Goal: Information Seeking & Learning: Learn about a topic

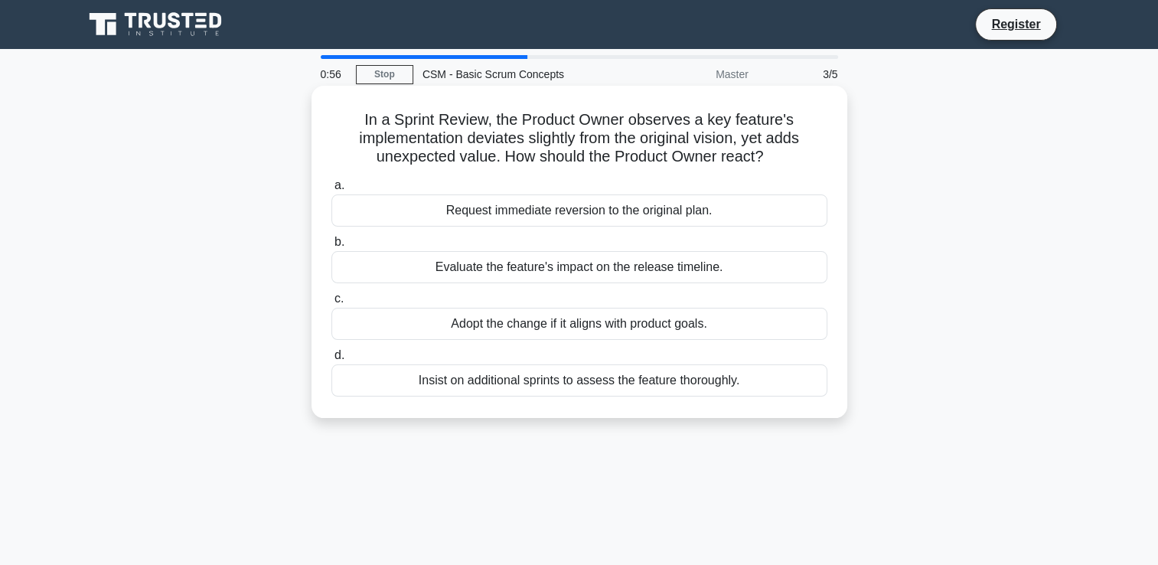
click at [583, 277] on div "Evaluate the feature's impact on the release timeline." at bounding box center [579, 267] width 496 height 32
click at [331, 247] on input "b. Evaluate the feature's impact on the release timeline." at bounding box center [331, 242] width 0 height 10
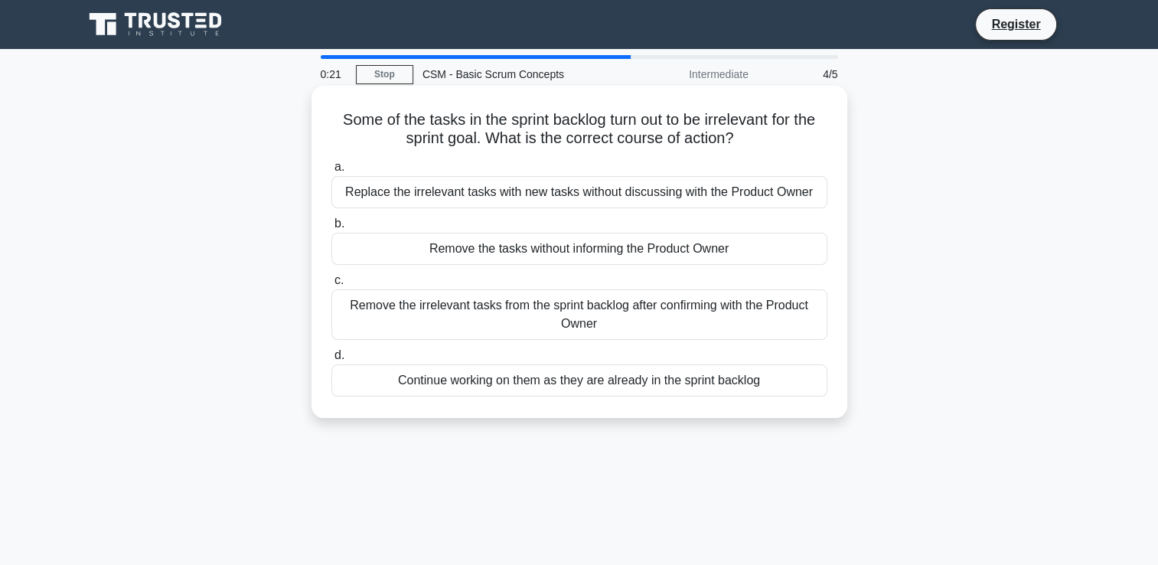
click at [568, 311] on div "Remove the irrelevant tasks from the sprint backlog after confirming with the P…" at bounding box center [579, 314] width 496 height 50
click at [331, 285] on input "c. Remove the irrelevant tasks from the sprint backlog after confirming with th…" at bounding box center [331, 280] width 0 height 10
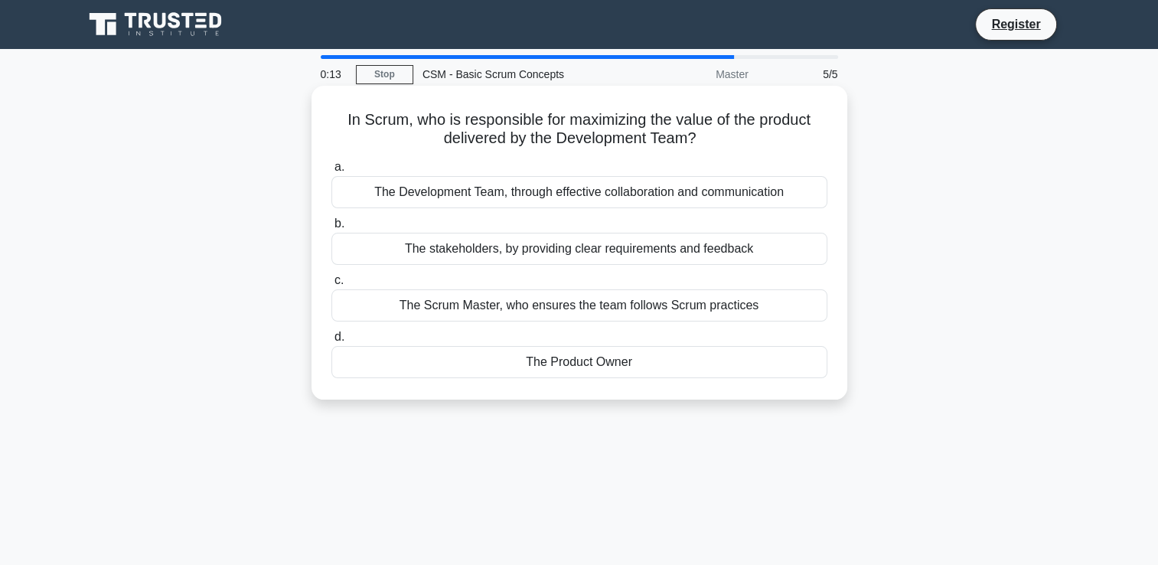
click at [559, 301] on div "The Scrum Master, who ensures the team follows Scrum practices" at bounding box center [579, 305] width 496 height 32
click at [331, 285] on input "c. The Scrum Master, who ensures the team follows Scrum practices" at bounding box center [331, 280] width 0 height 10
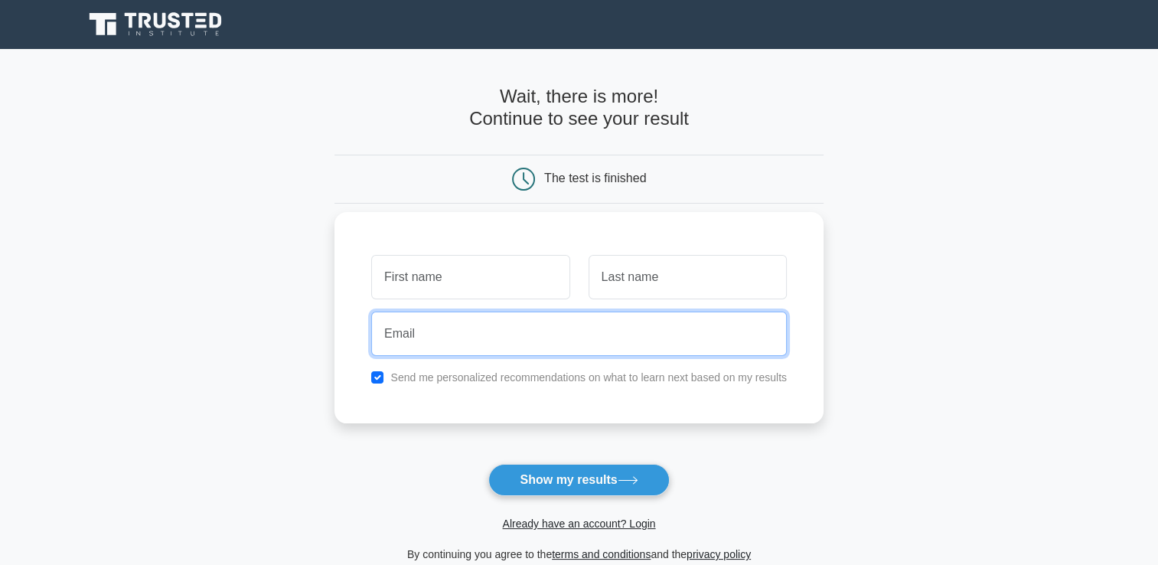
click at [467, 332] on input "email" at bounding box center [578, 333] width 415 height 44
paste input "sbaizouhour64@gmail.com"
type input "sbaizouhour64@gmail.com"
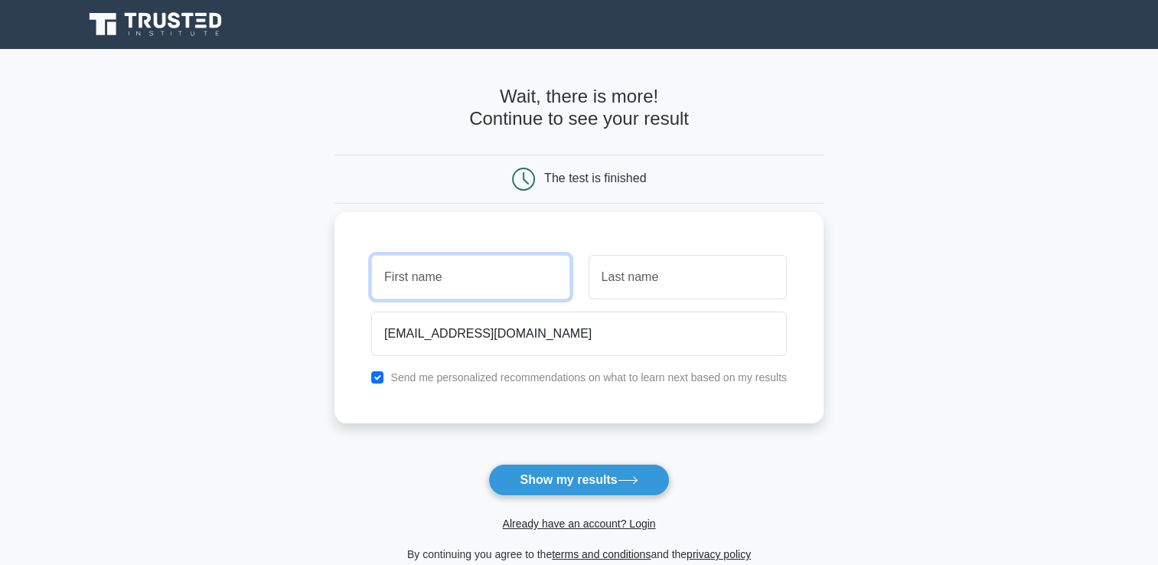
click at [435, 272] on input "text" at bounding box center [470, 277] width 198 height 44
type input "sbai"
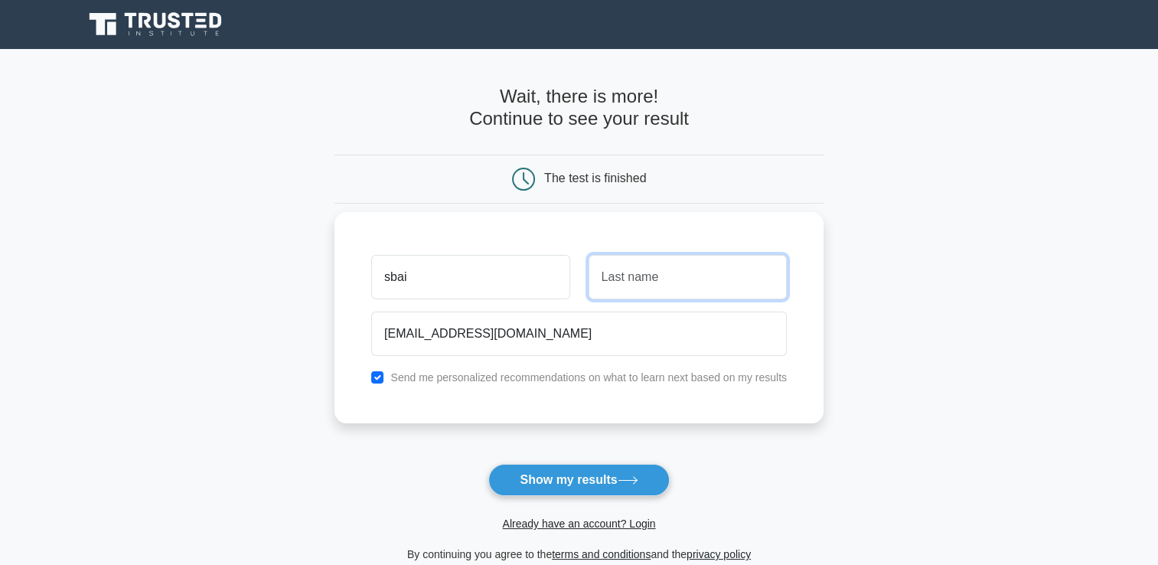
click at [603, 276] on input "text" at bounding box center [687, 277] width 198 height 44
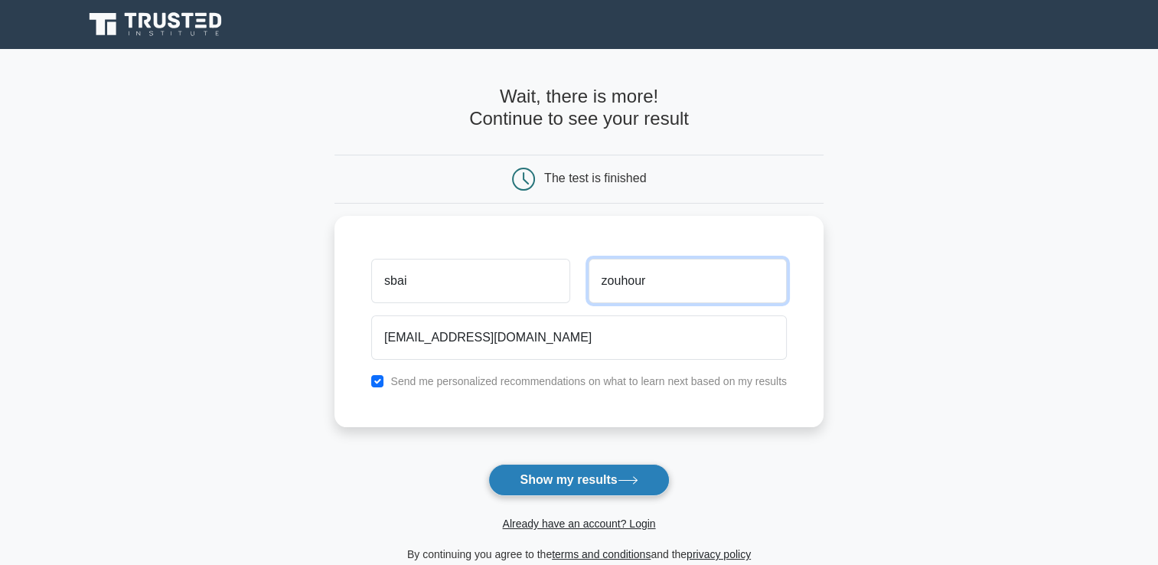
type input "zouhour"
click at [625, 483] on icon at bounding box center [627, 480] width 21 height 8
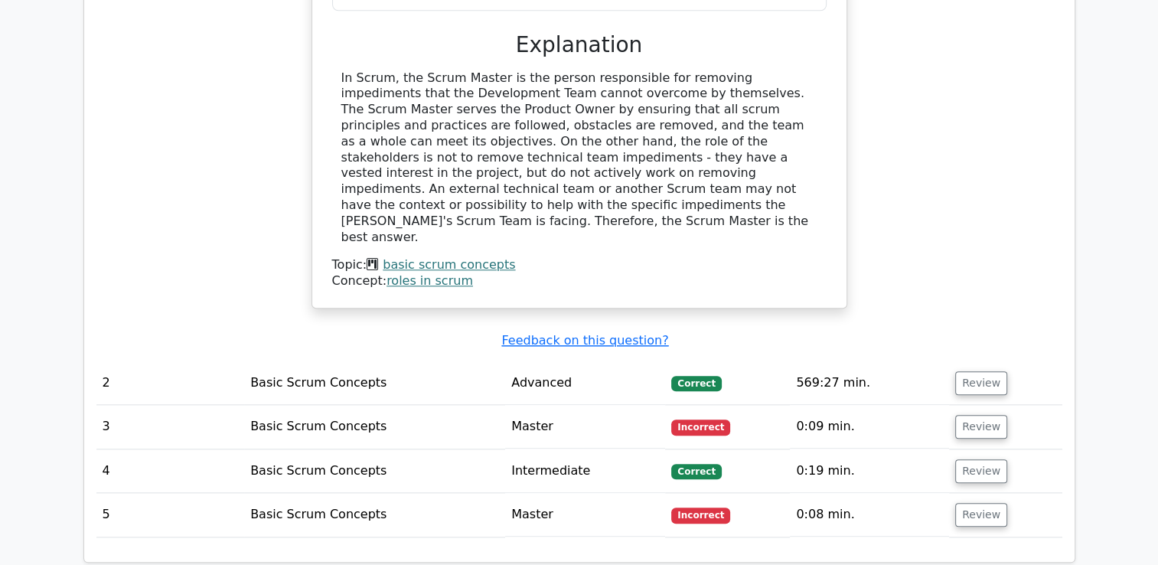
scroll to position [1545, 0]
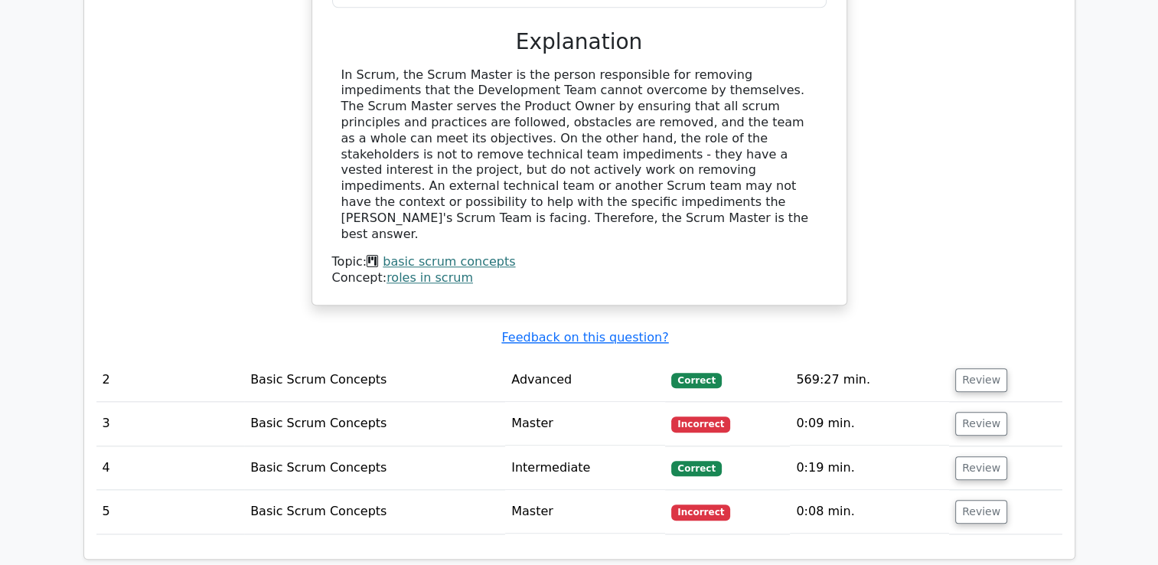
drag, startPoint x: 1152, startPoint y: 326, endPoint x: 1168, endPoint y: 207, distance: 119.7
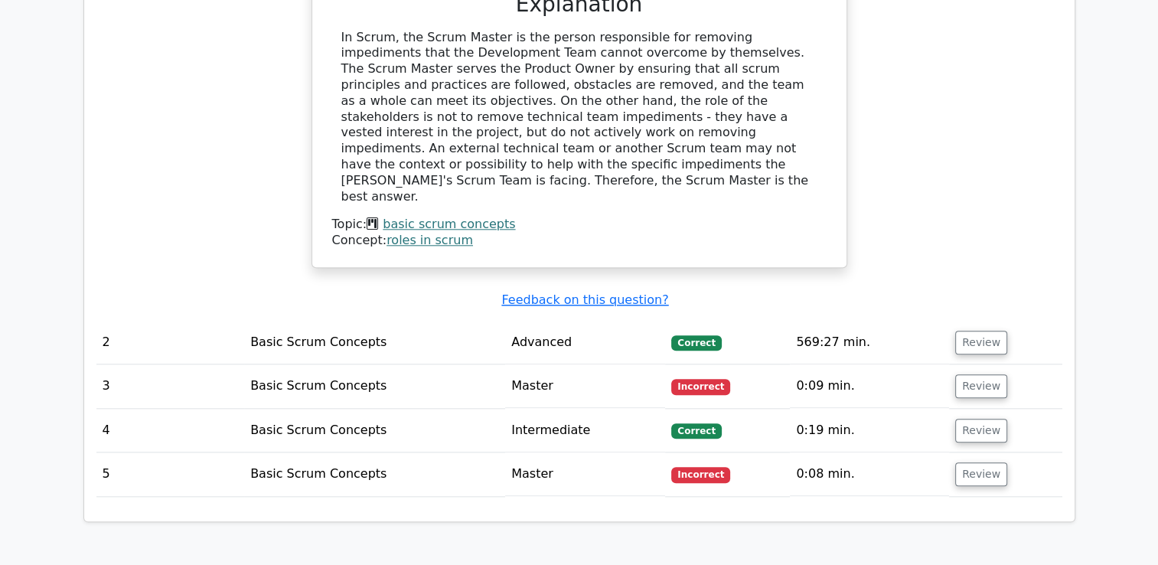
scroll to position [1585, 0]
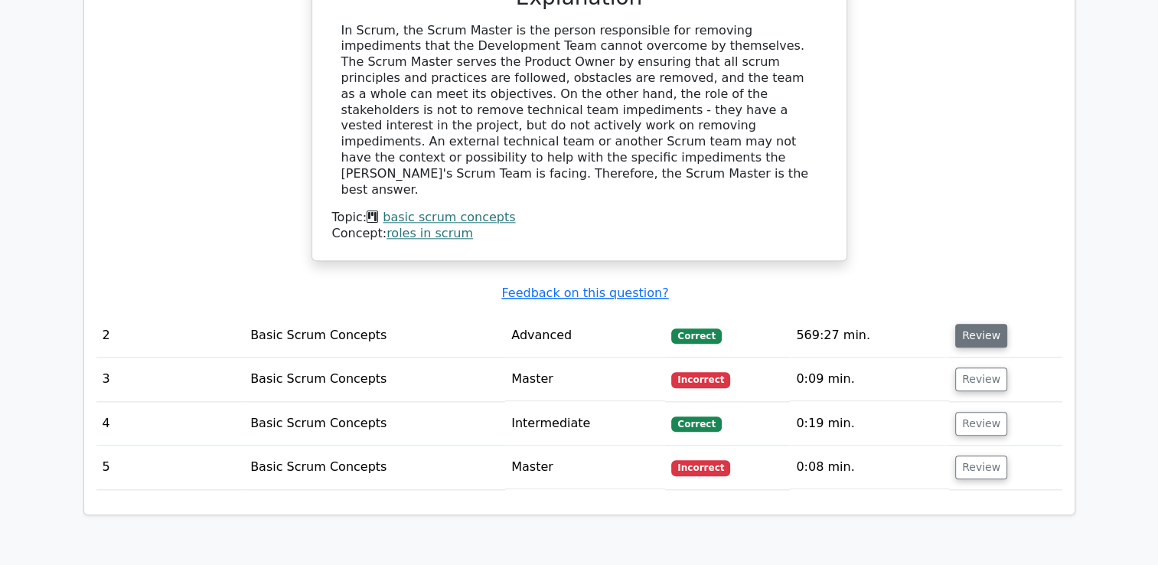
click at [958, 324] on button "Review" at bounding box center [981, 336] width 52 height 24
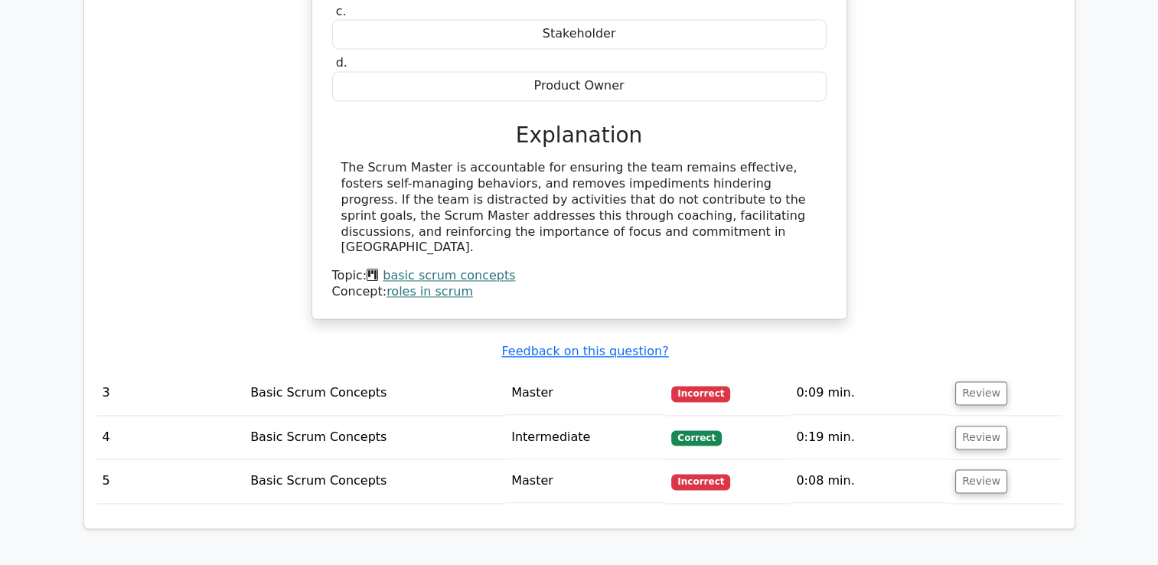
scroll to position [2163, 0]
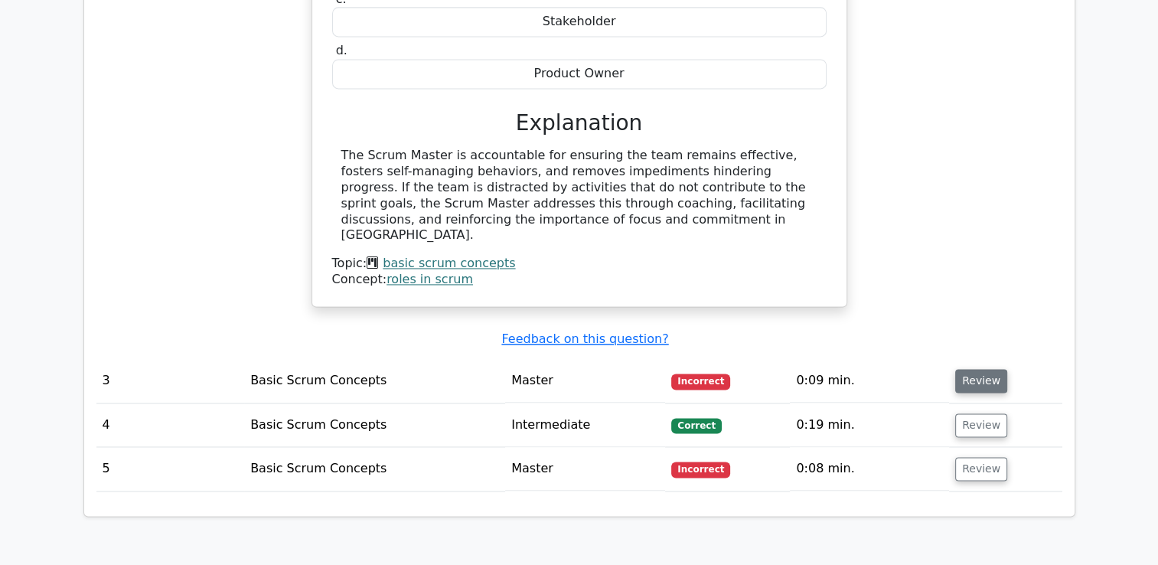
click at [976, 369] on button "Review" at bounding box center [981, 381] width 52 height 24
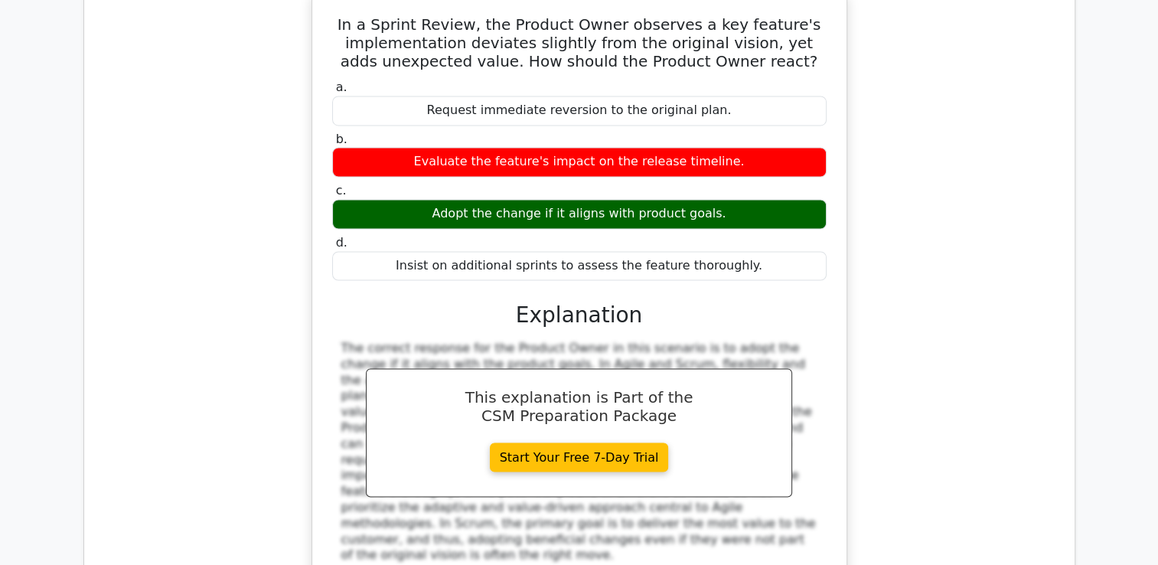
scroll to position [2585, 0]
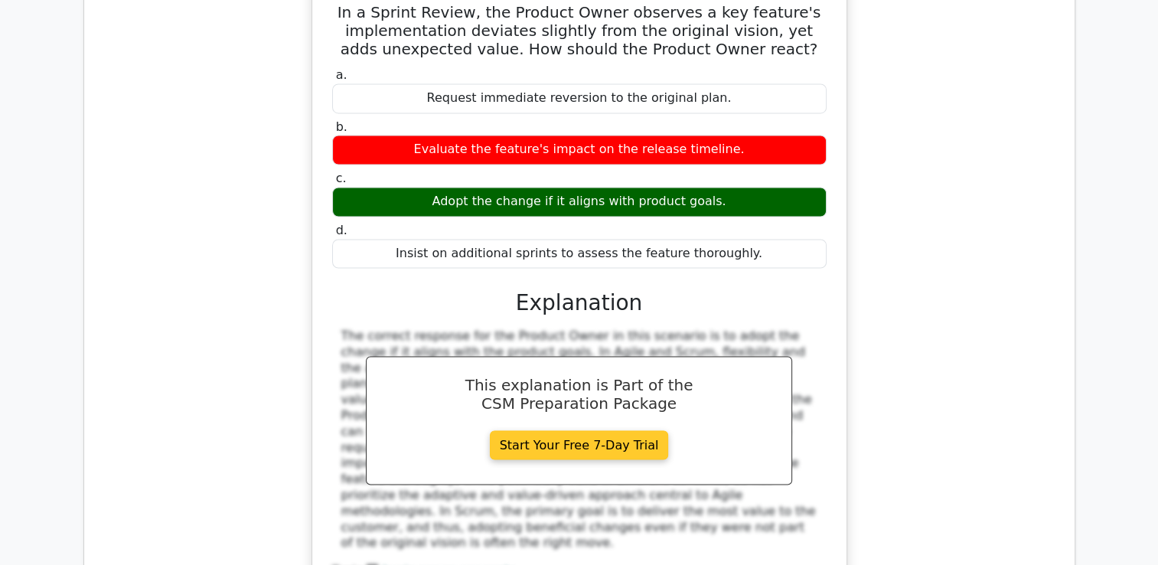
click at [621, 430] on link "Start Your Free 7-Day Trial" at bounding box center [579, 444] width 179 height 29
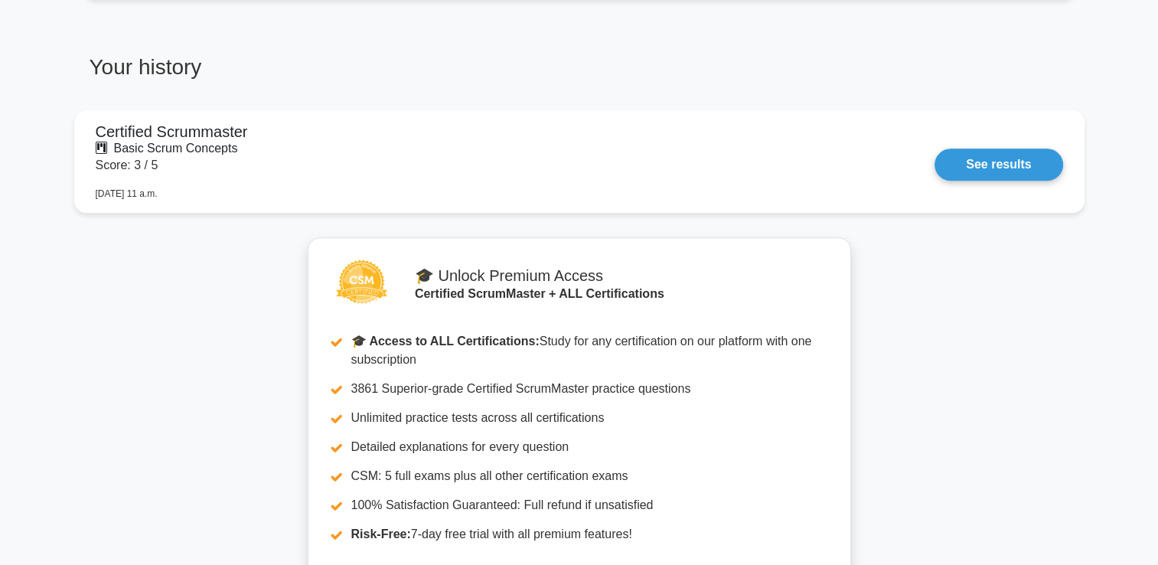
scroll to position [1275, 0]
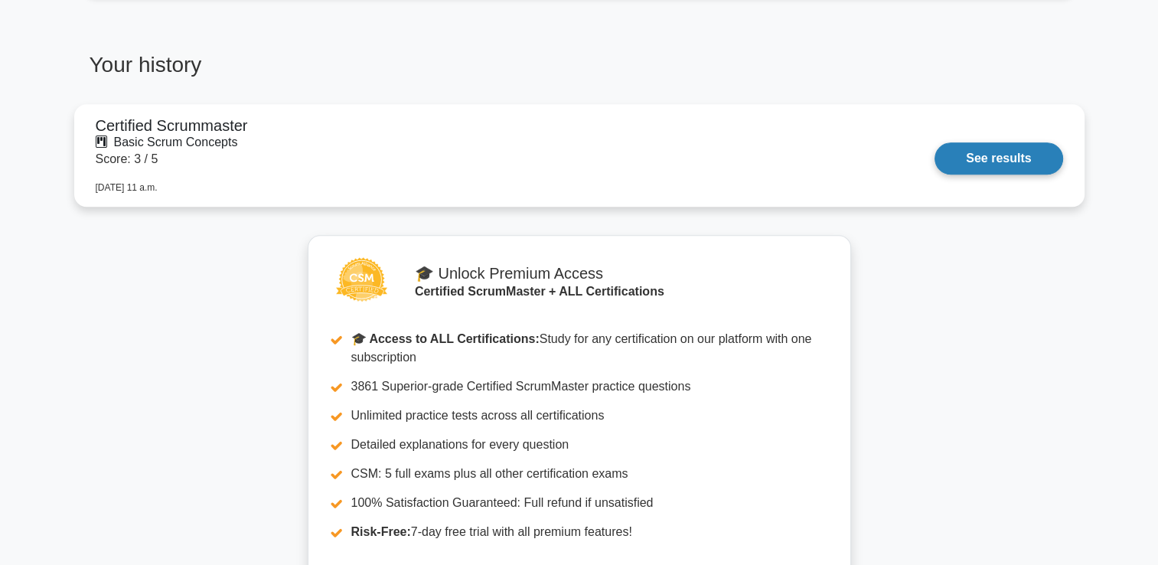
click at [1023, 171] on link "See results" at bounding box center [998, 158] width 128 height 32
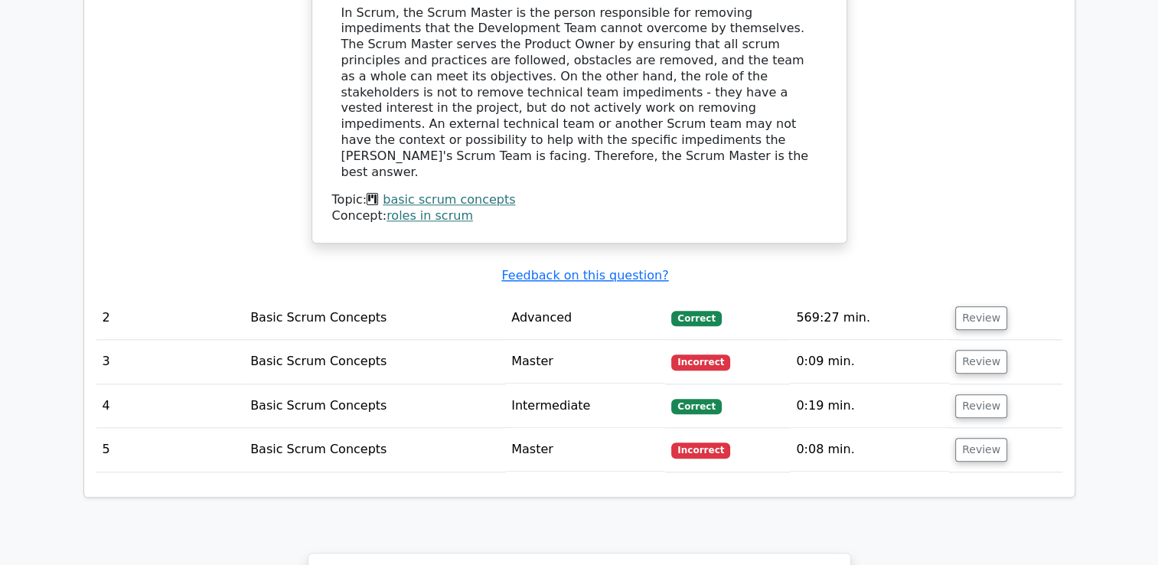
scroll to position [1620, 0]
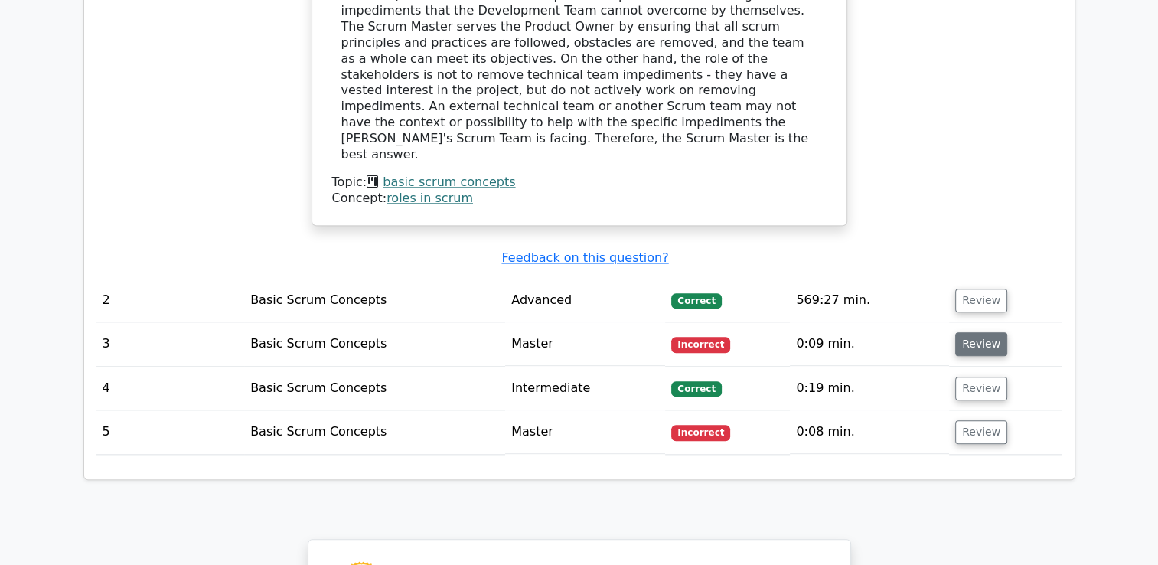
click at [960, 332] on button "Review" at bounding box center [981, 344] width 52 height 24
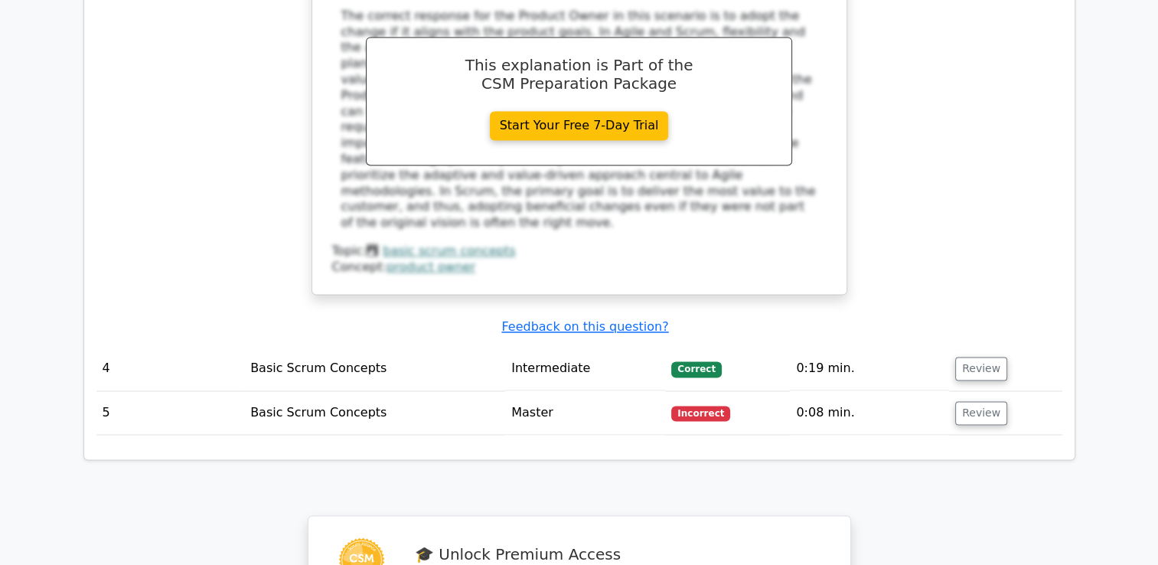
scroll to position [2388, 0]
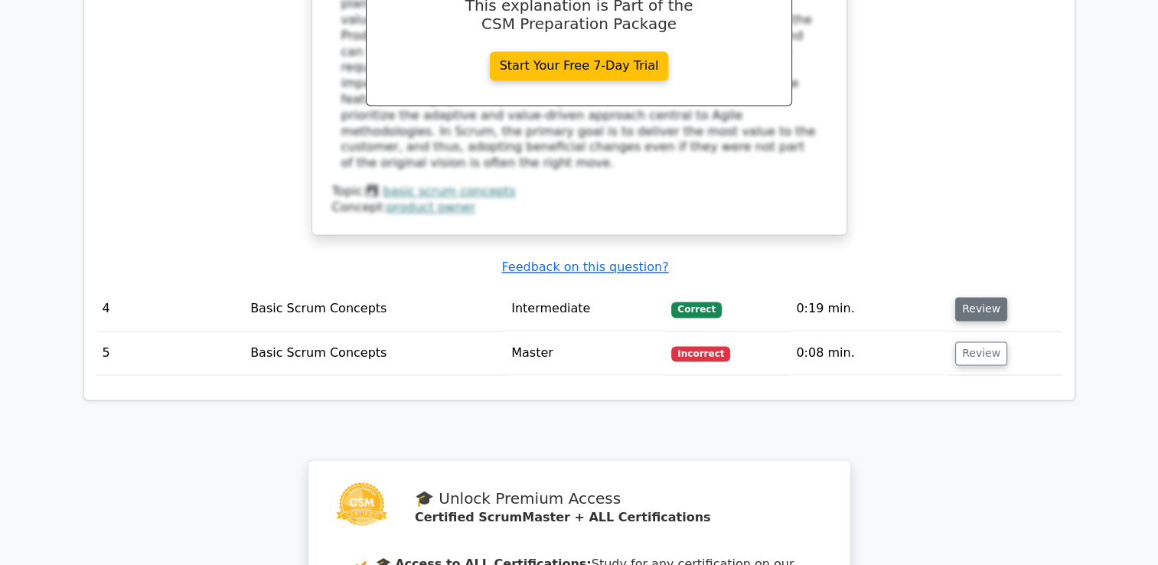
click at [978, 297] on button "Review" at bounding box center [981, 309] width 52 height 24
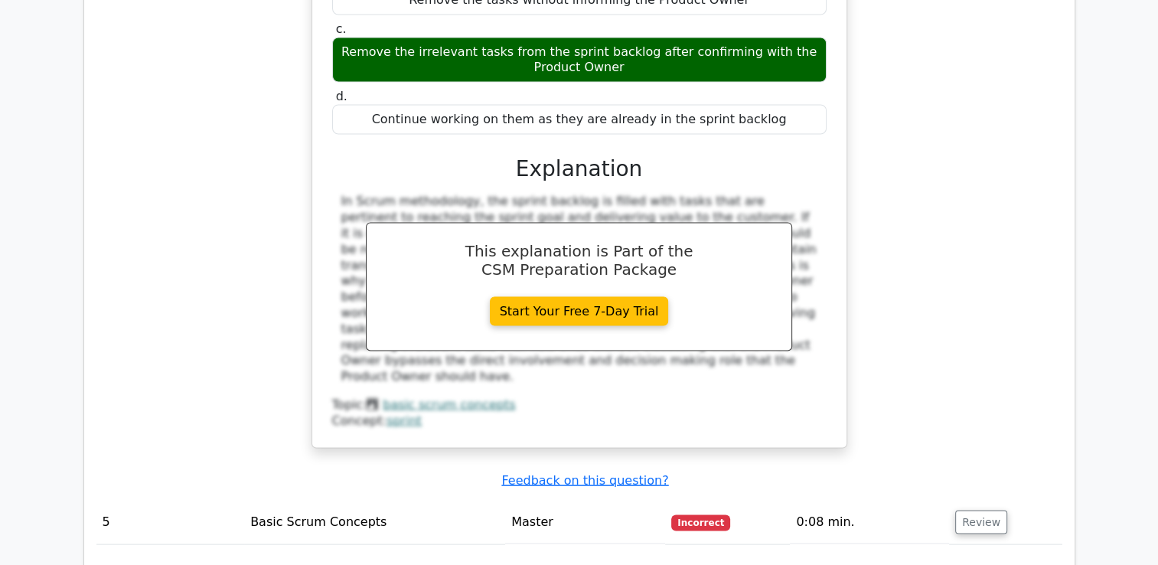
scroll to position [2912, 0]
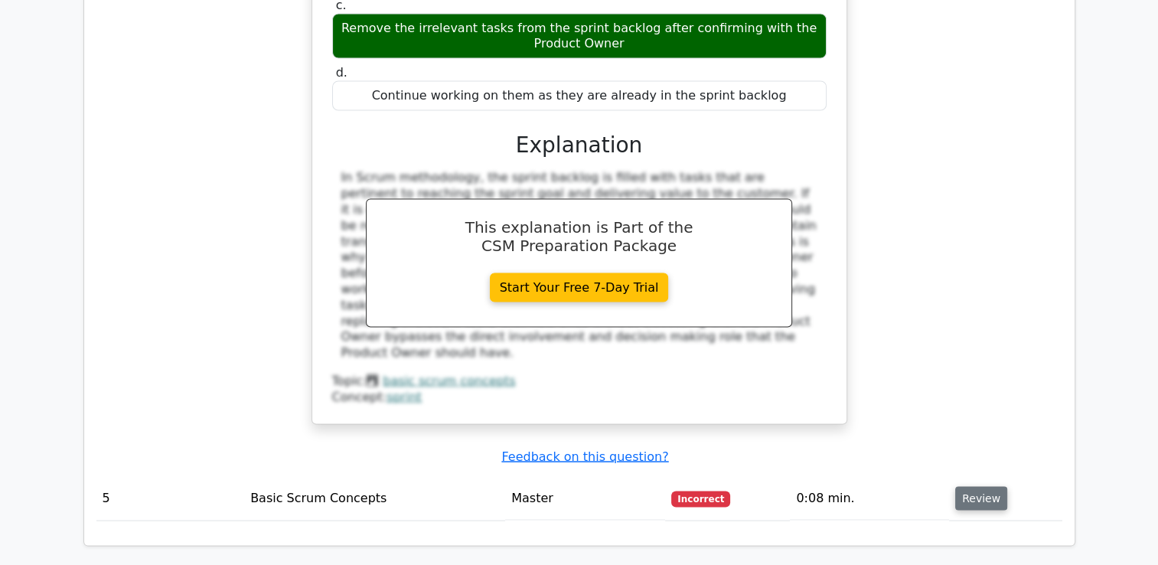
click at [969, 487] on button "Review" at bounding box center [981, 499] width 52 height 24
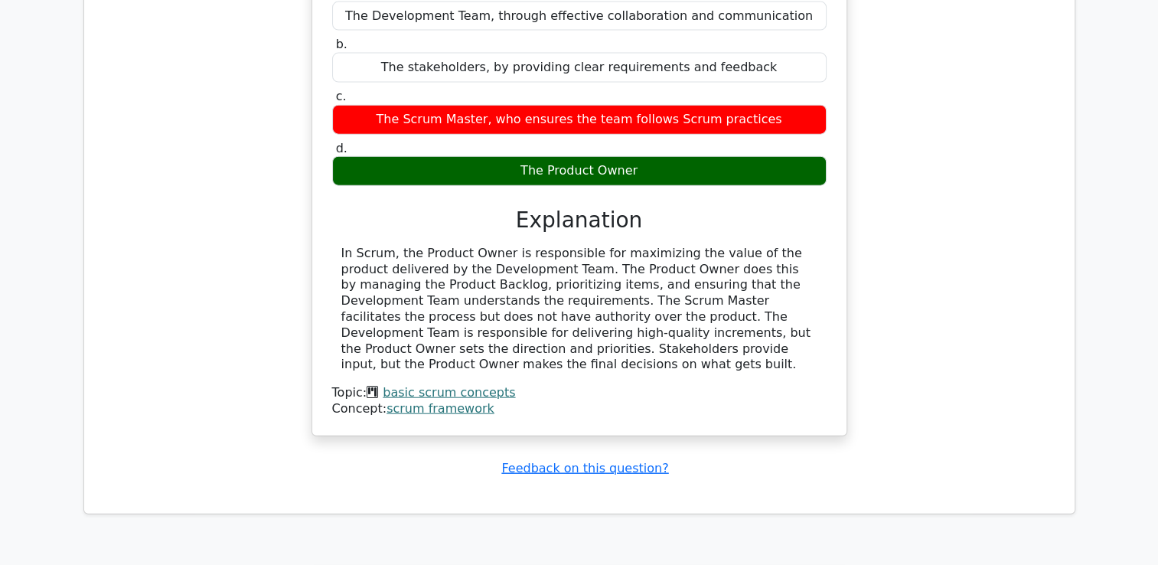
scroll to position [4112, 0]
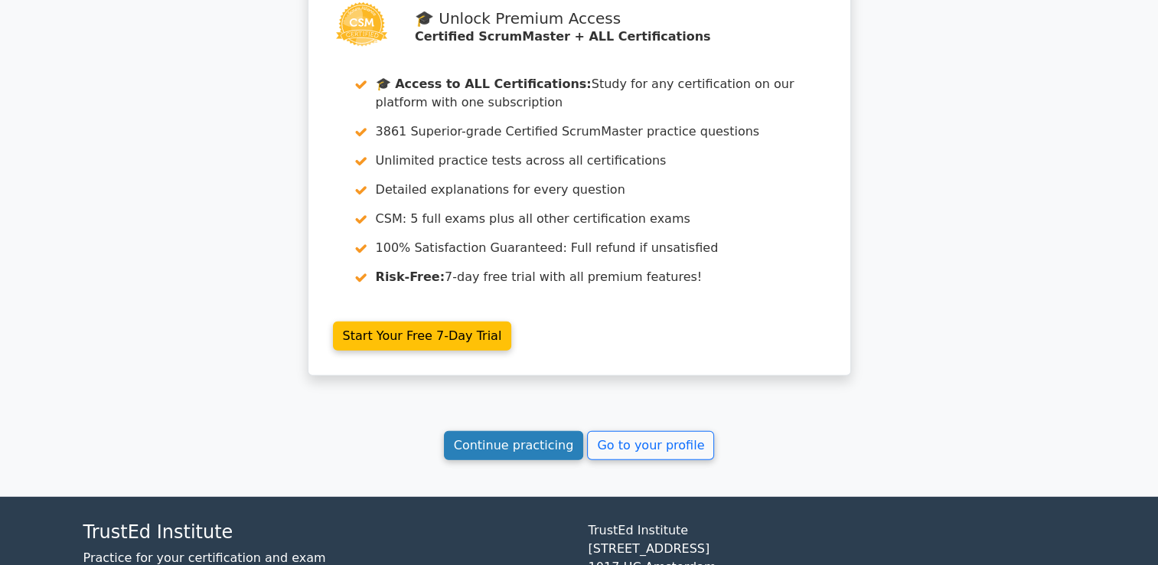
click at [545, 431] on link "Continue practicing" at bounding box center [514, 445] width 140 height 29
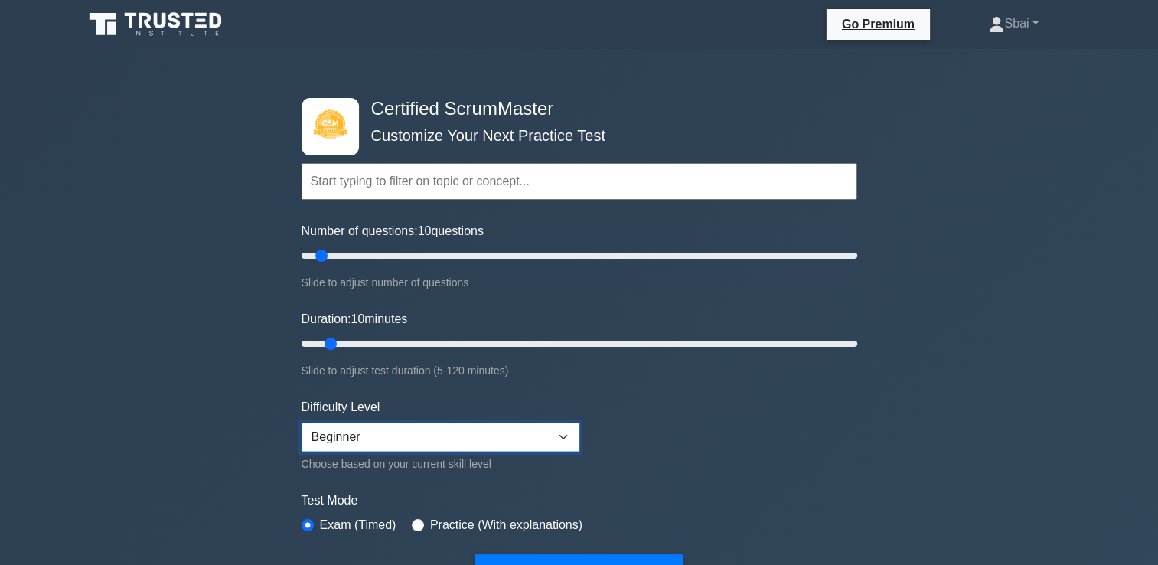
click at [556, 434] on select "Beginner Intermediate Expert" at bounding box center [440, 436] width 278 height 29
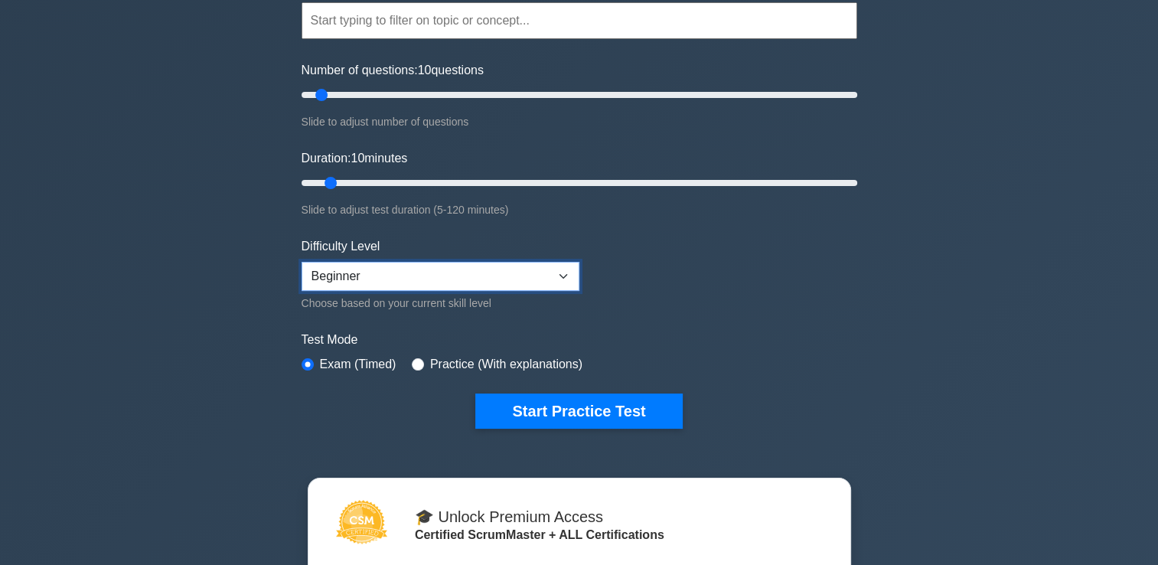
scroll to position [168, 0]
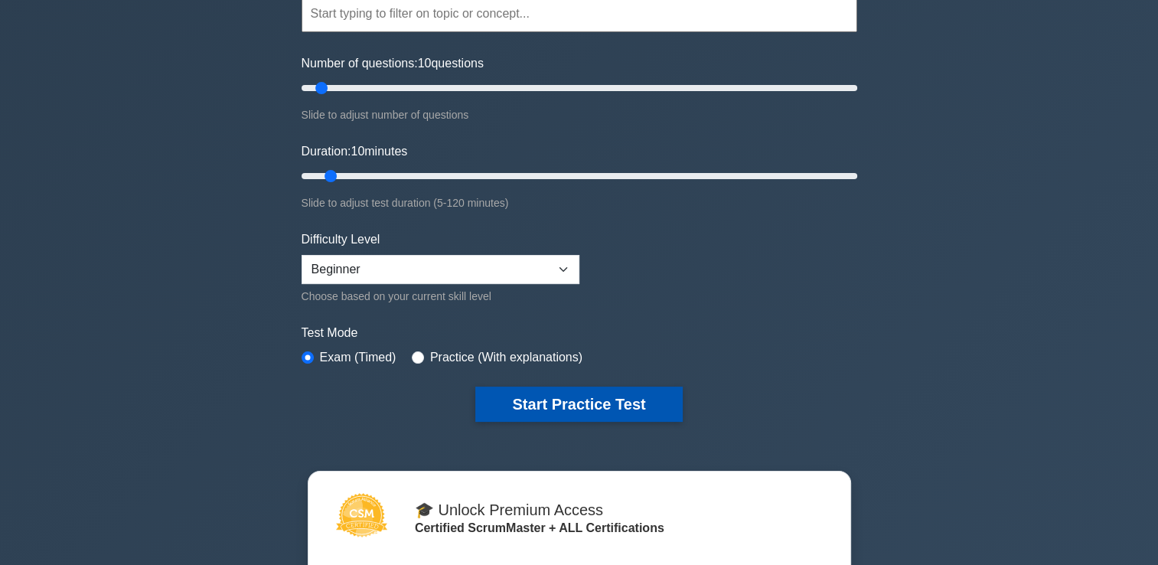
click at [568, 396] on button "Start Practice Test" at bounding box center [578, 403] width 207 height 35
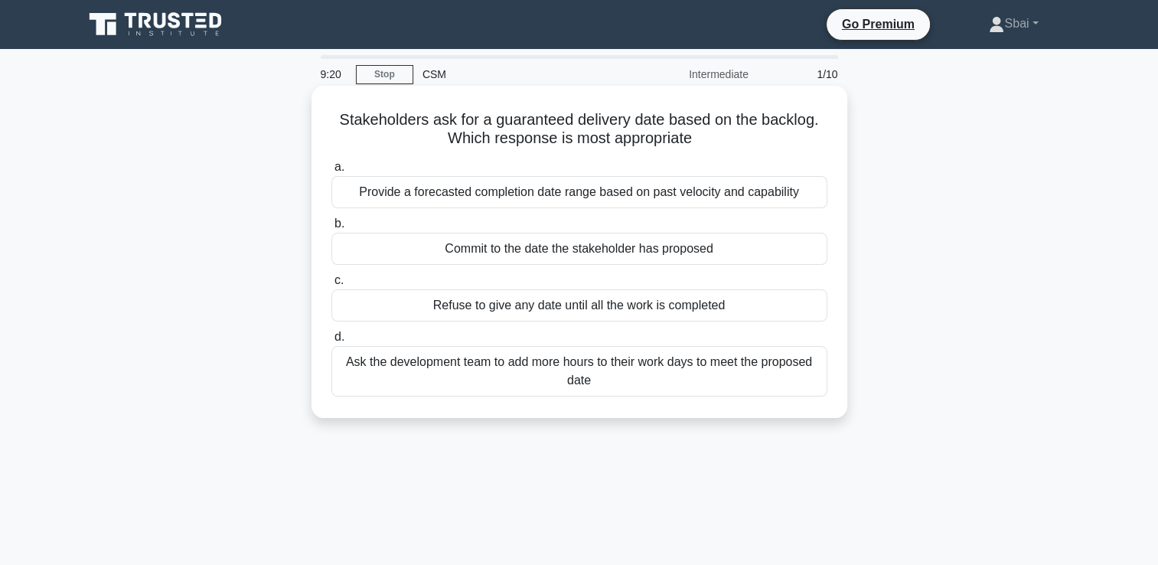
click at [559, 187] on div "Provide a forecasted completion date range based on past velocity and capability" at bounding box center [579, 192] width 496 height 32
click at [331, 172] on input "a. Provide a forecasted completion date range based on past velocity and capabi…" at bounding box center [331, 167] width 0 height 10
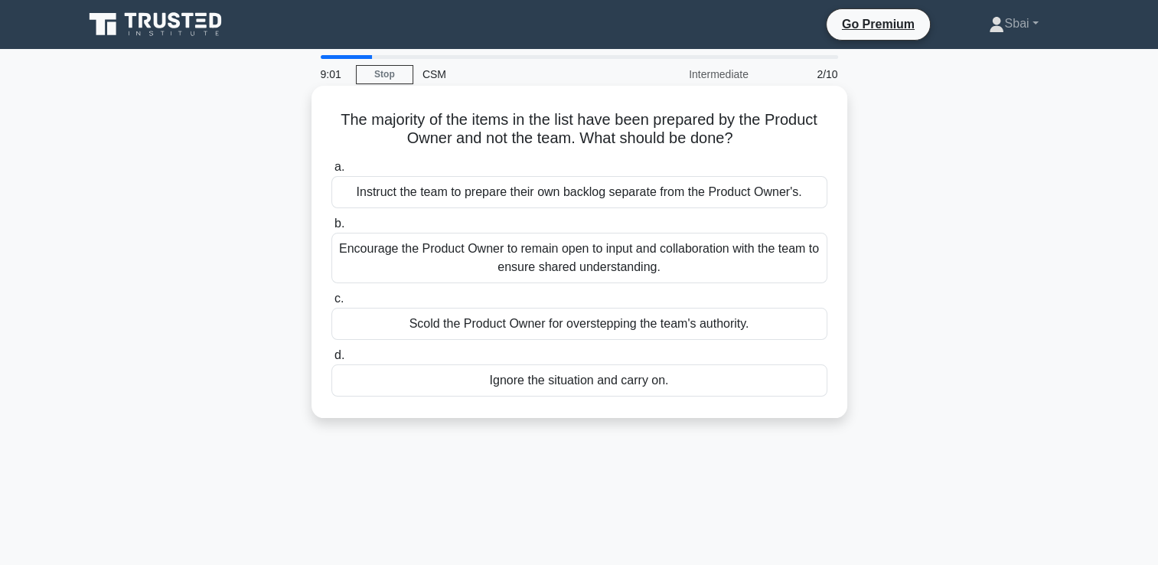
click at [551, 268] on div "Encourage the Product Owner to remain open to input and collaboration with the …" at bounding box center [579, 258] width 496 height 50
click at [331, 229] on input "b. Encourage the Product Owner to remain open to input and collaboration with t…" at bounding box center [331, 224] width 0 height 10
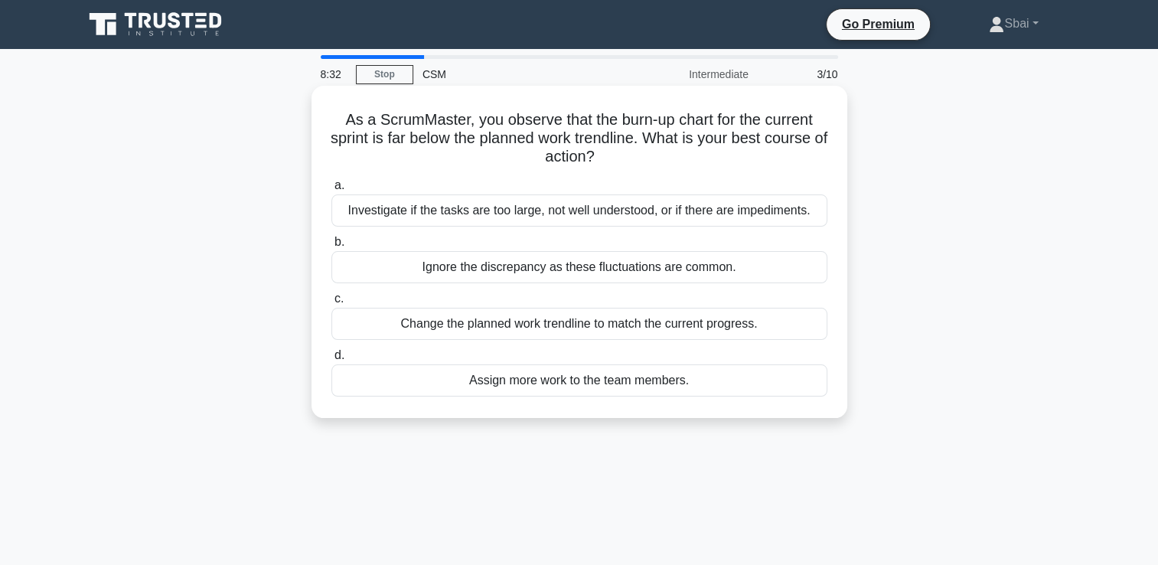
click at [552, 213] on div "Investigate if the tasks are too large, not well understood, or if there are im…" at bounding box center [579, 210] width 496 height 32
click at [331, 191] on input "a. Investigate if the tasks are too large, not well understood, or if there are…" at bounding box center [331, 186] width 0 height 10
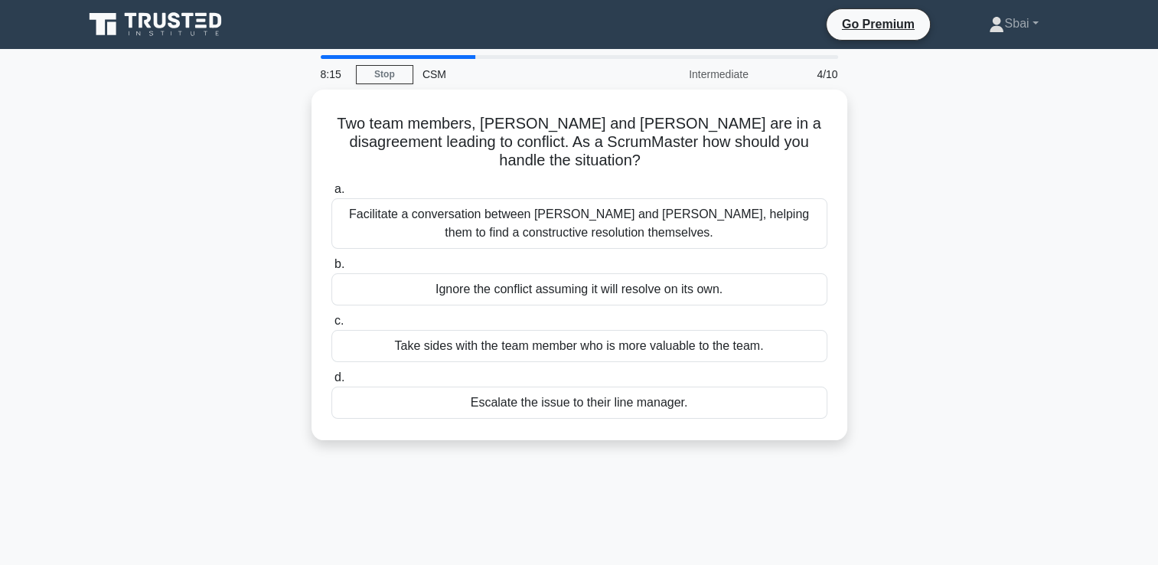
click at [552, 213] on div "Facilitate a conversation between Alice and Bob, helping them to find a constru…" at bounding box center [579, 223] width 496 height 50
click at [331, 194] on input "a. Facilitate a conversation between Alice and Bob, helping them to find a cons…" at bounding box center [331, 189] width 0 height 10
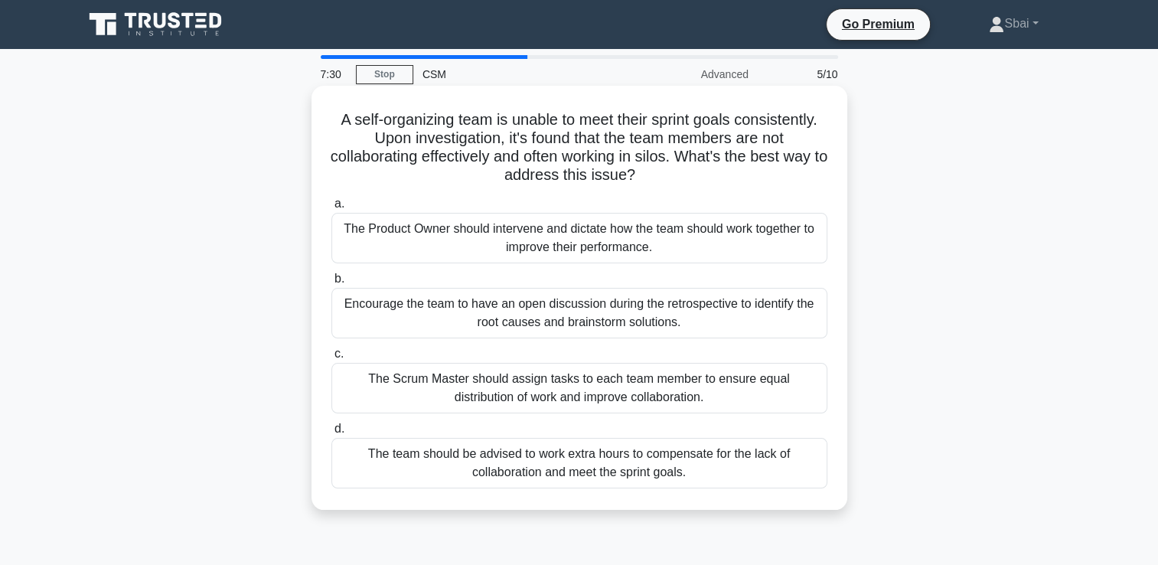
click at [607, 313] on div "Encourage the team to have an open discussion during the retrospective to ident…" at bounding box center [579, 313] width 496 height 50
click at [331, 284] on input "b. Encourage the team to have an open discussion during the retrospective to id…" at bounding box center [331, 279] width 0 height 10
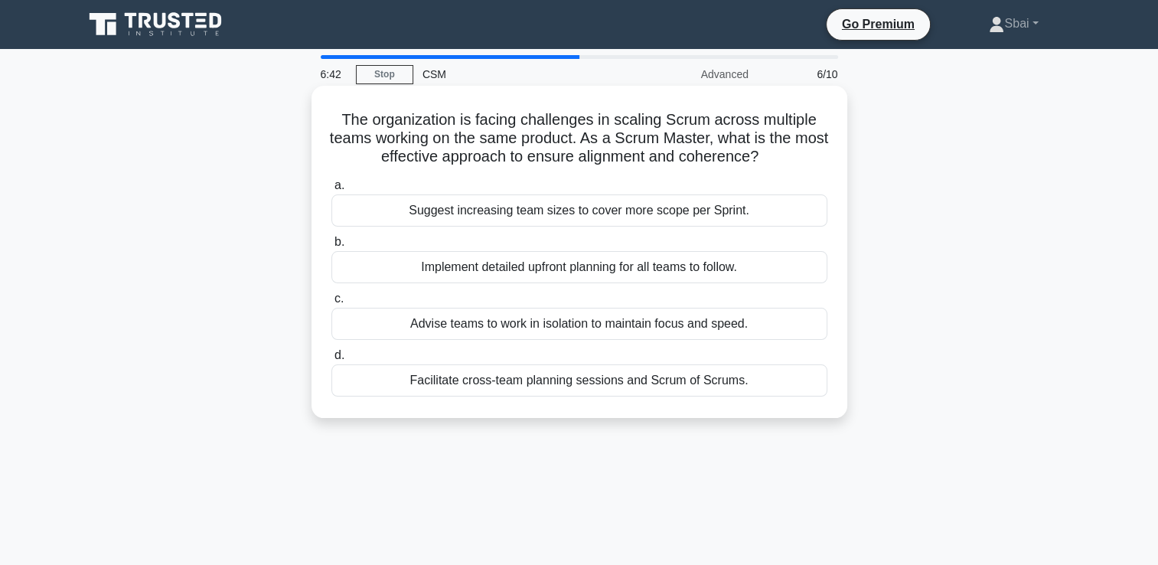
click at [655, 397] on div "a. Suggest increasing team sizes to cover more scope per Sprint. b. Implement d…" at bounding box center [579, 286] width 514 height 226
click at [655, 393] on div "Facilitate cross-team planning sessions and Scrum of Scrums." at bounding box center [579, 380] width 496 height 32
click at [331, 360] on input "d. Facilitate cross-team planning sessions and Scrum of Scrums." at bounding box center [331, 355] width 0 height 10
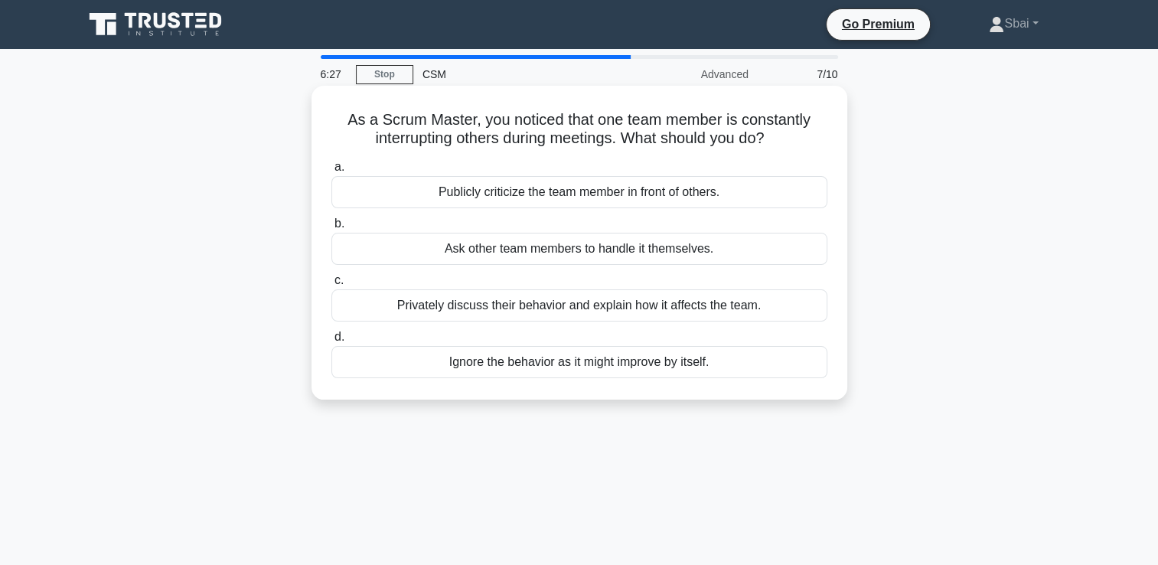
click at [628, 304] on div "Privately discuss their behavior and explain how it affects the team." at bounding box center [579, 305] width 496 height 32
click at [331, 285] on input "c. Privately discuss their behavior and explain how it affects the team." at bounding box center [331, 280] width 0 height 10
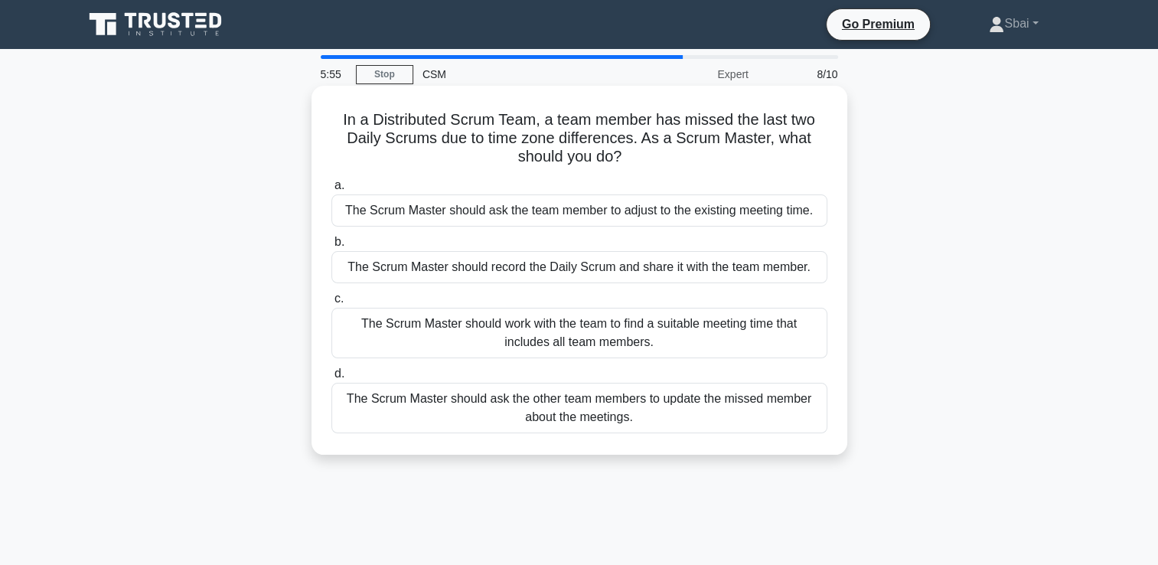
click at [620, 329] on div "The Scrum Master should work with the team to find a suitable meeting time that…" at bounding box center [579, 333] width 496 height 50
click at [331, 304] on input "c. The Scrum Master should work with the team to find a suitable meeting time t…" at bounding box center [331, 299] width 0 height 10
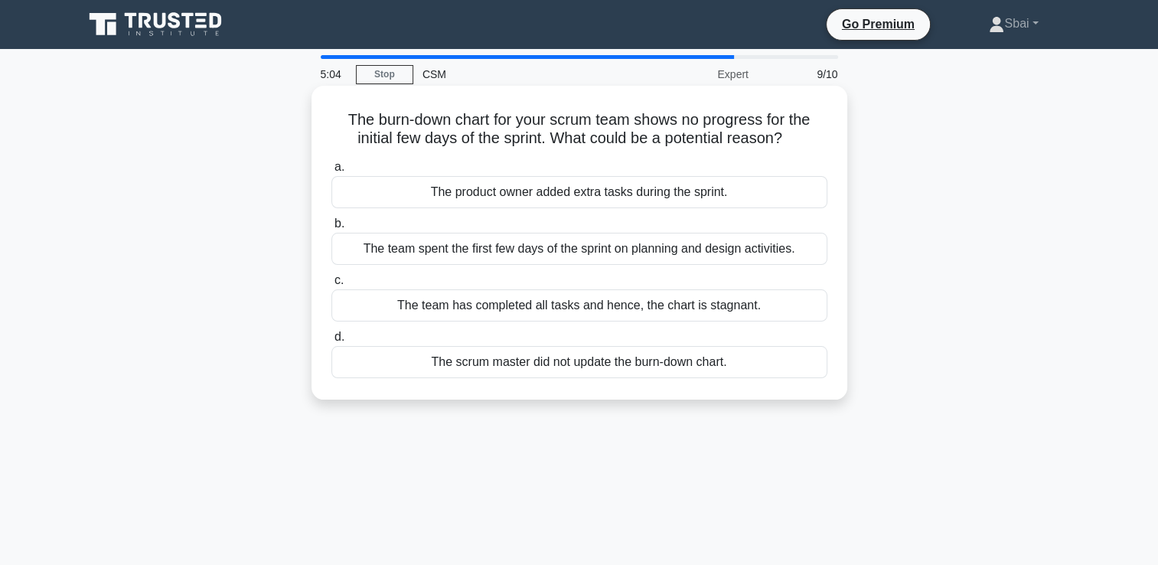
click at [606, 202] on div "The product owner added extra tasks during the sprint." at bounding box center [579, 192] width 496 height 32
click at [331, 172] on input "a. The product owner added extra tasks during the sprint." at bounding box center [331, 167] width 0 height 10
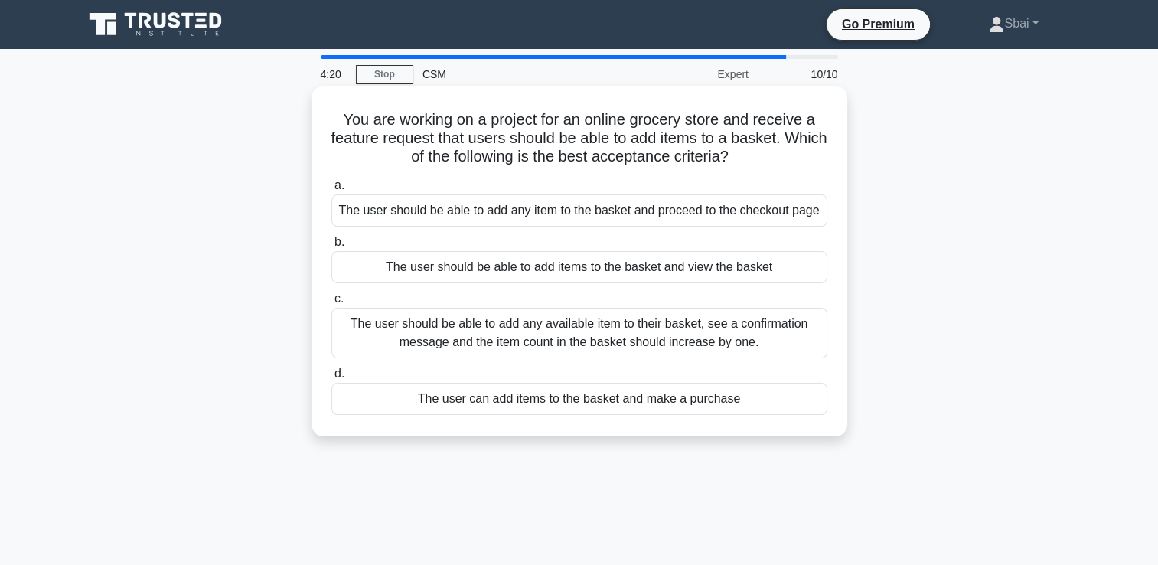
click at [615, 319] on div "The user should be able to add any available item to their basket, see a confir…" at bounding box center [579, 333] width 496 height 50
click at [331, 304] on input "c. The user should be able to add any available item to their basket, see a con…" at bounding box center [331, 299] width 0 height 10
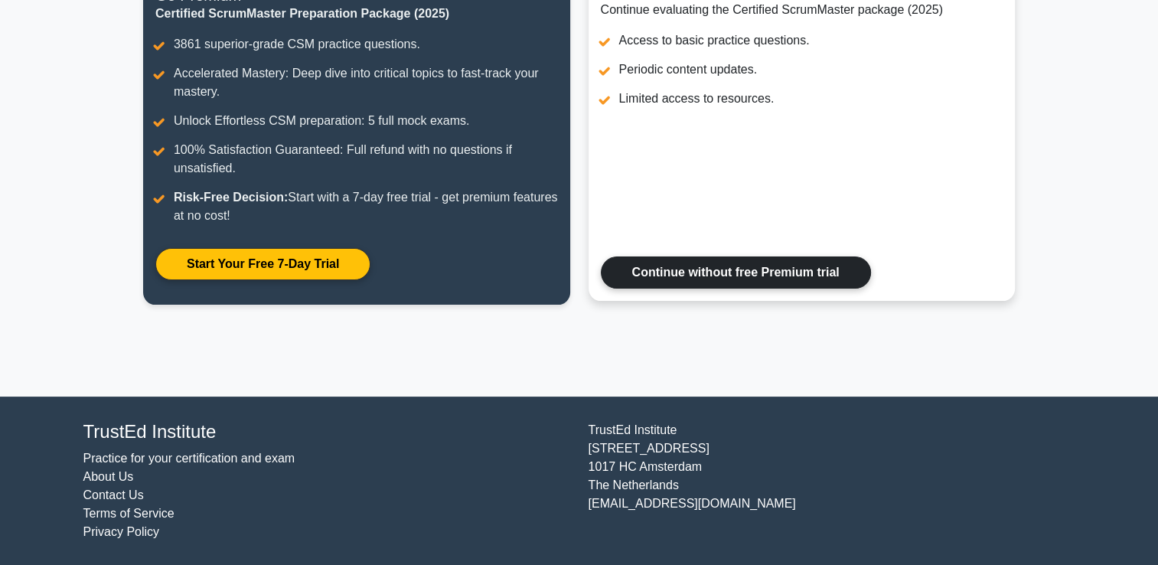
click at [805, 256] on link "Continue without free Premium trial" at bounding box center [736, 272] width 270 height 32
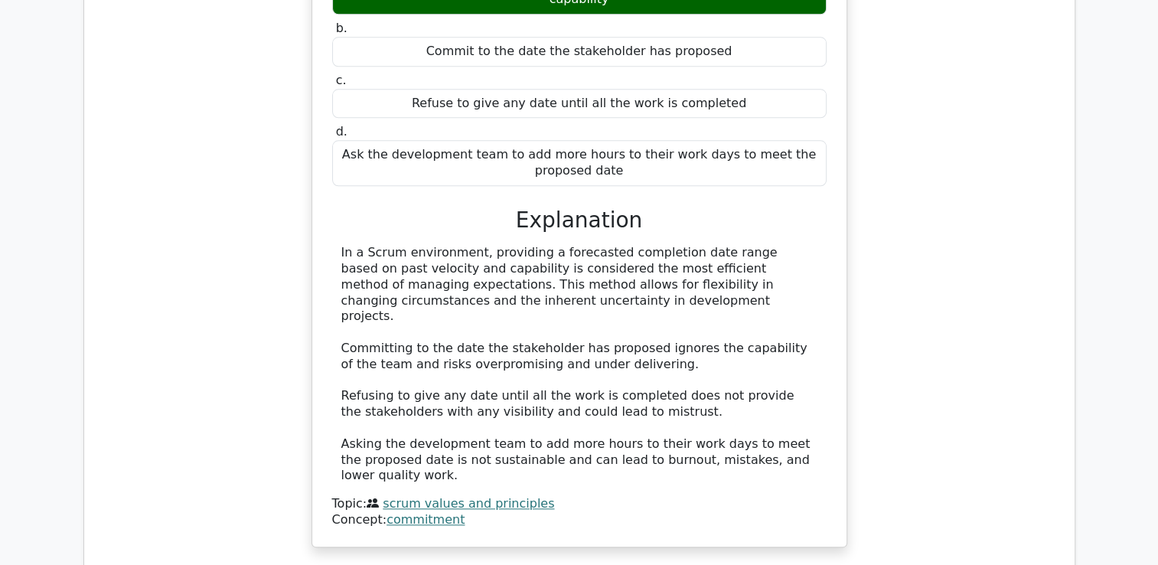
scroll to position [1607, 0]
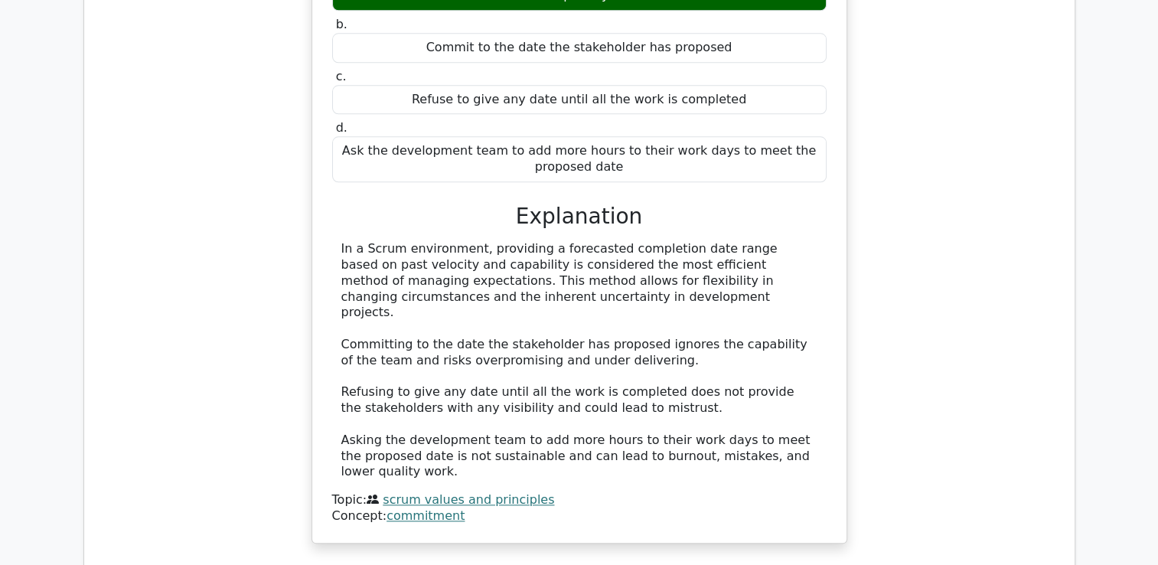
drag, startPoint x: 1148, startPoint y: 353, endPoint x: 1154, endPoint y: 361, distance: 9.3
click at [1154, 361] on main "🎓 Unlock Premium Access Certified ScrumMaster + ALL Certifications 🎓 Access to …" at bounding box center [579, 14] width 1158 height 3147
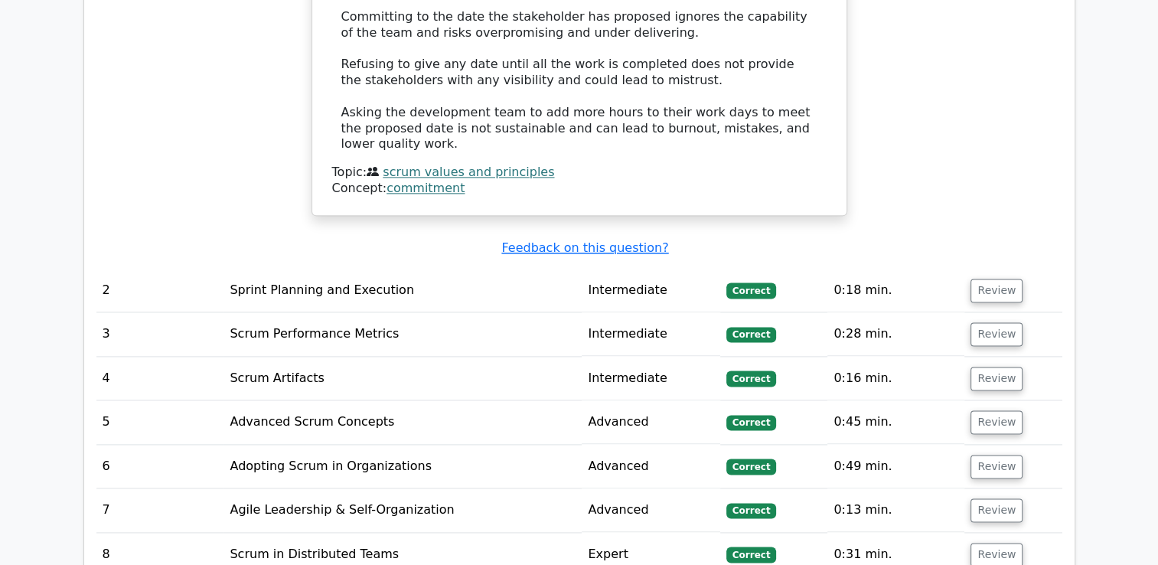
scroll to position [1939, 0]
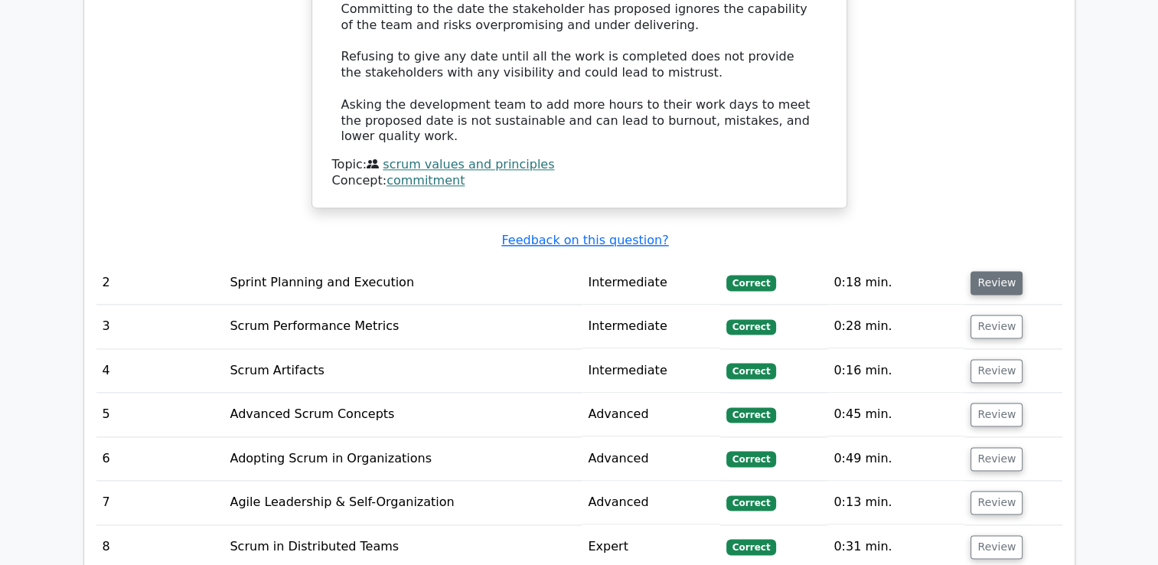
click at [1006, 271] on button "Review" at bounding box center [996, 283] width 52 height 24
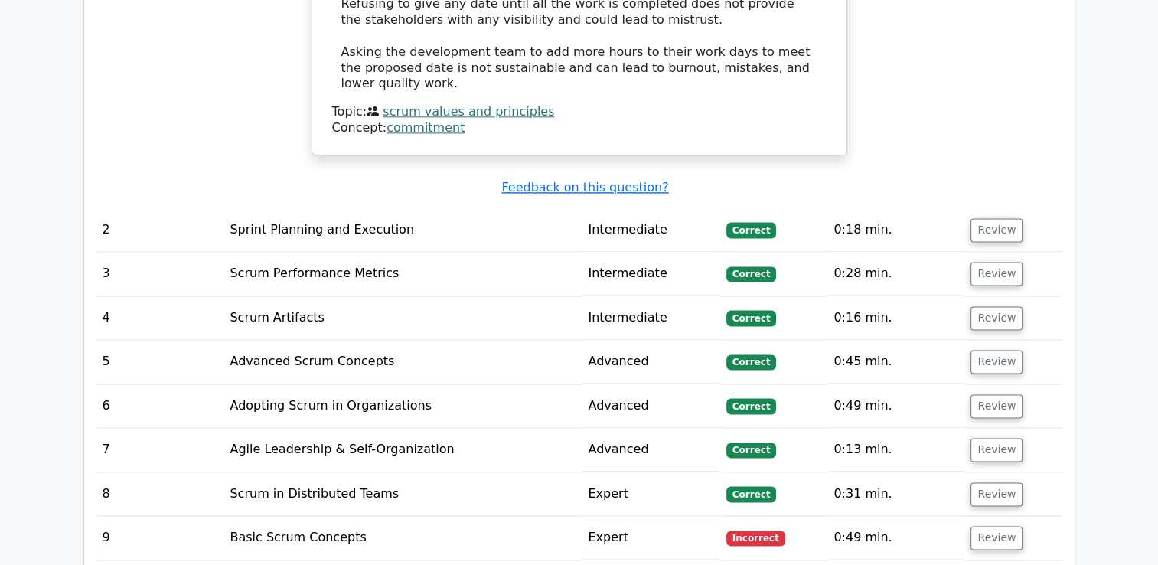
scroll to position [2011, 0]
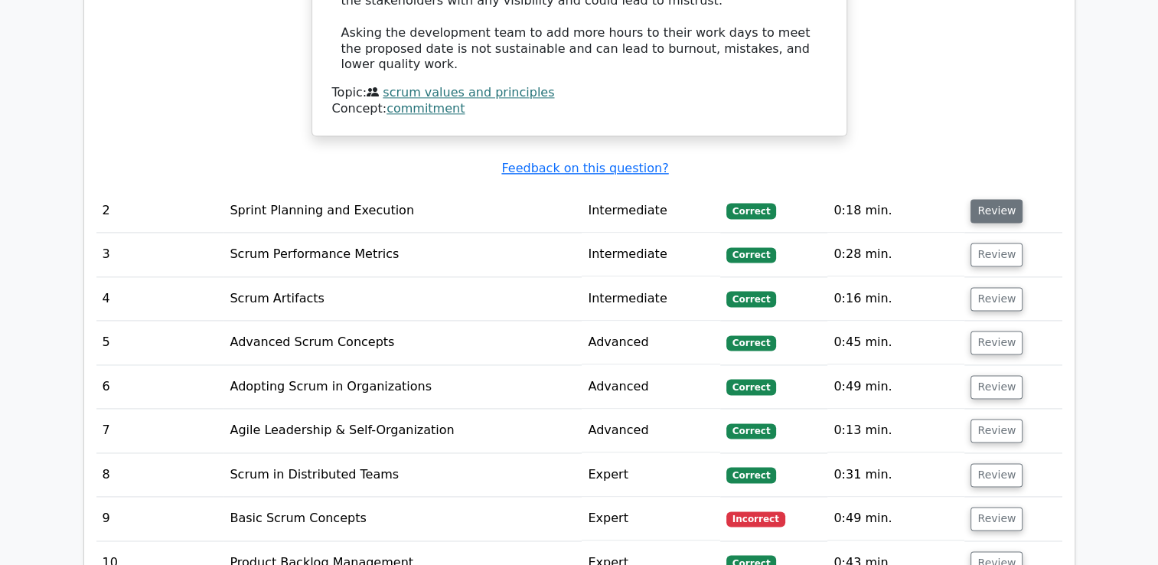
click at [997, 199] on button "Review" at bounding box center [996, 211] width 52 height 24
click at [1000, 243] on button "Review" at bounding box center [996, 255] width 52 height 24
click at [989, 506] on button "Review" at bounding box center [996, 518] width 52 height 24
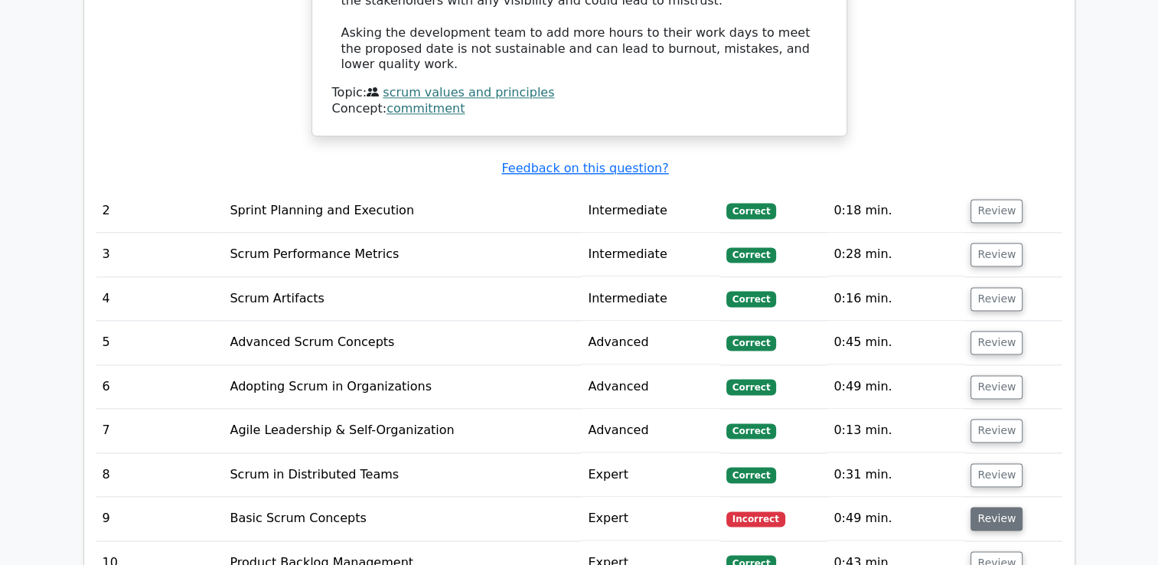
click at [989, 506] on button "Review" at bounding box center [996, 518] width 52 height 24
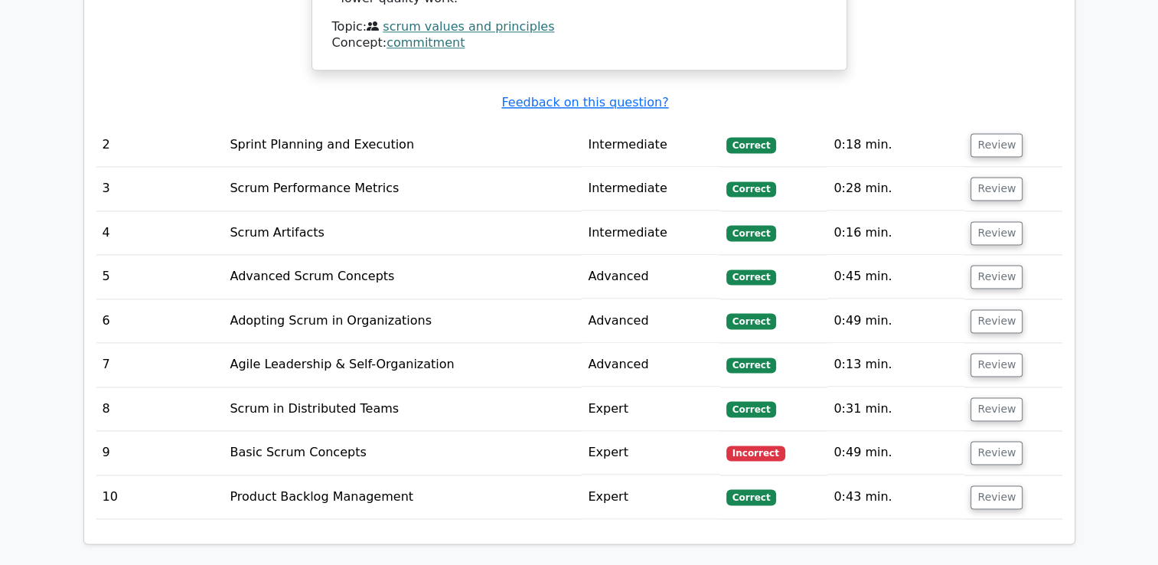
scroll to position [2088, 0]
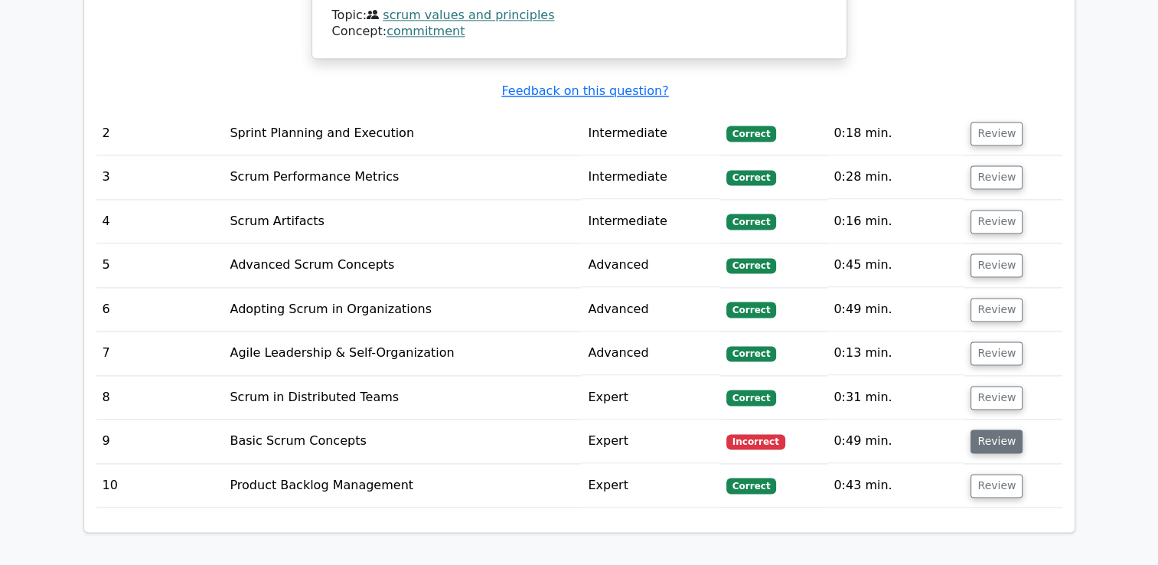
click at [989, 429] on button "Review" at bounding box center [996, 441] width 52 height 24
click at [975, 122] on button "Review" at bounding box center [996, 134] width 52 height 24
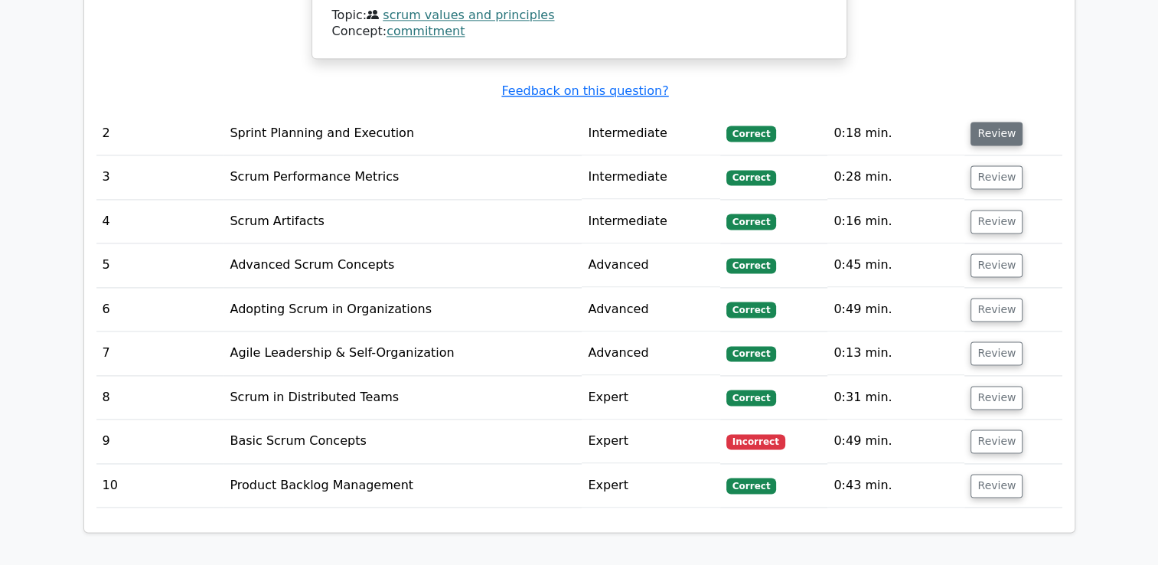
click at [975, 122] on button "Review" at bounding box center [996, 134] width 52 height 24
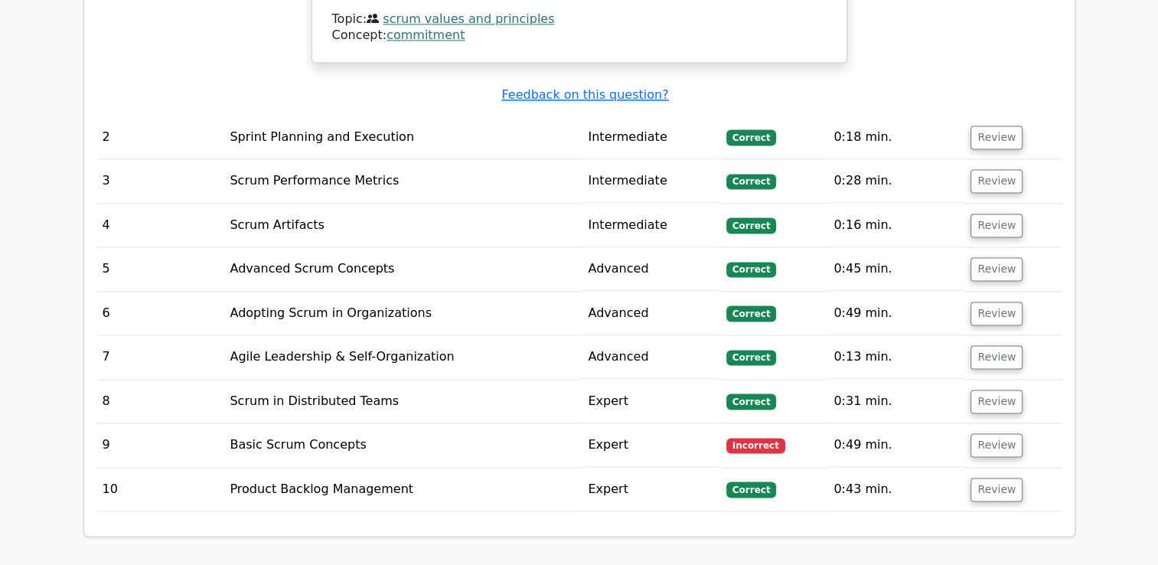
scroll to position [2582, 0]
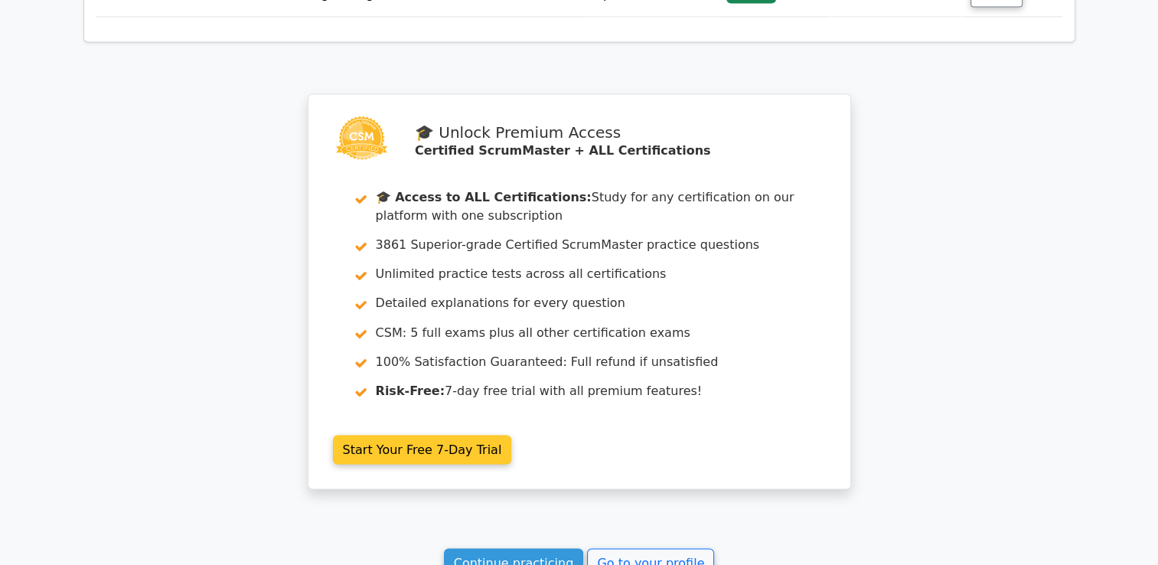
click at [428, 435] on link "Start Your Free 7-Day Trial" at bounding box center [422, 449] width 179 height 29
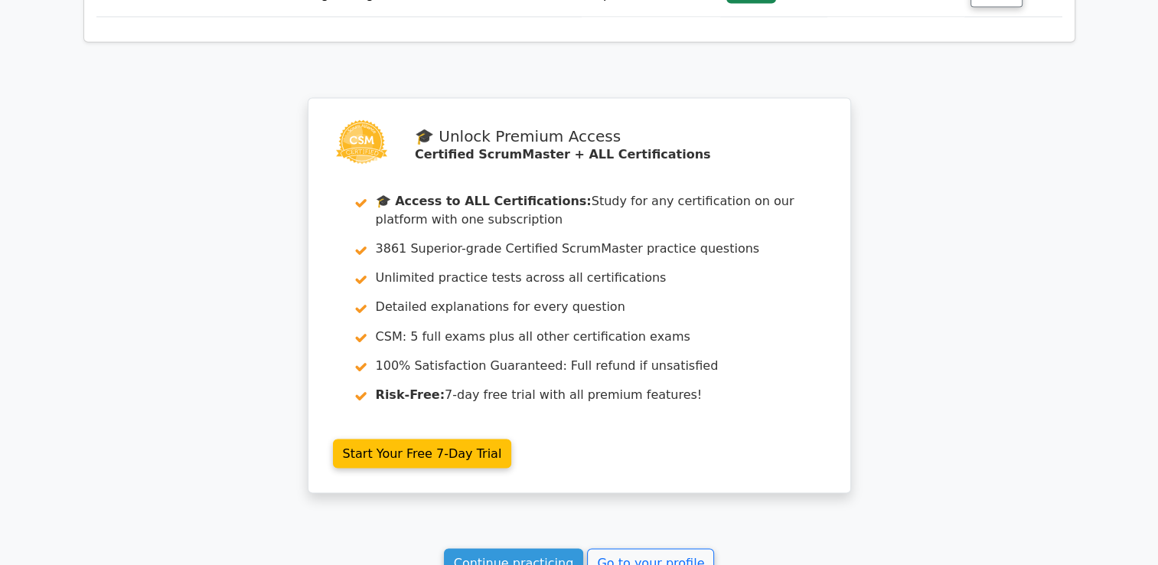
scroll to position [2088, 0]
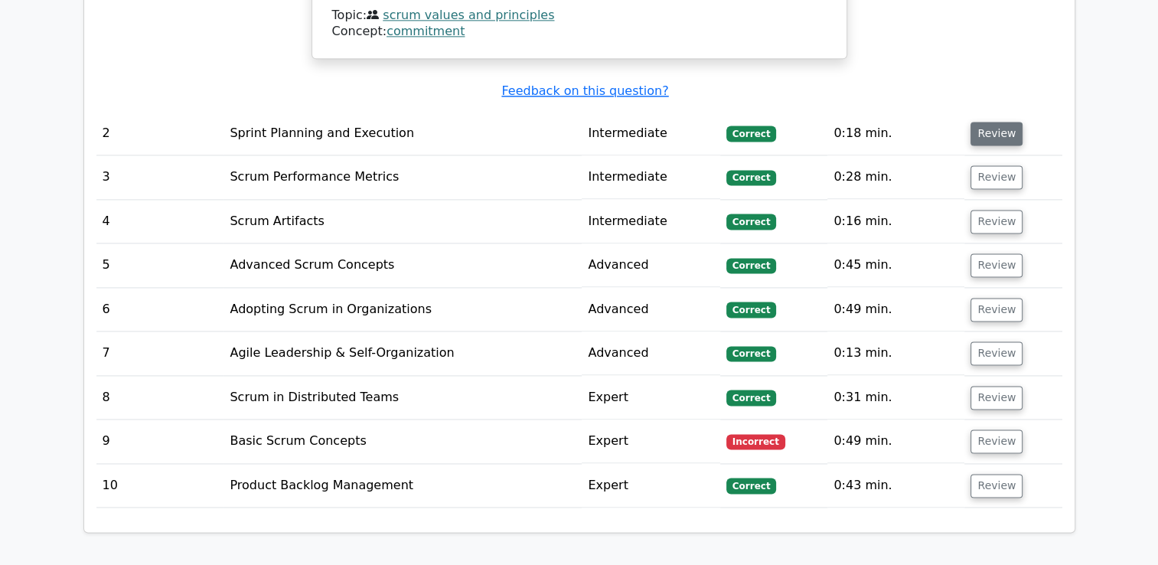
click at [985, 122] on button "Review" at bounding box center [996, 134] width 52 height 24
click at [991, 243] on td "Review" at bounding box center [1012, 265] width 97 height 44
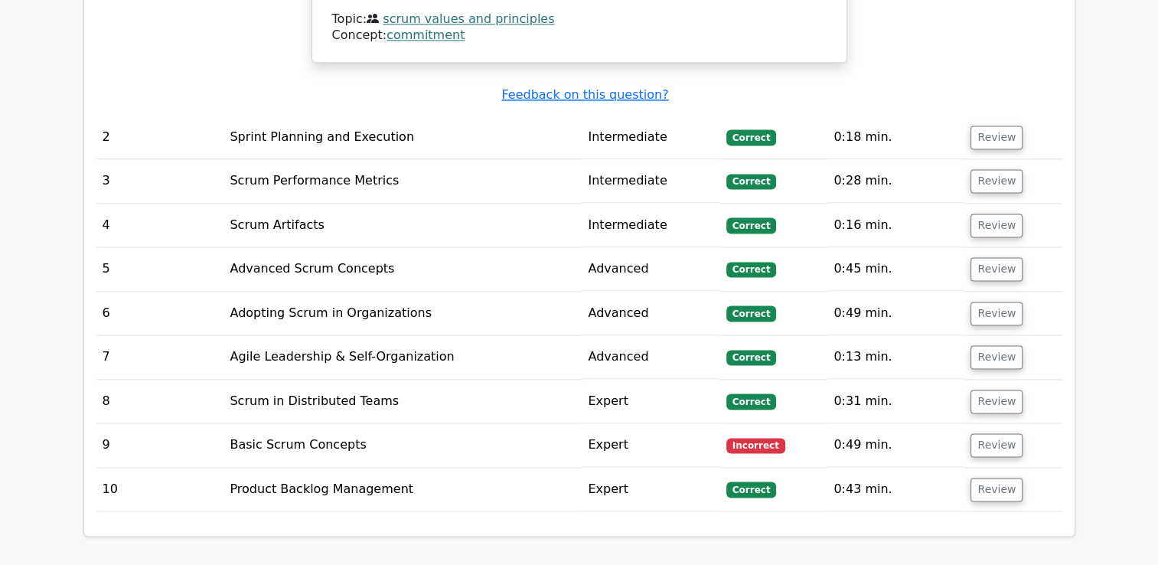
scroll to position [2582, 0]
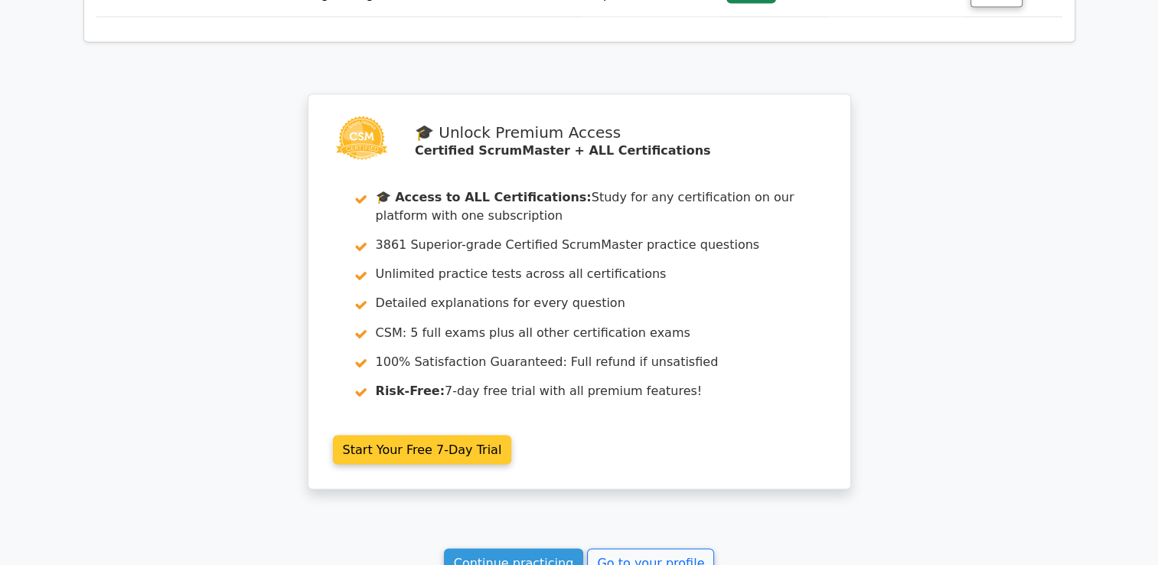
click at [434, 435] on link "Start Your Free 7-Day Trial" at bounding box center [422, 449] width 179 height 29
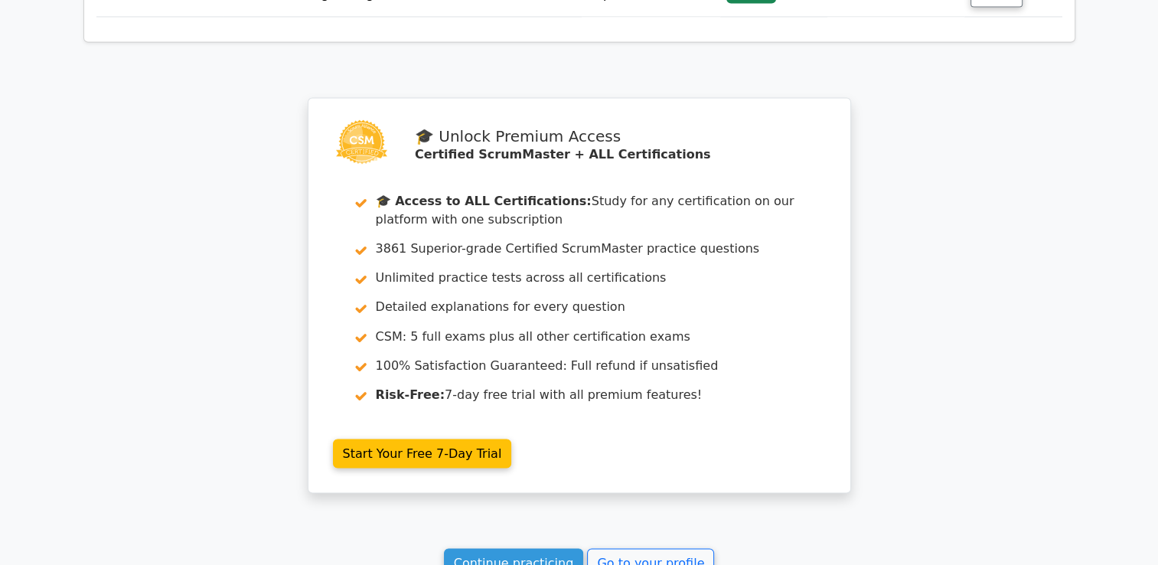
scroll to position [2088, 0]
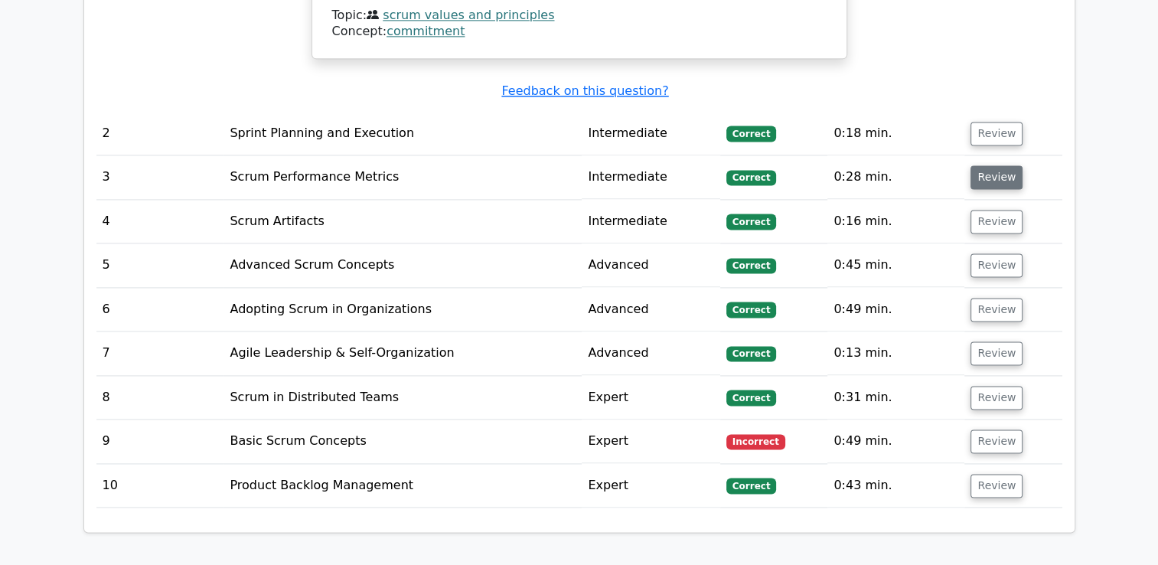
click at [999, 165] on button "Review" at bounding box center [996, 177] width 52 height 24
click at [996, 122] on button "Review" at bounding box center [996, 134] width 52 height 24
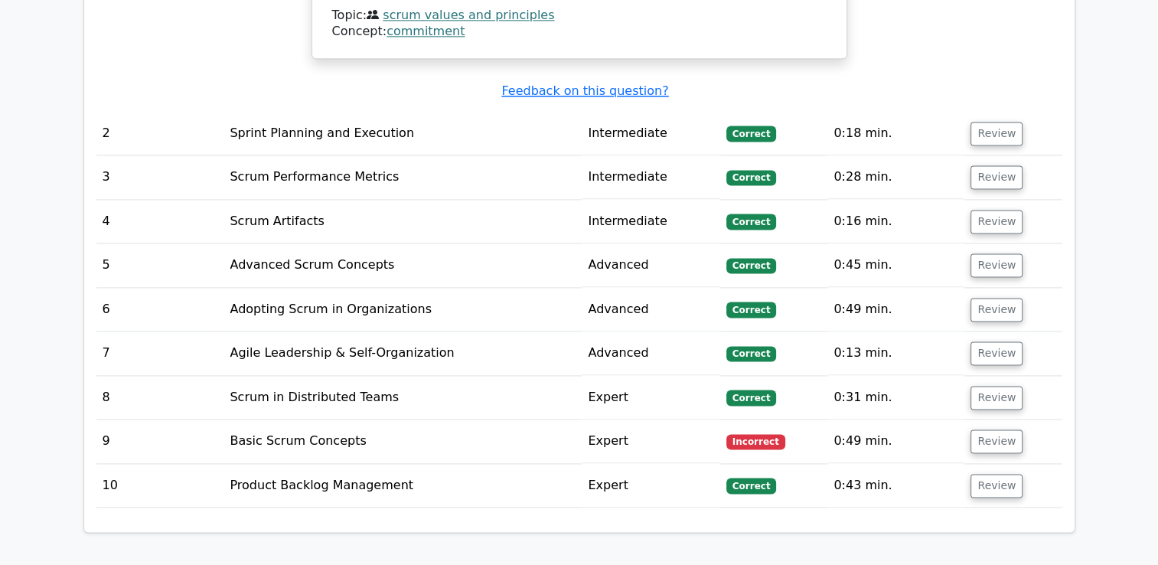
click at [624, 112] on td "Intermediate" at bounding box center [650, 134] width 138 height 44
click at [970, 429] on button "Review" at bounding box center [996, 441] width 52 height 24
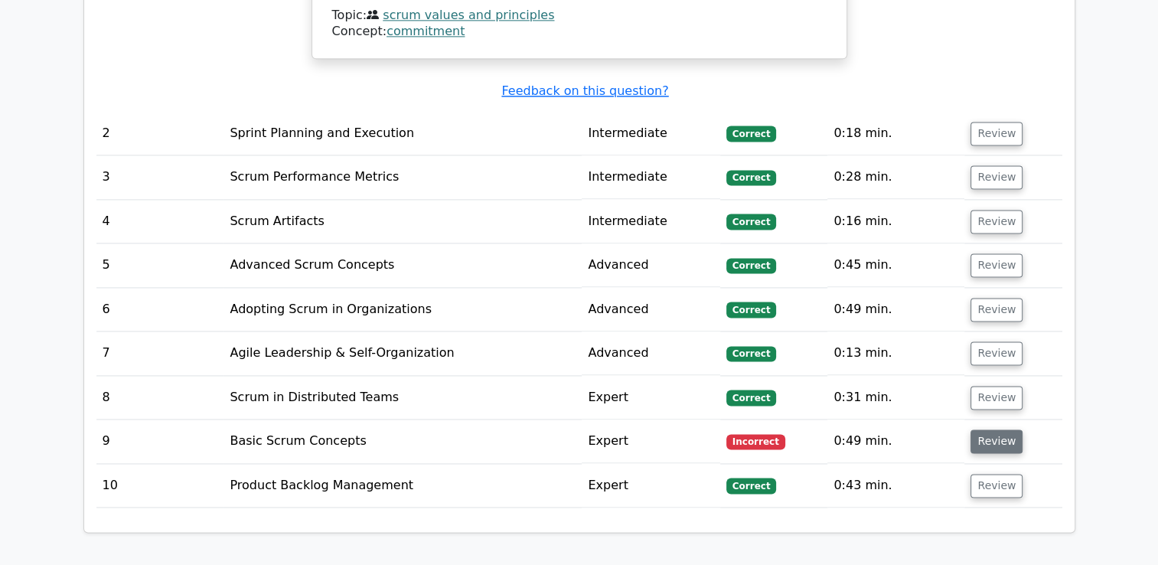
click at [970, 429] on button "Review" at bounding box center [996, 441] width 52 height 24
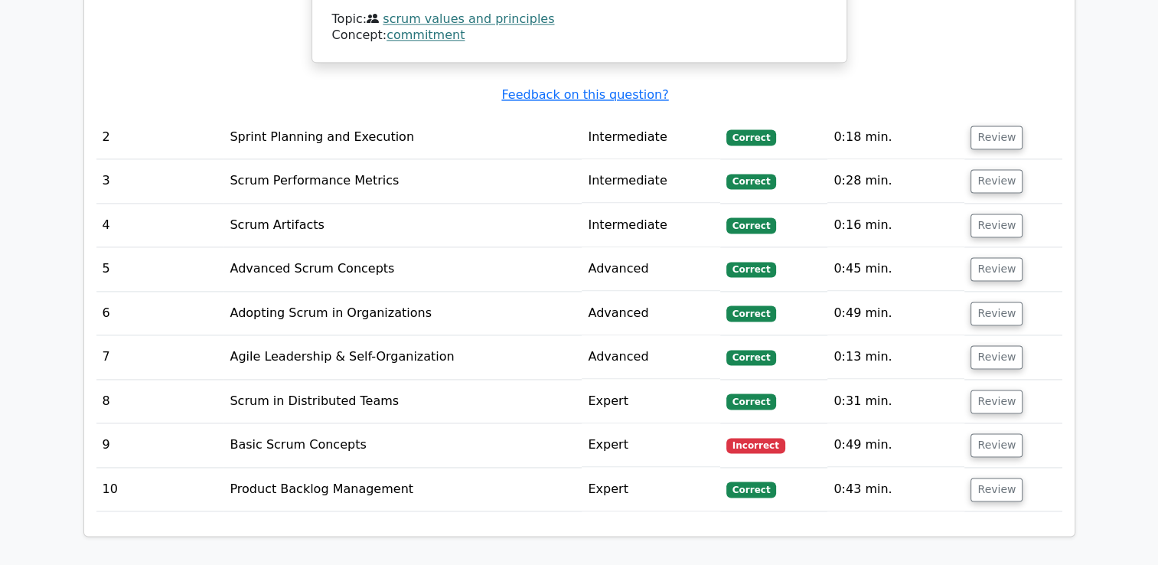
scroll to position [2582, 0]
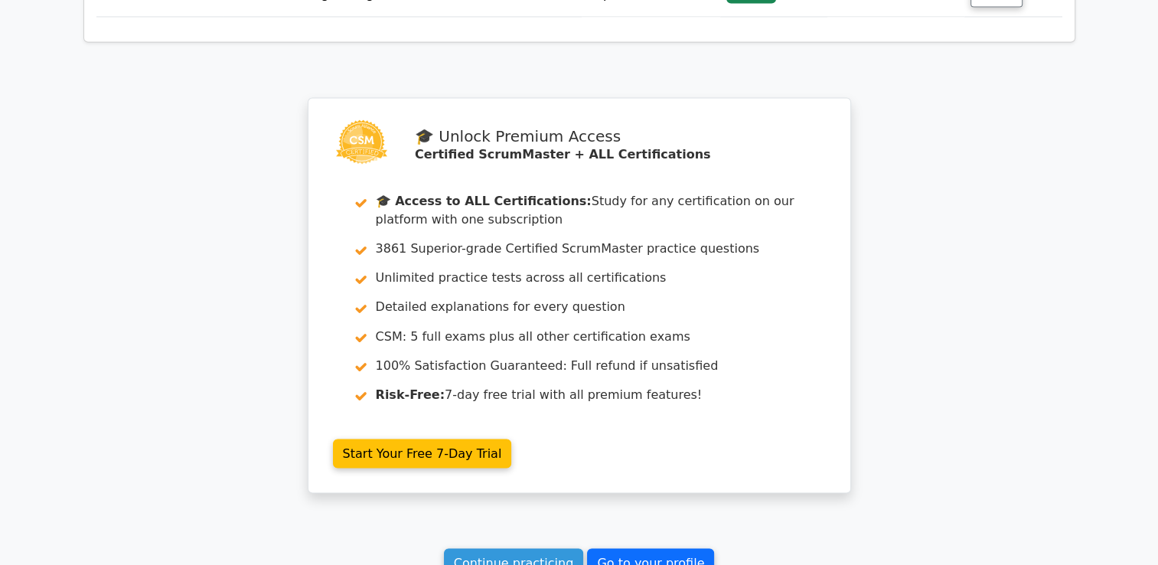
click at [627, 548] on link "Go to your profile" at bounding box center [650, 562] width 127 height 29
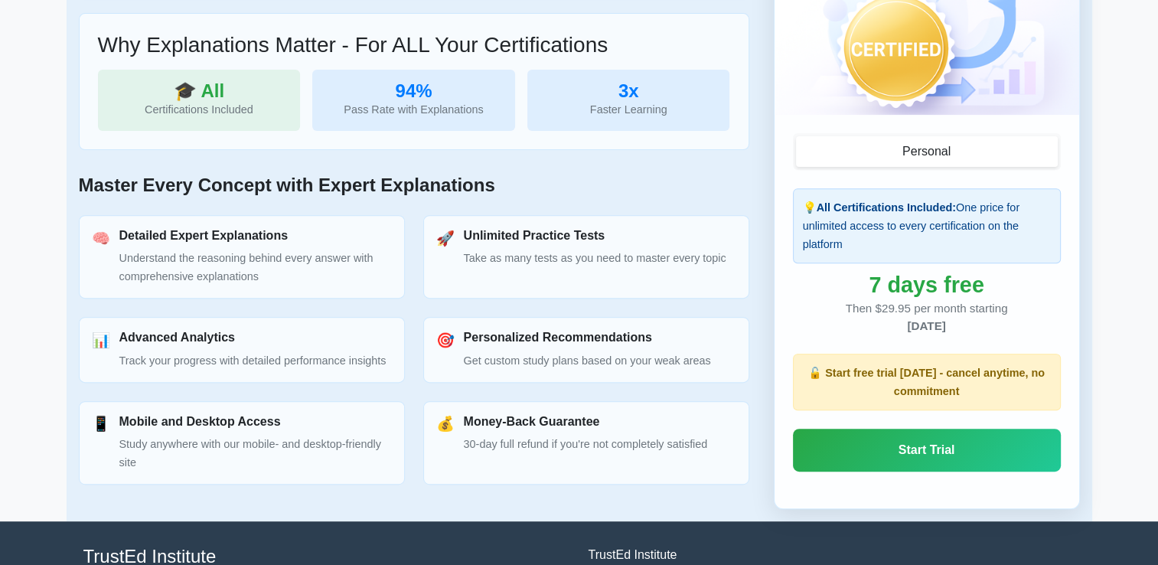
scroll to position [542, 0]
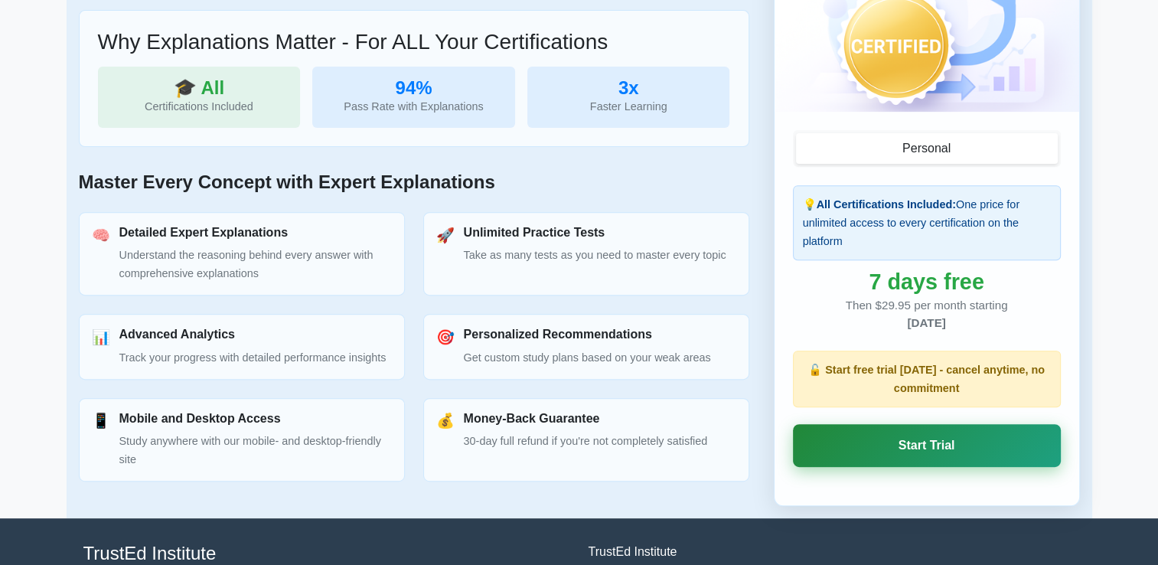
click at [887, 432] on link "Start Trial" at bounding box center [927, 445] width 268 height 43
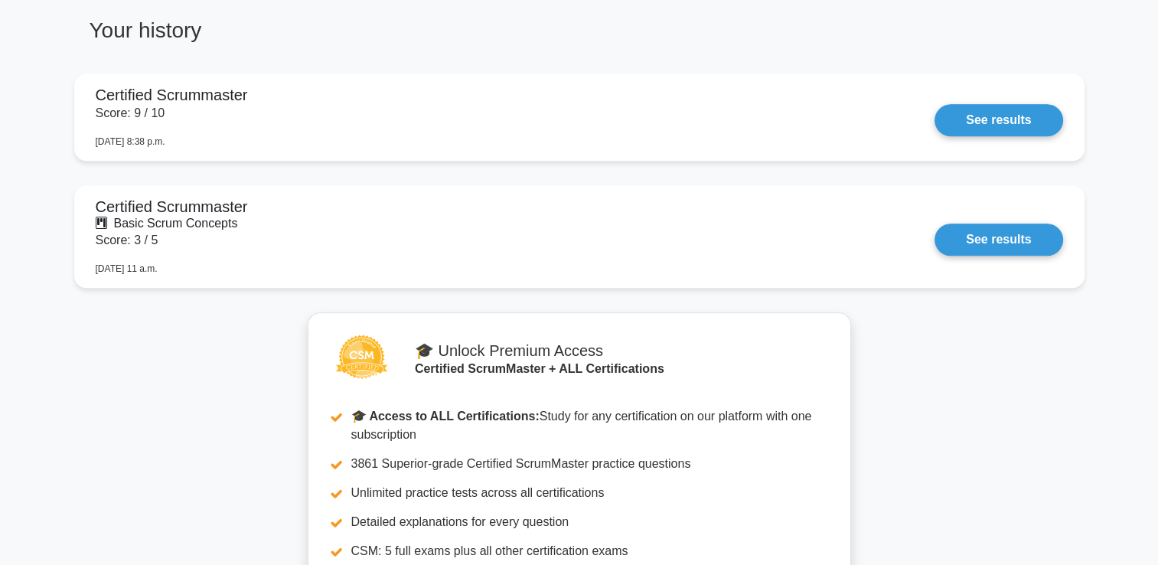
scroll to position [1342, 0]
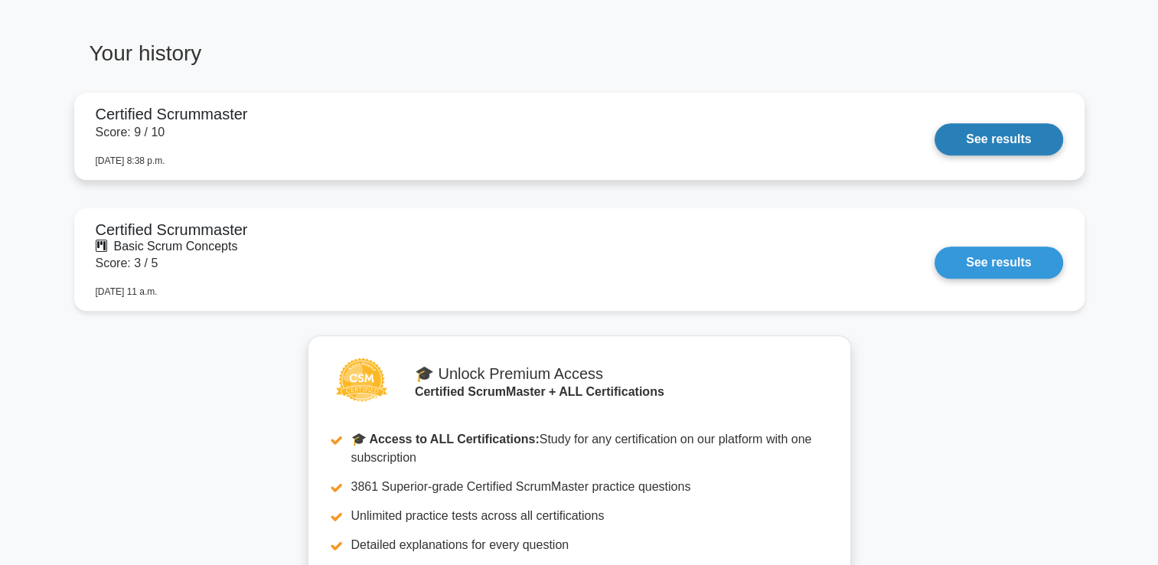
click at [976, 155] on link "See results" at bounding box center [998, 139] width 128 height 32
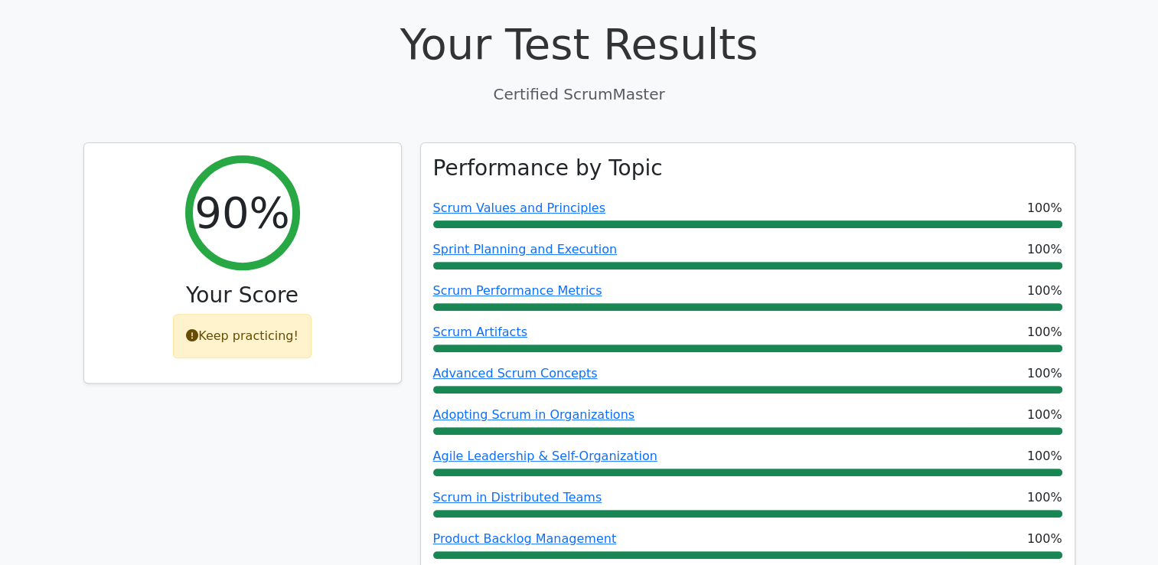
scroll to position [988, 0]
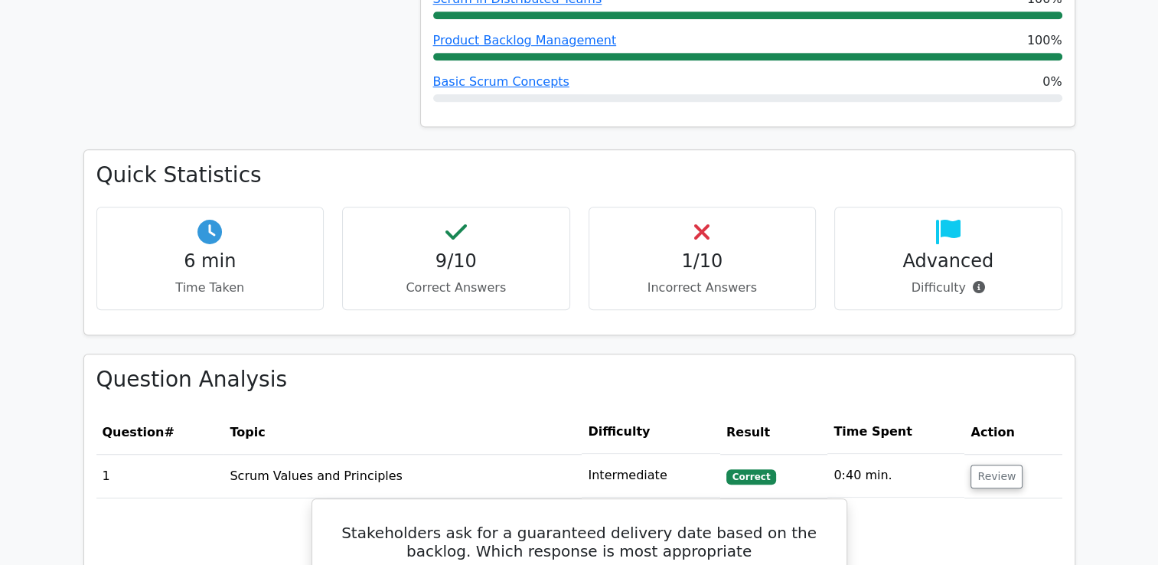
click at [927, 92] on div "Basic Scrum Concepts 0%" at bounding box center [747, 87] width 629 height 29
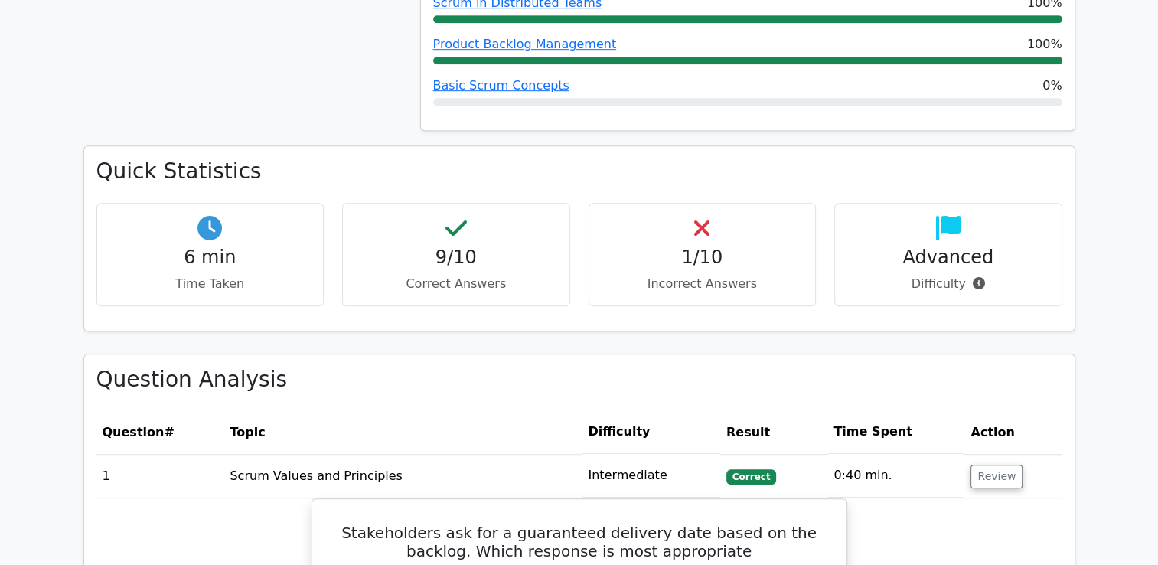
click at [766, 265] on h4 "1/10" at bounding box center [702, 257] width 202 height 22
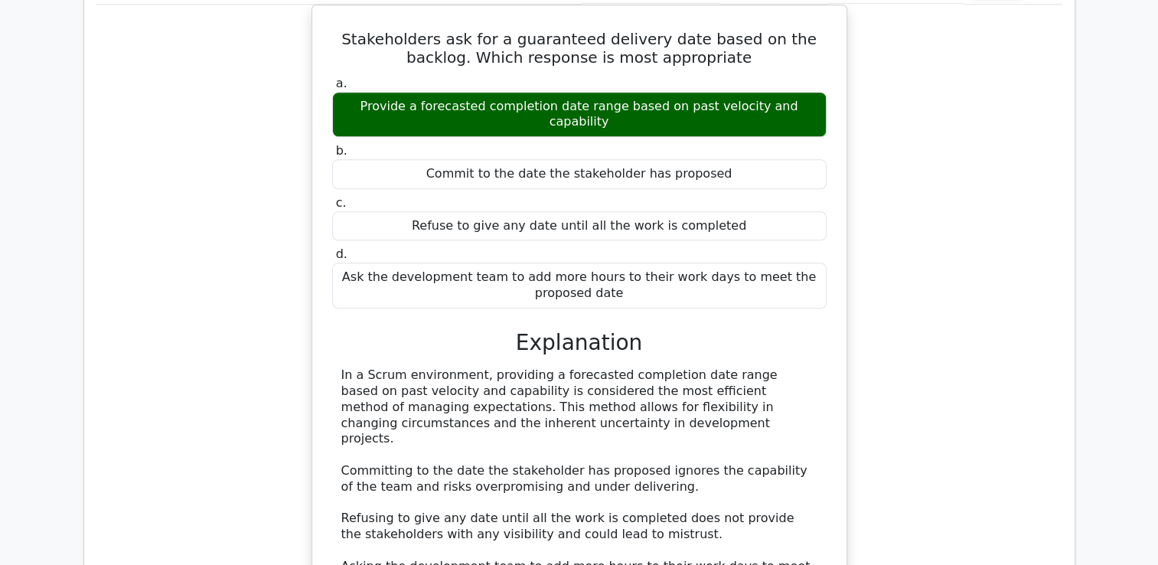
scroll to position [1975, 0]
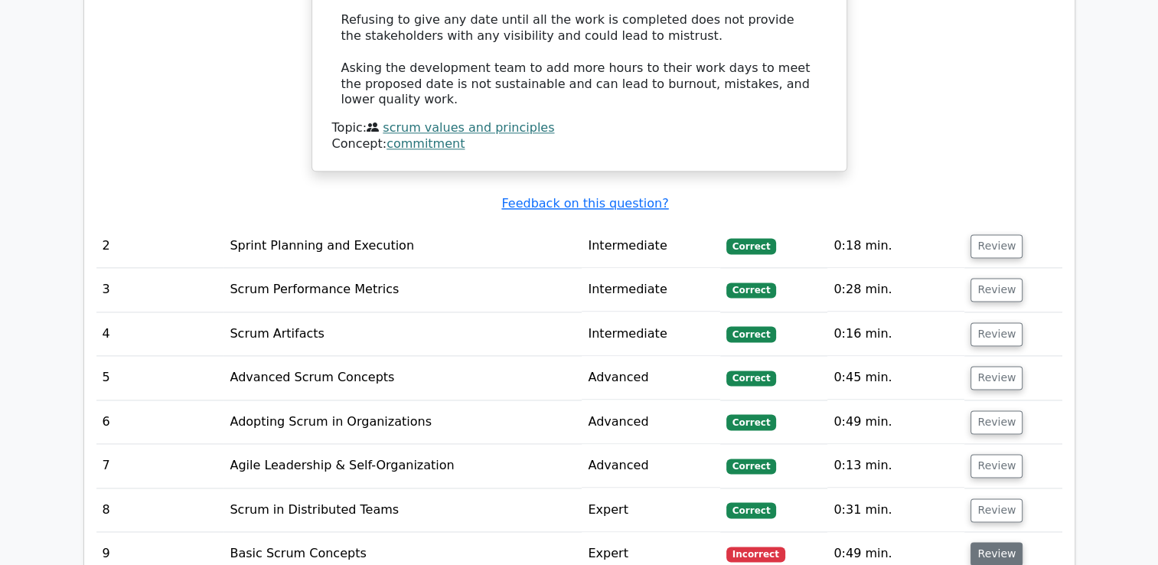
click at [989, 542] on button "Review" at bounding box center [996, 554] width 52 height 24
click at [979, 234] on button "Review" at bounding box center [996, 246] width 52 height 24
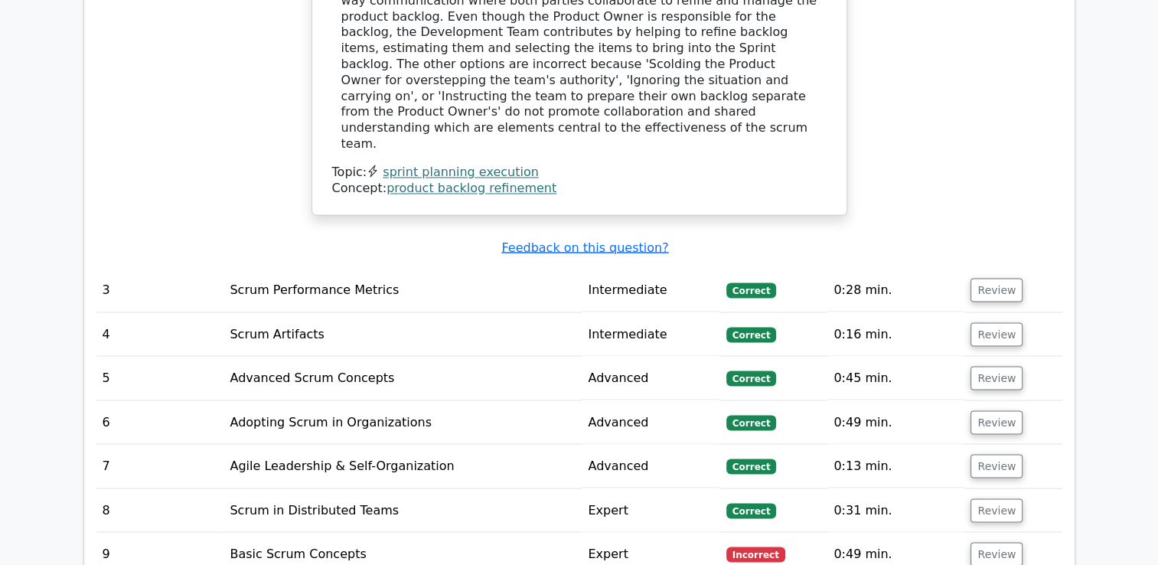
scroll to position [2699, 0]
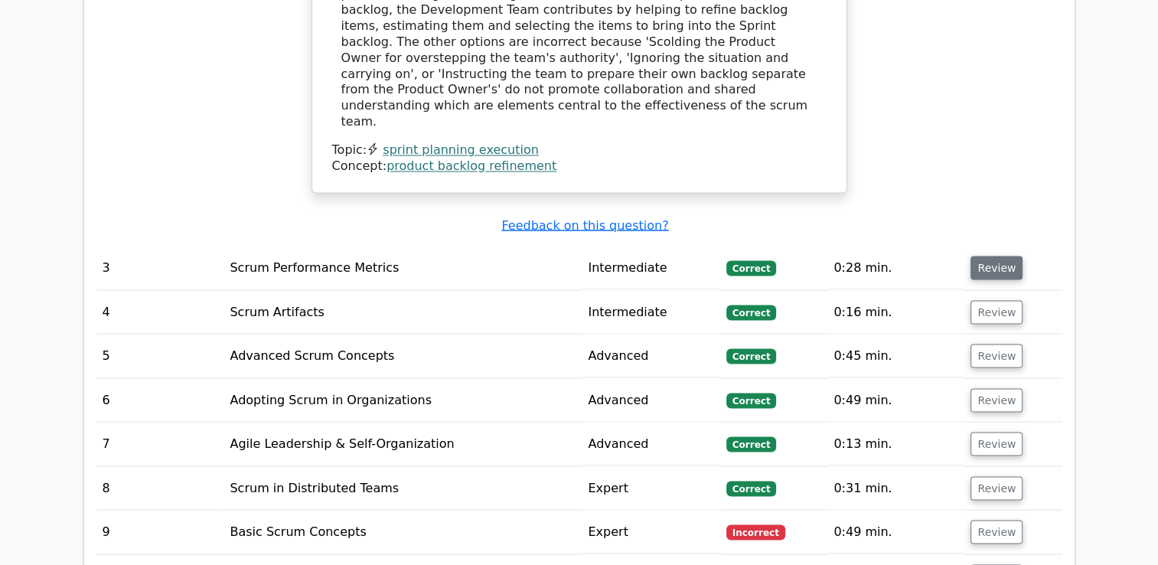
click at [994, 256] on button "Review" at bounding box center [996, 268] width 52 height 24
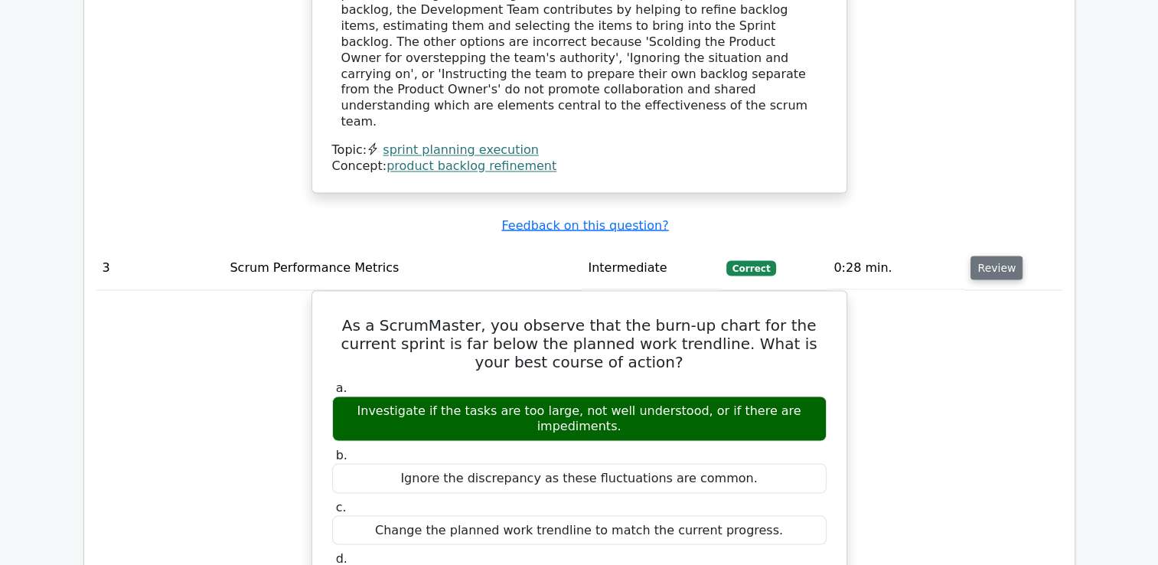
click at [994, 256] on button "Review" at bounding box center [996, 268] width 52 height 24
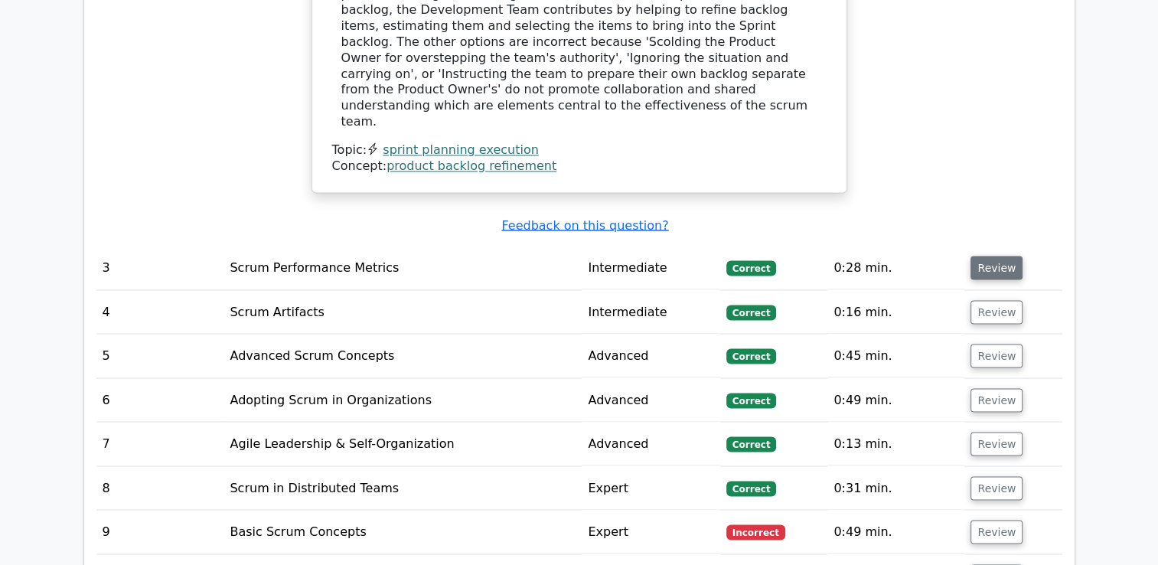
click at [996, 256] on button "Review" at bounding box center [996, 268] width 52 height 24
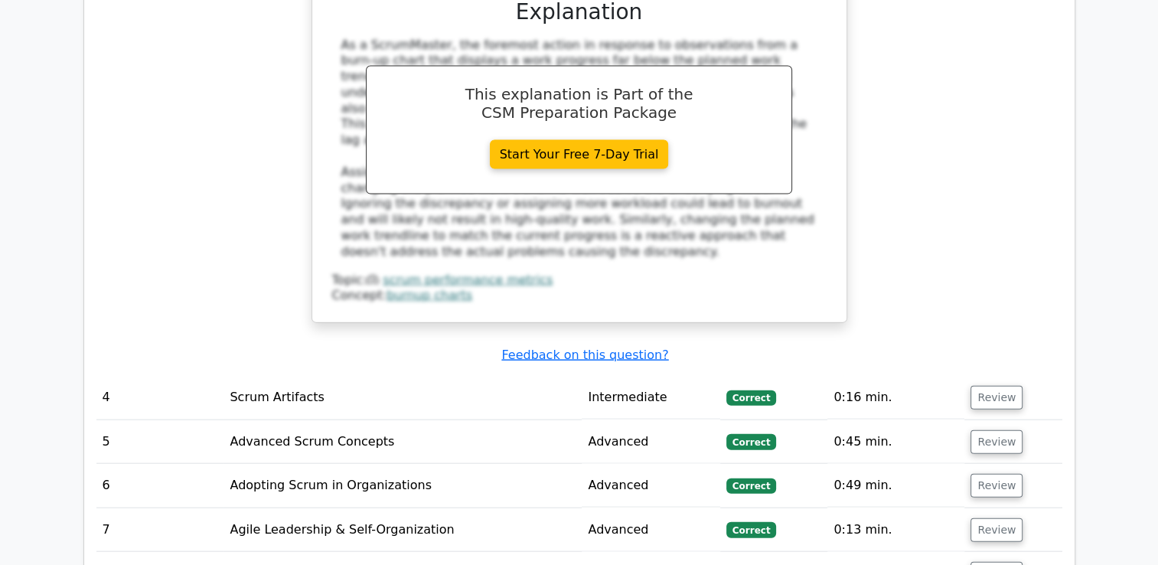
scroll to position [3338, 0]
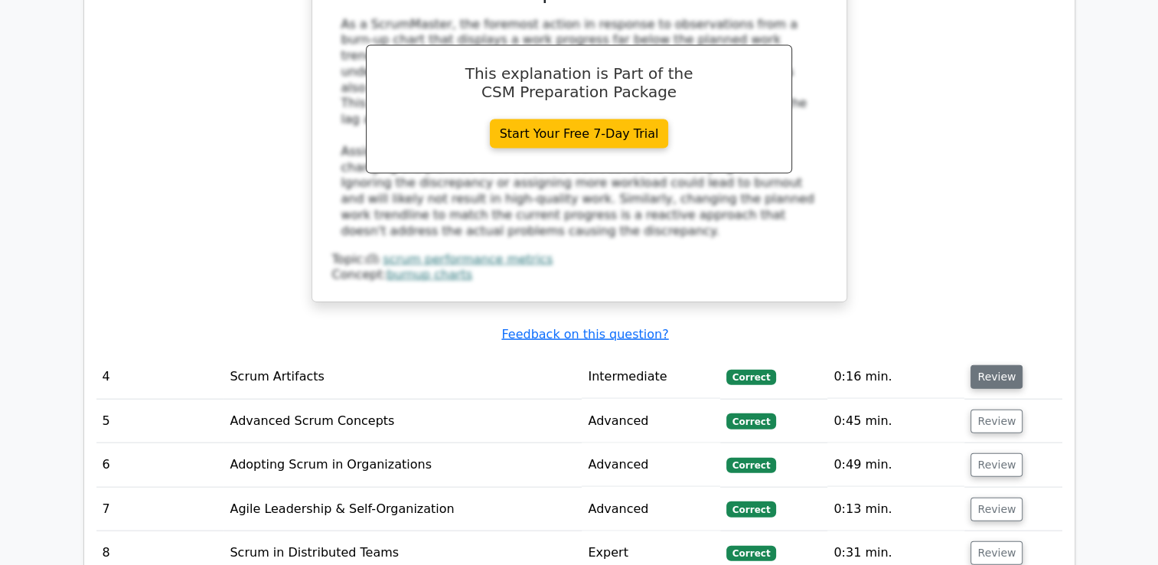
click at [984, 365] on button "Review" at bounding box center [996, 377] width 52 height 24
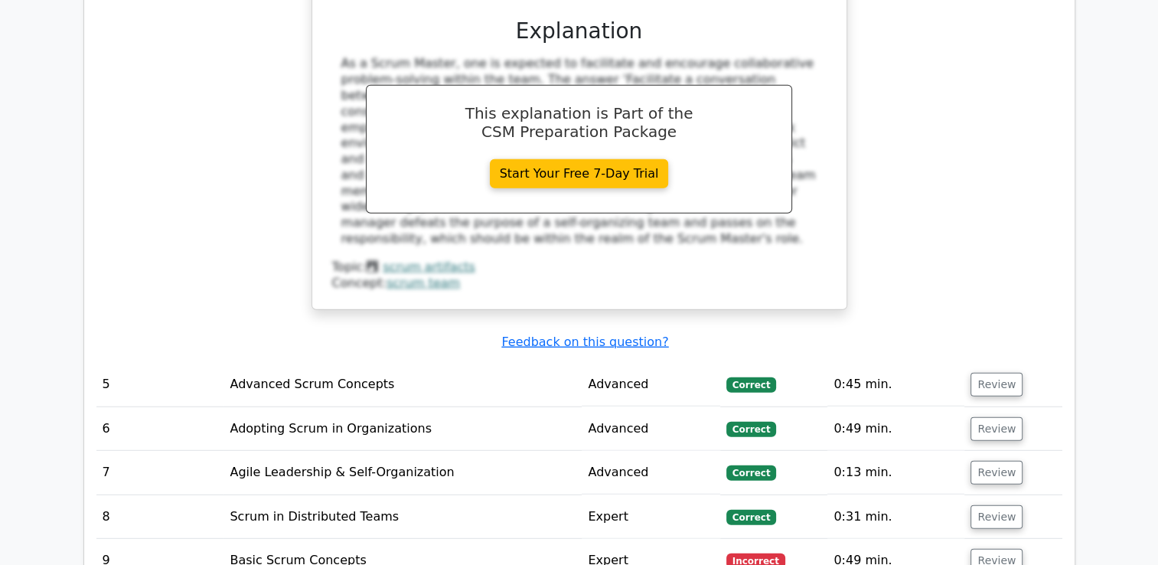
scroll to position [4069, 0]
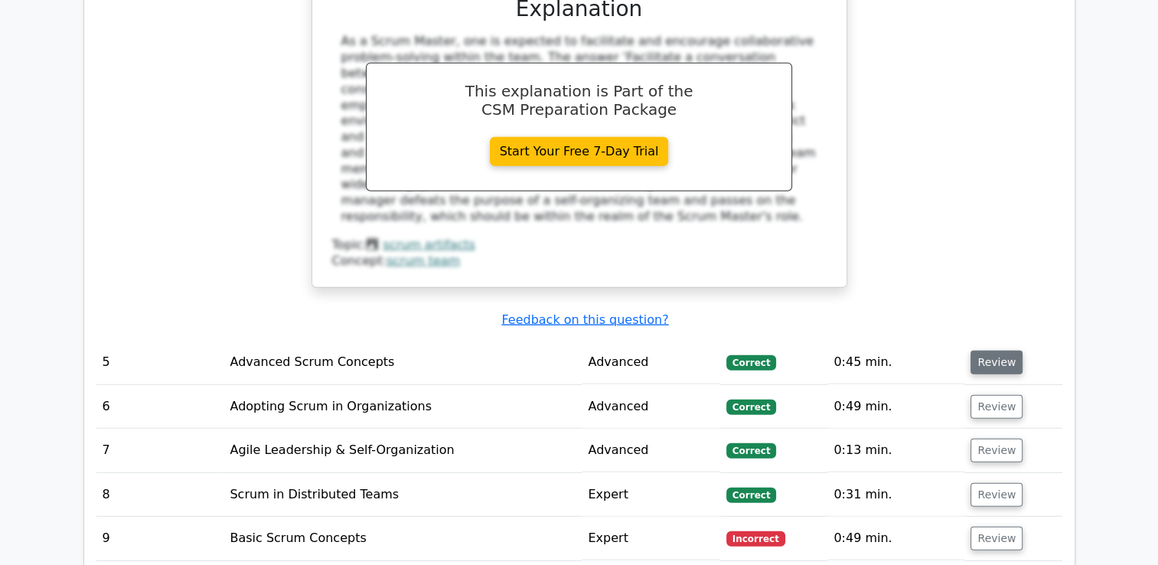
click at [989, 350] on button "Review" at bounding box center [996, 362] width 52 height 24
click at [1001, 350] on button "Review" at bounding box center [996, 362] width 52 height 24
click at [972, 350] on button "Review" at bounding box center [996, 362] width 52 height 24
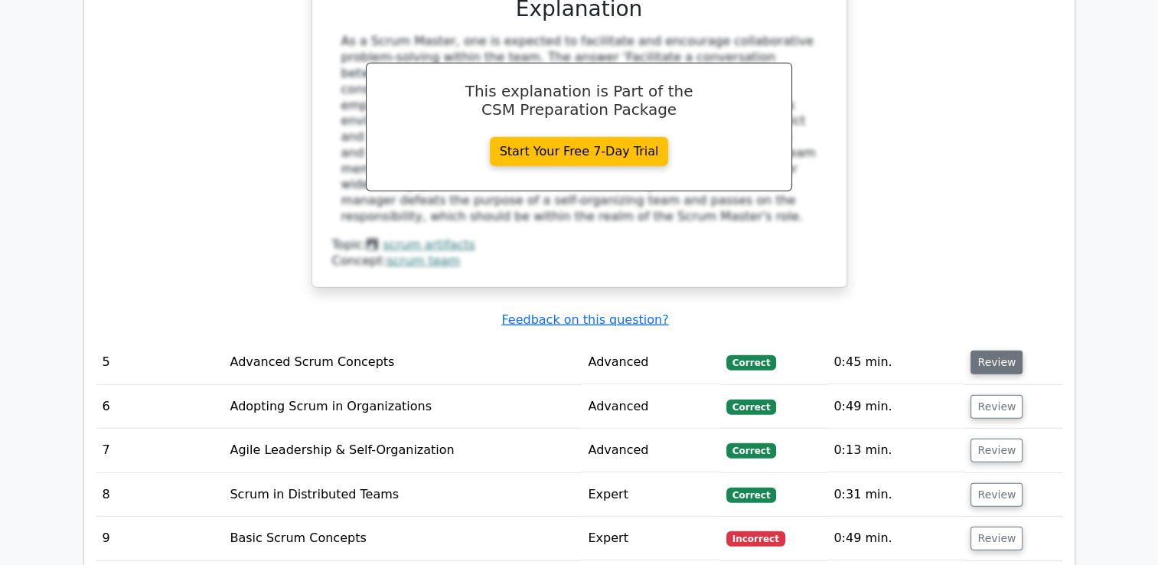
click at [972, 350] on button "Review" at bounding box center [996, 362] width 52 height 24
click at [995, 350] on button "Review" at bounding box center [996, 362] width 52 height 24
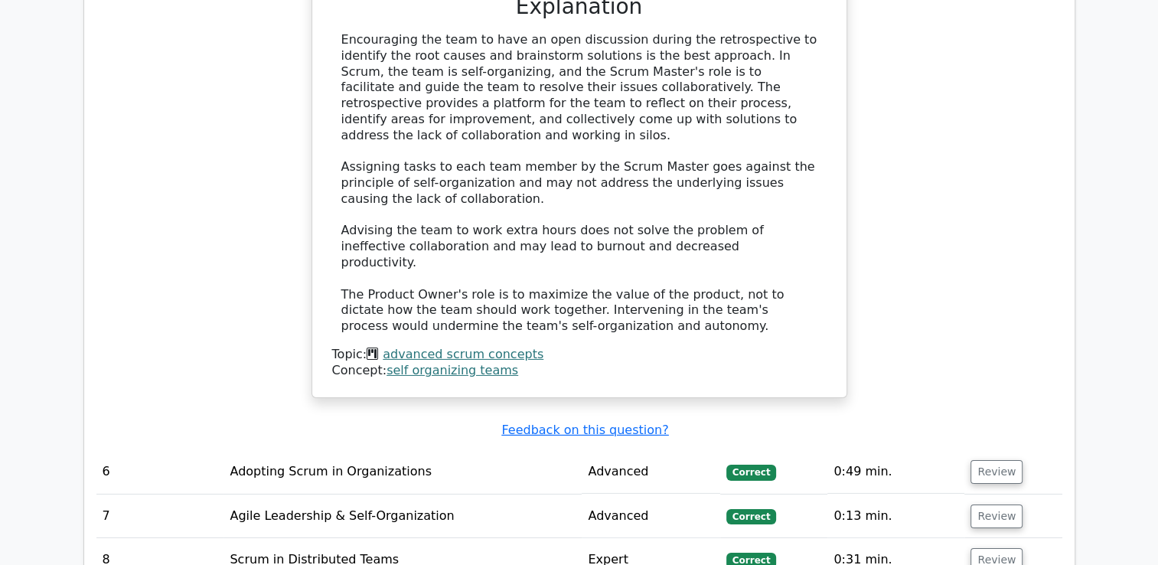
scroll to position [4864, 0]
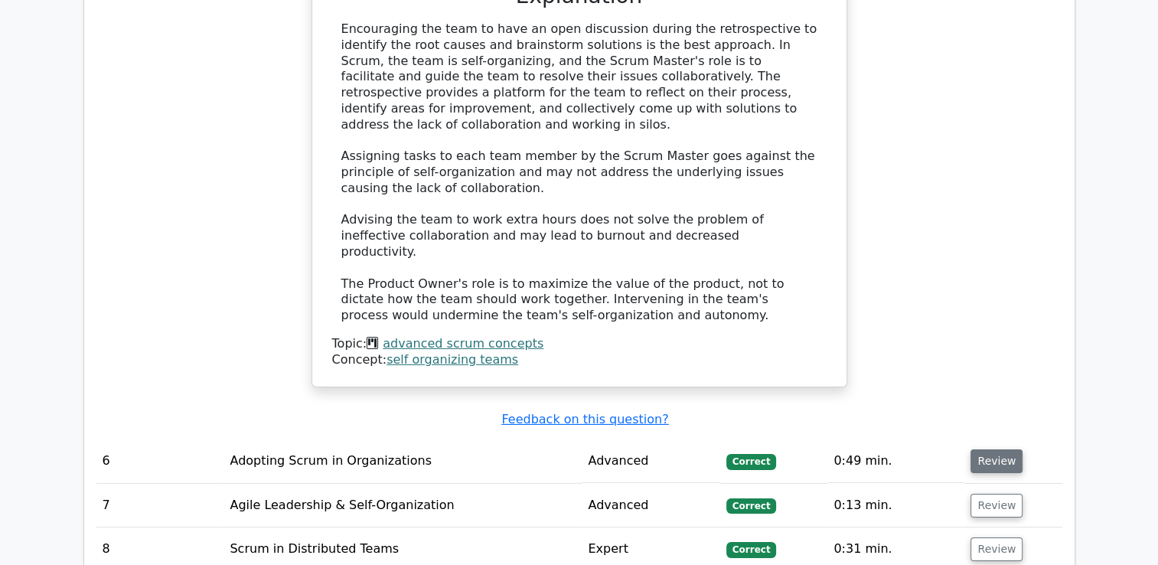
click at [994, 449] on button "Review" at bounding box center [996, 461] width 52 height 24
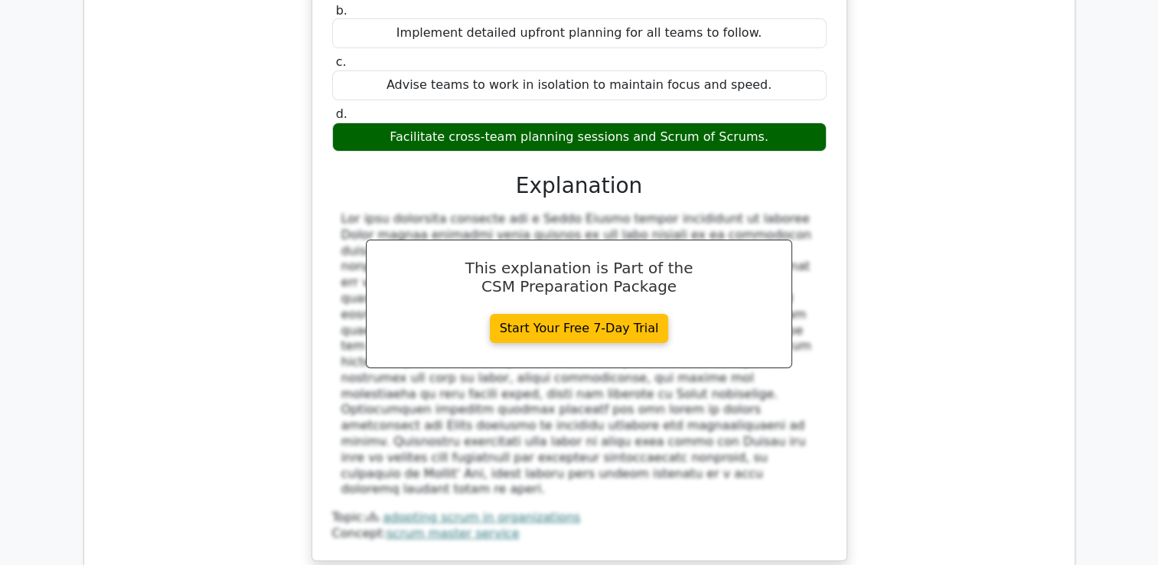
scroll to position [5524, 0]
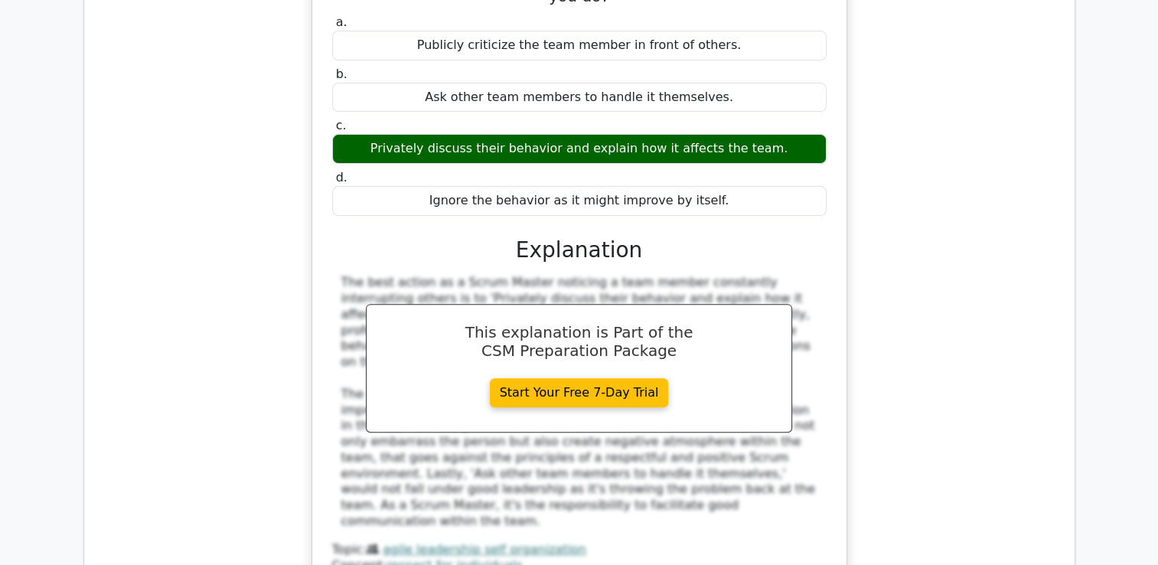
scroll to position [6249, 0]
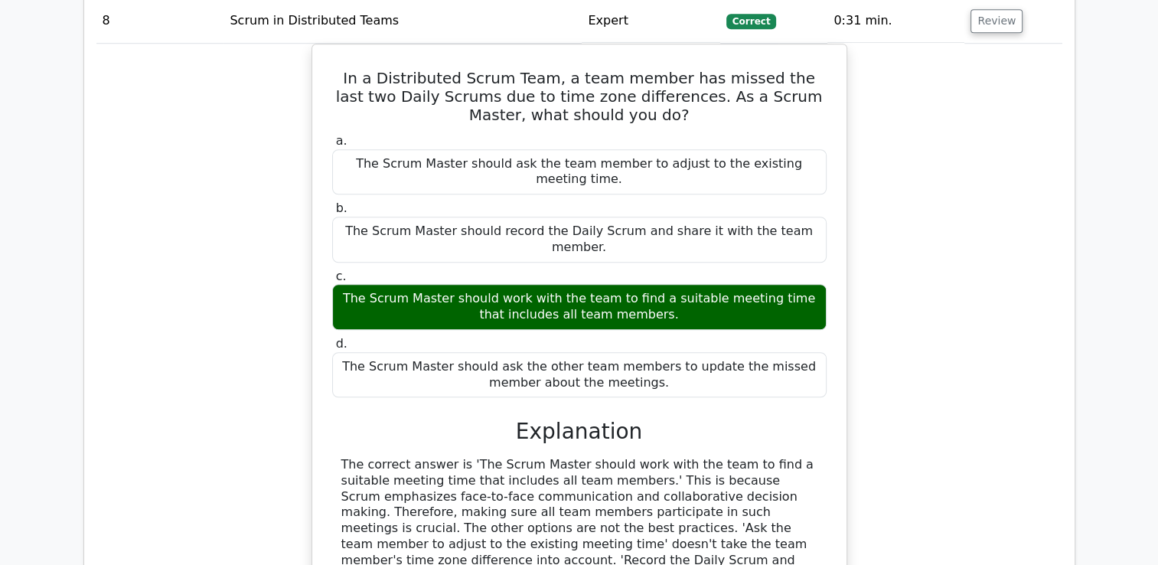
scroll to position [6917, 0]
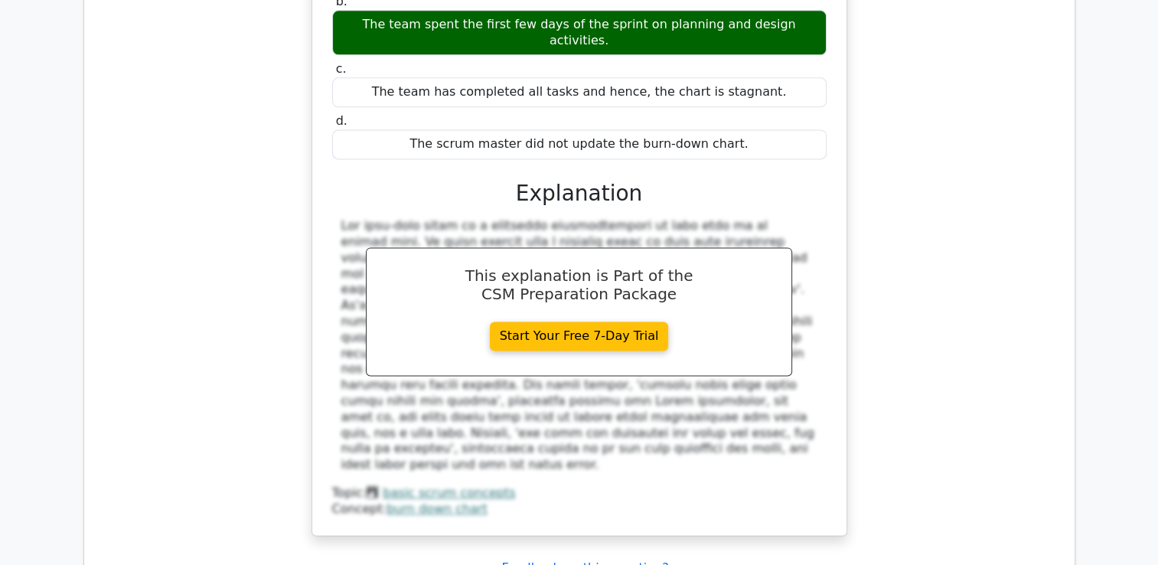
scroll to position [7851, 0]
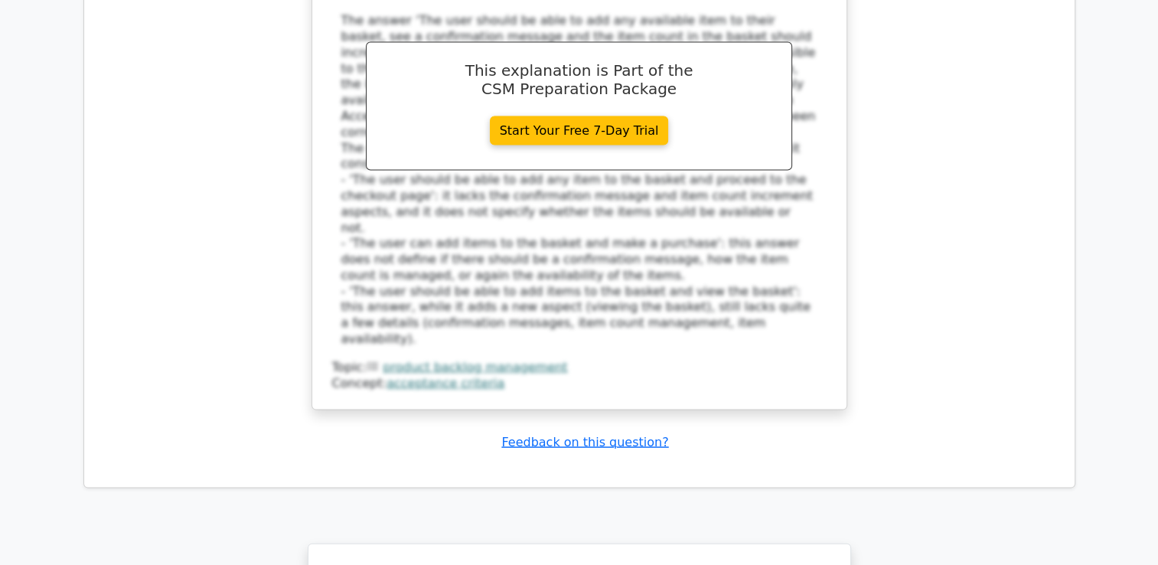
scroll to position [9022, 0]
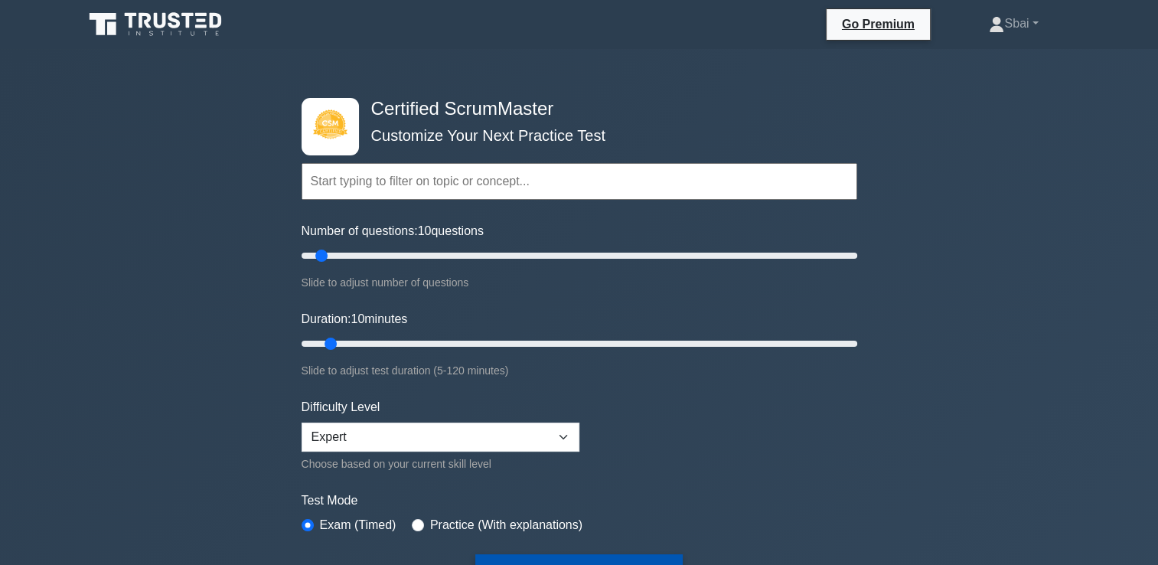
click at [599, 555] on button "Start Practice Test" at bounding box center [578, 571] width 207 height 35
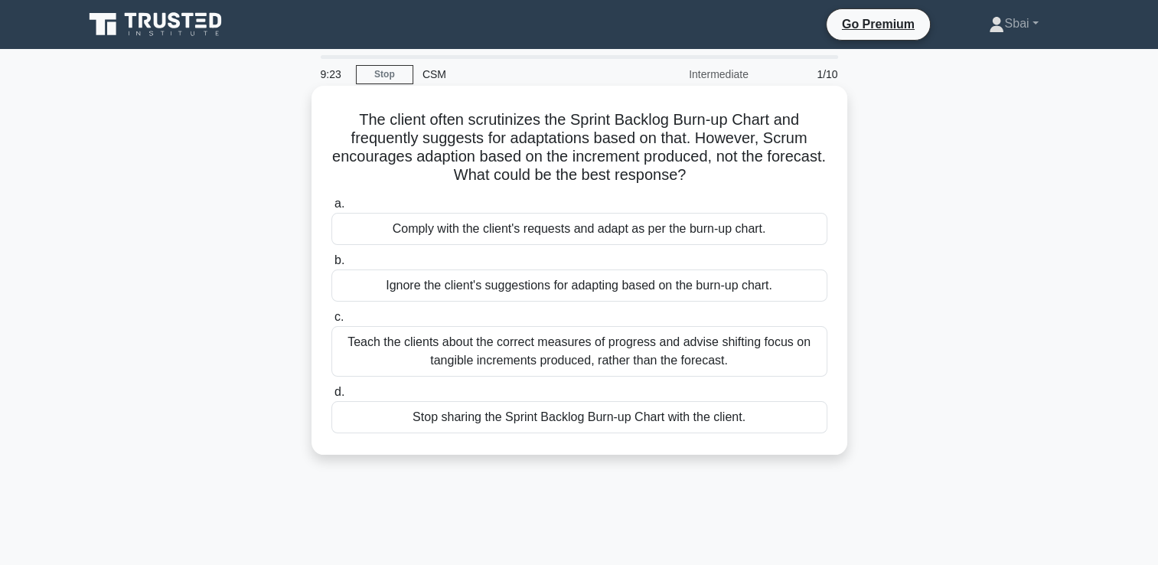
click at [618, 347] on div "Teach the clients about the correct measures of progress and advise shifting fo…" at bounding box center [579, 351] width 496 height 50
click at [331, 322] on input "c. Teach the clients about the correct measures of progress and advise shifting…" at bounding box center [331, 317] width 0 height 10
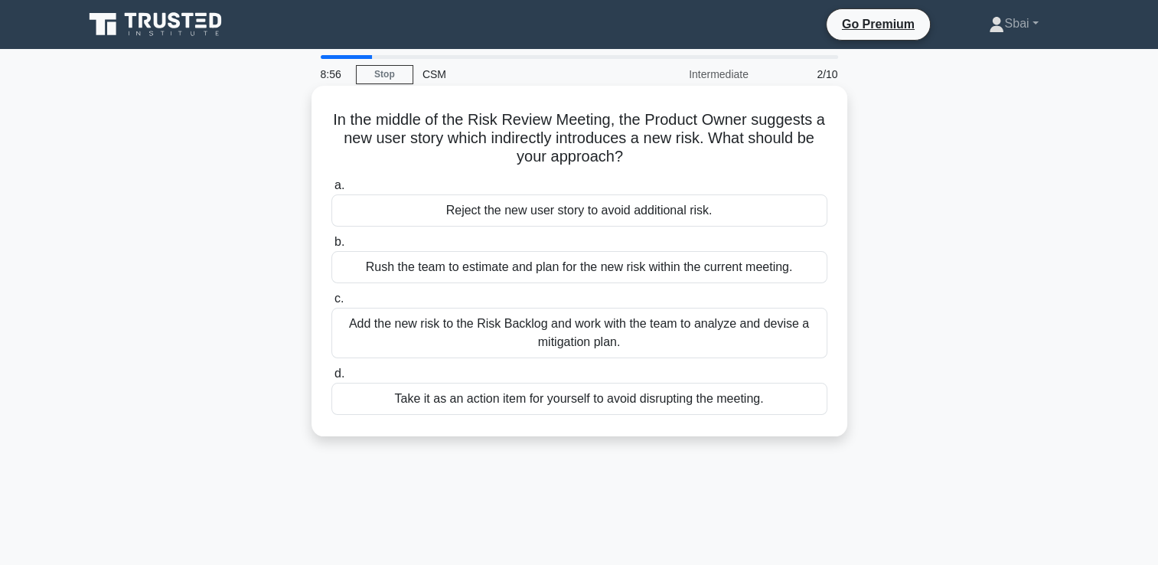
click at [600, 334] on div "Add the new risk to the Risk Backlog and work with the team to analyze and devi…" at bounding box center [579, 333] width 496 height 50
click at [331, 304] on input "c. Add the new risk to the Risk Backlog and work with the team to analyze and d…" at bounding box center [331, 299] width 0 height 10
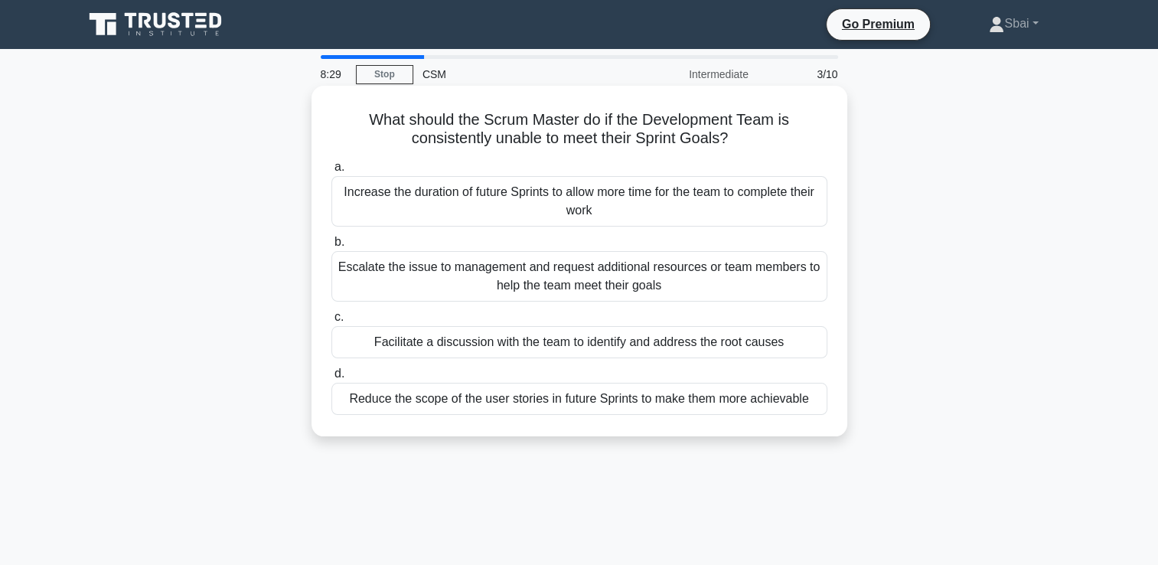
click at [602, 349] on div "Facilitate a discussion with the team to identify and address the root causes" at bounding box center [579, 342] width 496 height 32
click at [331, 322] on input "c. Facilitate a discussion with the team to identify and address the root causes" at bounding box center [331, 317] width 0 height 10
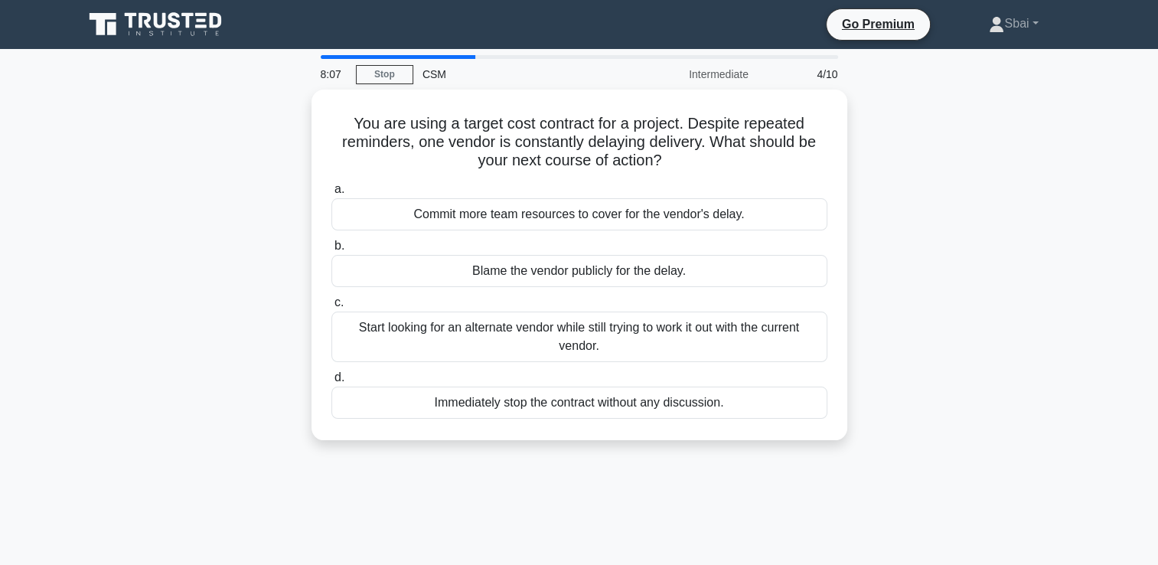
click at [602, 349] on div "Start looking for an alternate vendor while still trying to work it out with th…" at bounding box center [579, 336] width 496 height 50
click at [331, 308] on input "c. Start looking for an alternate vendor while still trying to work it out with…" at bounding box center [331, 303] width 0 height 10
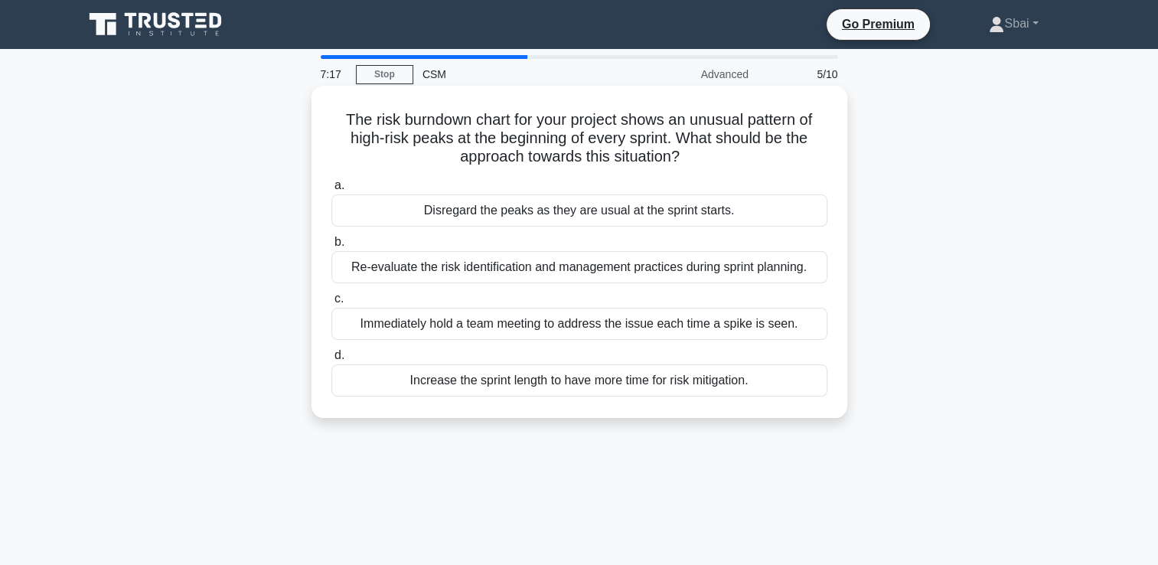
click at [563, 278] on div "Re-evaluate the risk identification and management practices during sprint plan…" at bounding box center [579, 267] width 496 height 32
click at [331, 247] on input "b. Re-evaluate the risk identification and management practices during sprint p…" at bounding box center [331, 242] width 0 height 10
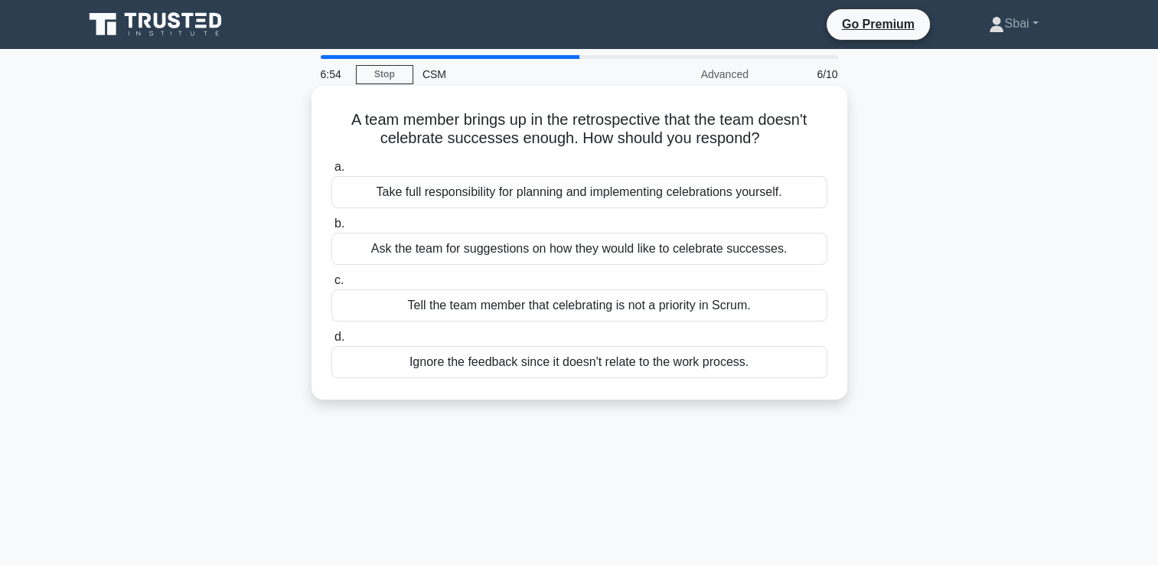
click at [544, 247] on div "Ask the team for suggestions on how they would like to celebrate successes." at bounding box center [579, 249] width 496 height 32
click at [331, 229] on input "b. Ask the team for suggestions on how they would like to celebrate successes." at bounding box center [331, 224] width 0 height 10
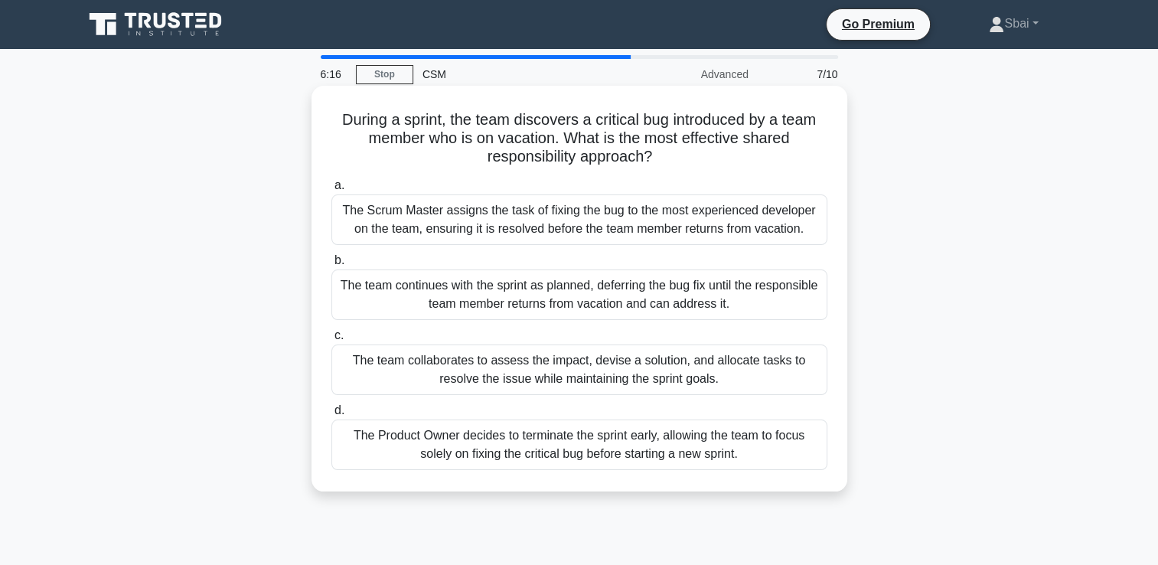
click at [558, 370] on div "The team collaborates to assess the impact, devise a solution, and allocate tas…" at bounding box center [579, 369] width 496 height 50
click at [331, 340] on input "c. The team collaborates to assess the impact, devise a solution, and allocate …" at bounding box center [331, 336] width 0 height 10
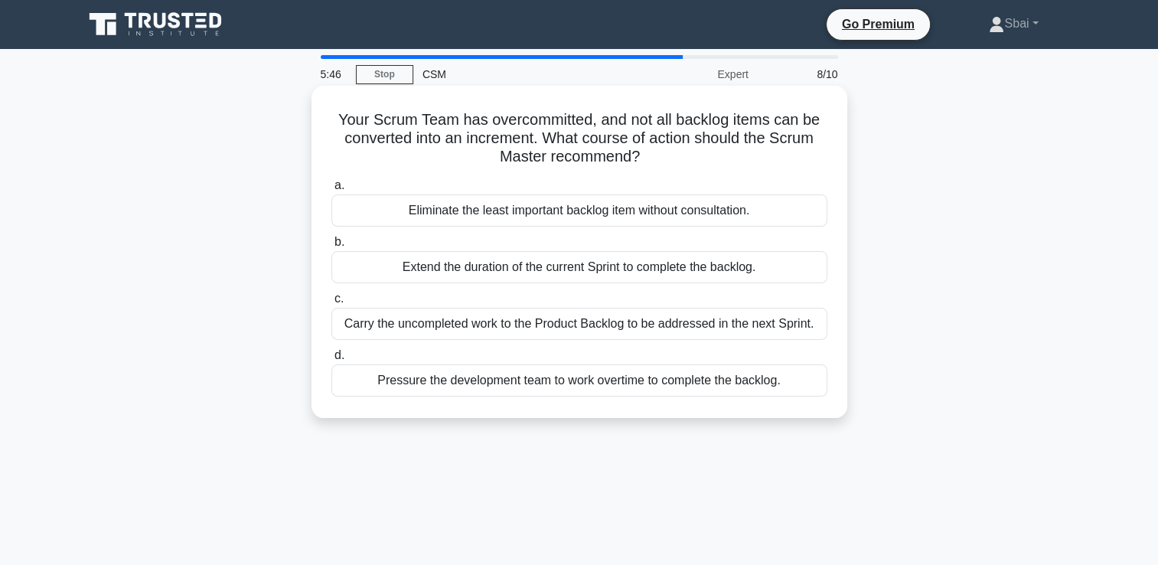
click at [548, 332] on div "Carry the uncompleted work to the Product Backlog to be addressed in the next S…" at bounding box center [579, 324] width 496 height 32
click at [331, 304] on input "c. Carry the uncompleted work to the Product Backlog to be addressed in the nex…" at bounding box center [331, 299] width 0 height 10
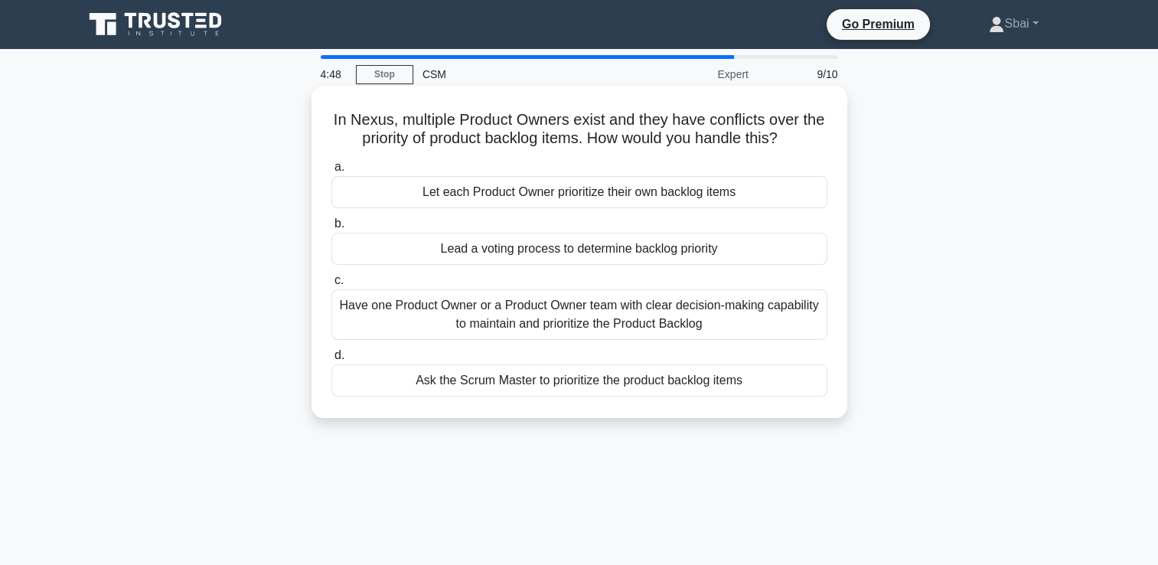
click at [526, 308] on div "Have one Product Owner or a Product Owner team with clear decision-making capab…" at bounding box center [579, 314] width 496 height 50
click at [331, 285] on input "c. Have one Product Owner or a Product Owner team with clear decision-making ca…" at bounding box center [331, 280] width 0 height 10
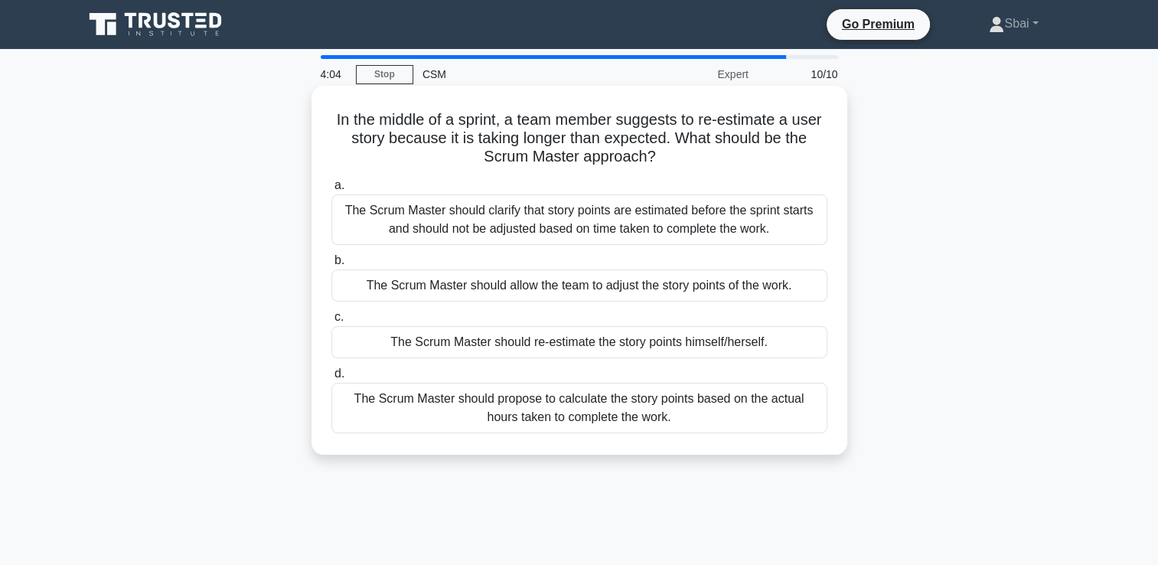
click at [506, 220] on div "The Scrum Master should clarify that story points are estimated before the spri…" at bounding box center [579, 219] width 496 height 50
click at [331, 191] on input "a. The Scrum Master should clarify that story points are estimated before the s…" at bounding box center [331, 186] width 0 height 10
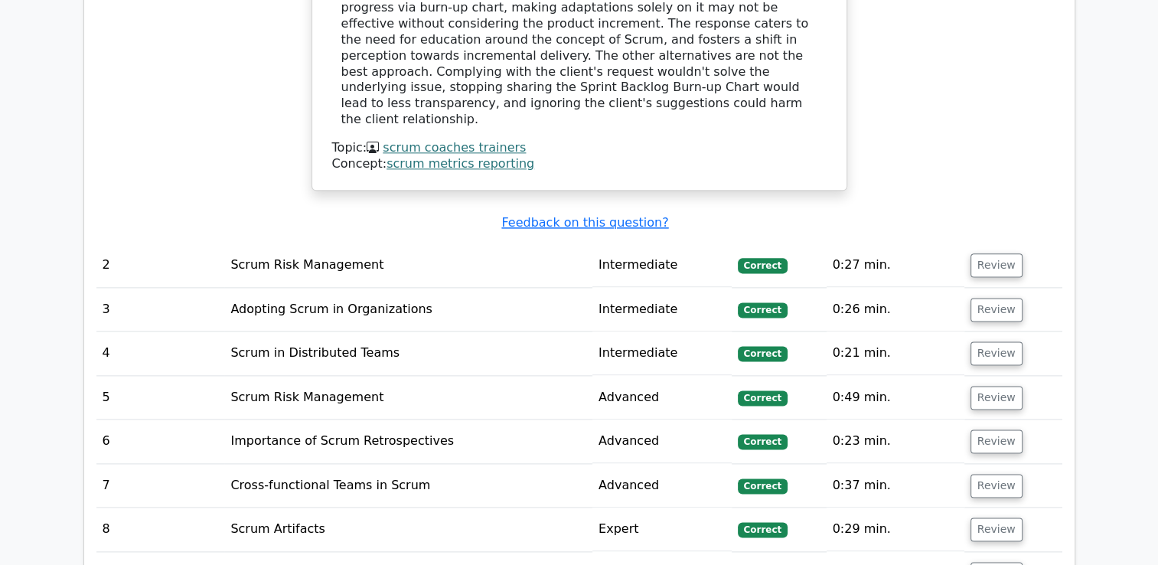
scroll to position [1915, 0]
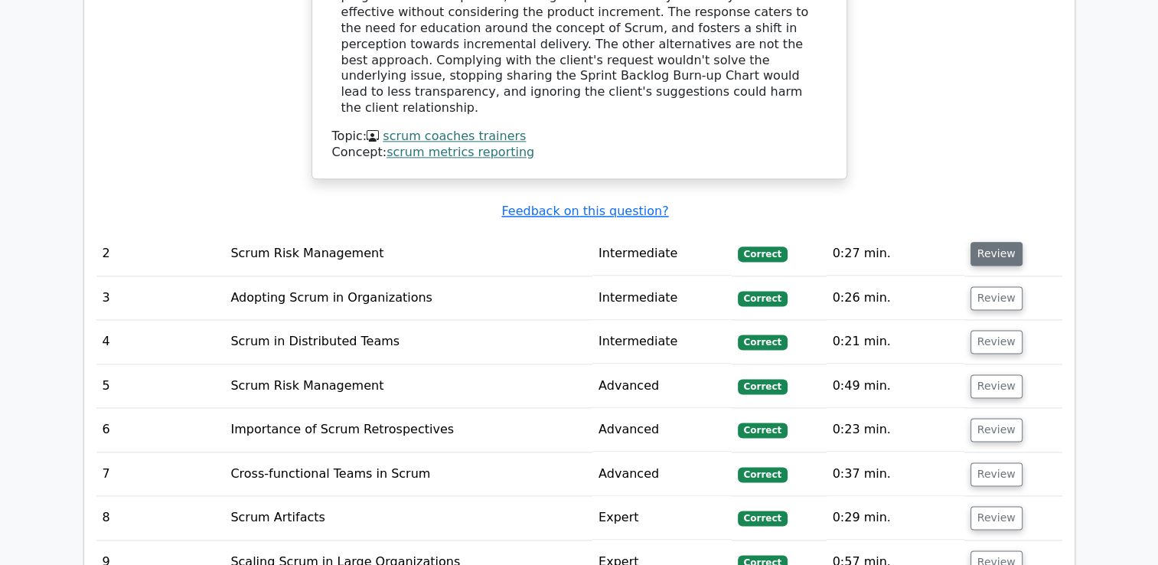
click at [988, 242] on button "Review" at bounding box center [996, 254] width 52 height 24
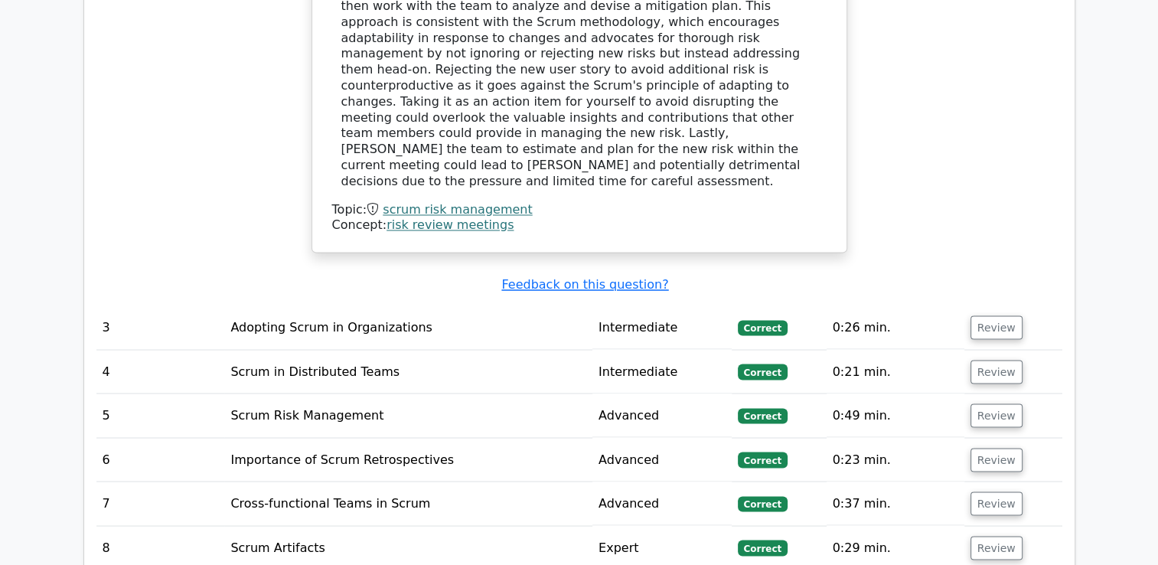
scroll to position [2621, 0]
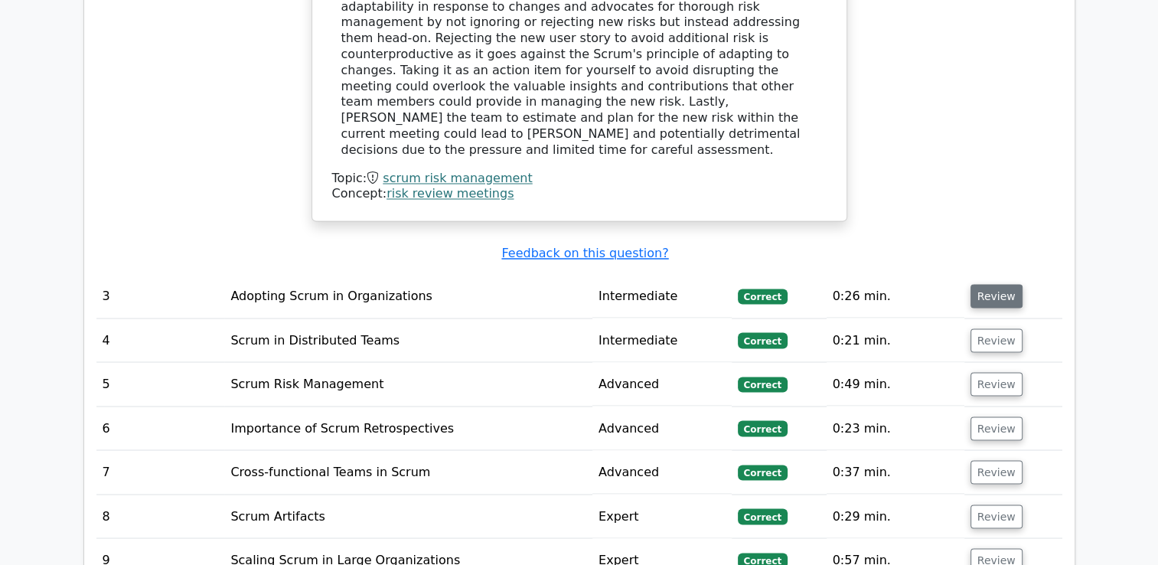
click at [998, 284] on button "Review" at bounding box center [996, 296] width 52 height 24
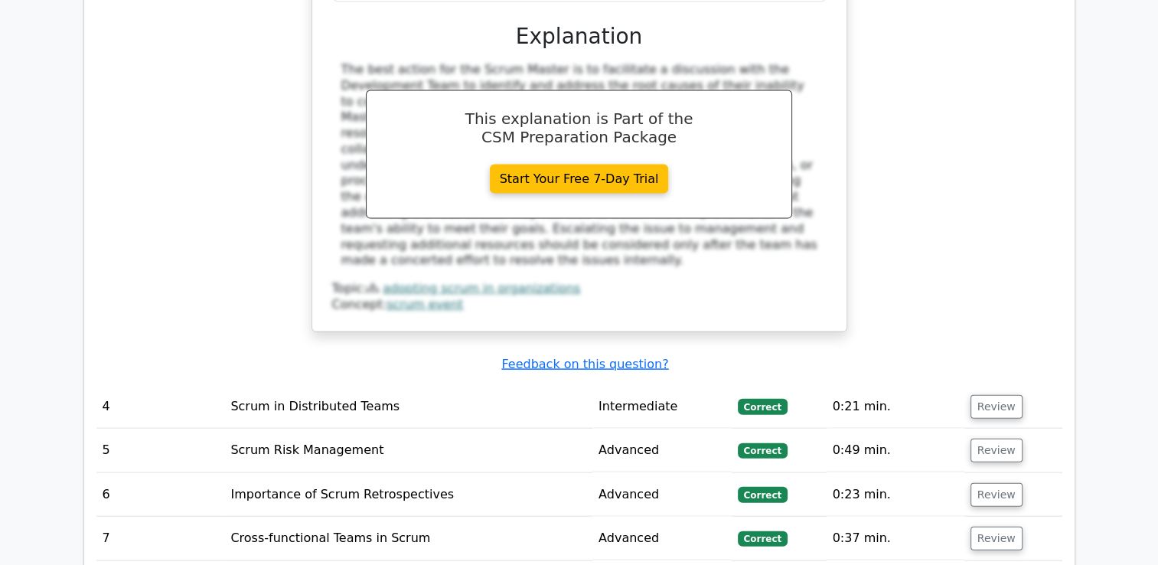
scroll to position [3308, 0]
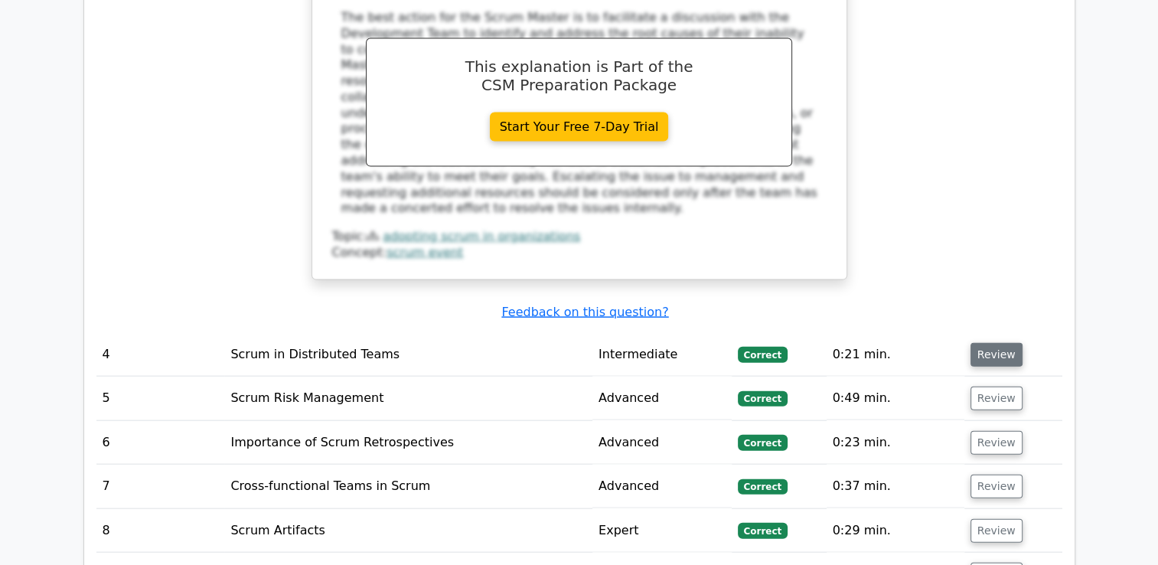
click at [985, 343] on button "Review" at bounding box center [996, 355] width 52 height 24
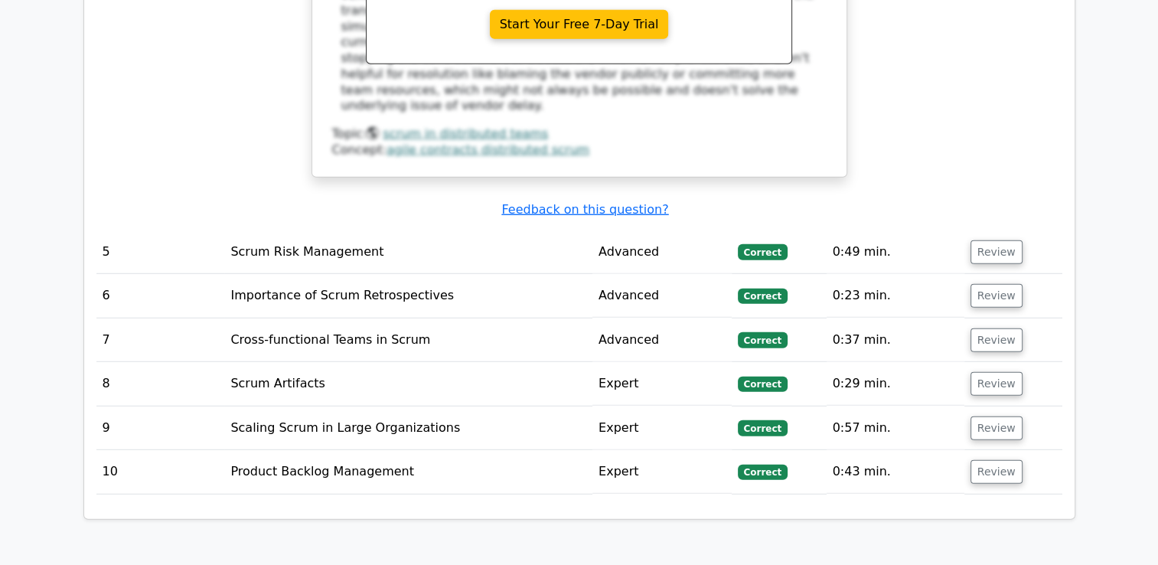
scroll to position [4110, 0]
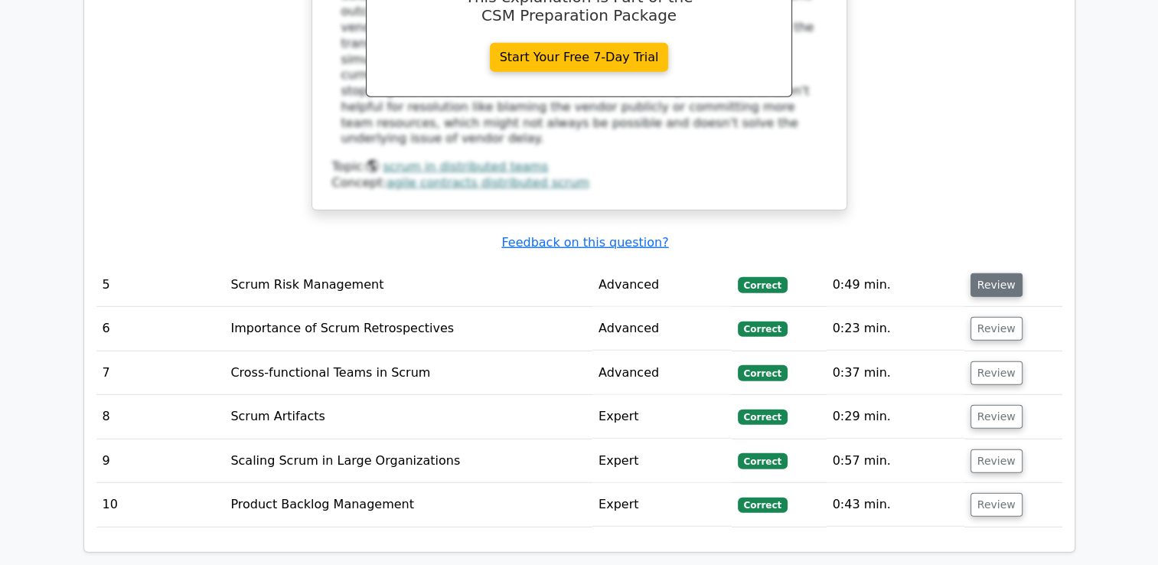
click at [982, 273] on button "Review" at bounding box center [996, 285] width 52 height 24
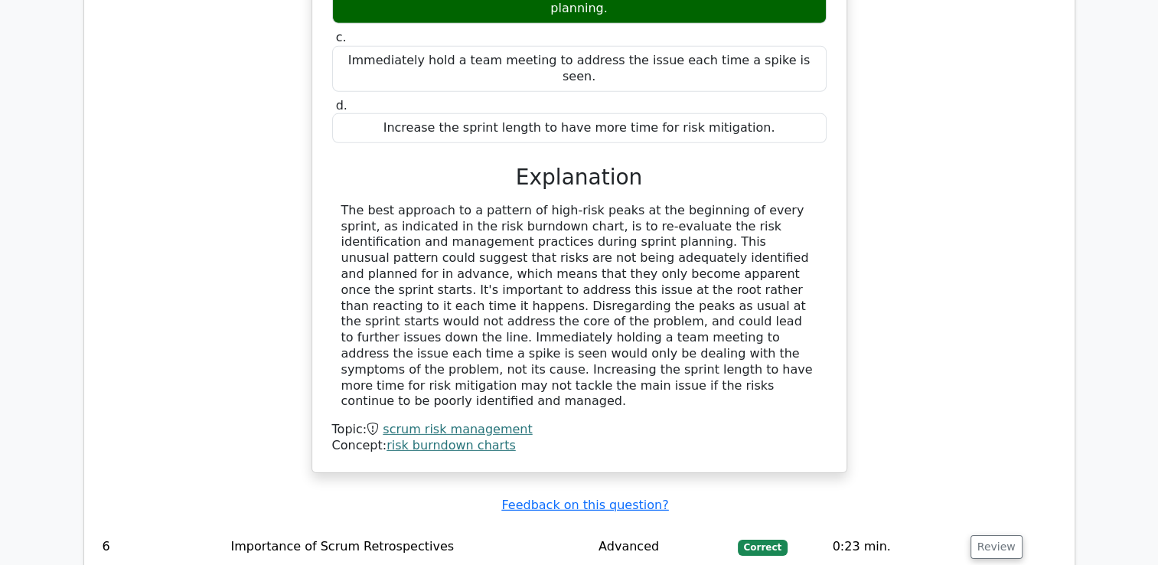
scroll to position [4614, 0]
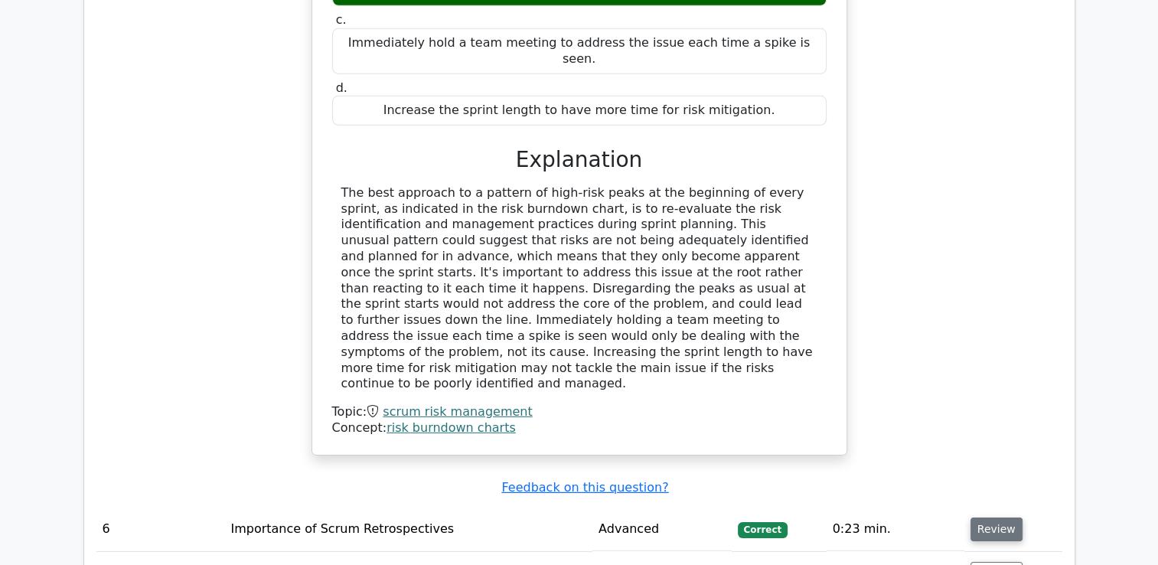
click at [996, 517] on button "Review" at bounding box center [996, 529] width 52 height 24
click at [1003, 517] on button "Review" at bounding box center [996, 529] width 52 height 24
click at [986, 517] on button "Review" at bounding box center [996, 529] width 52 height 24
click at [984, 517] on button "Review" at bounding box center [996, 529] width 52 height 24
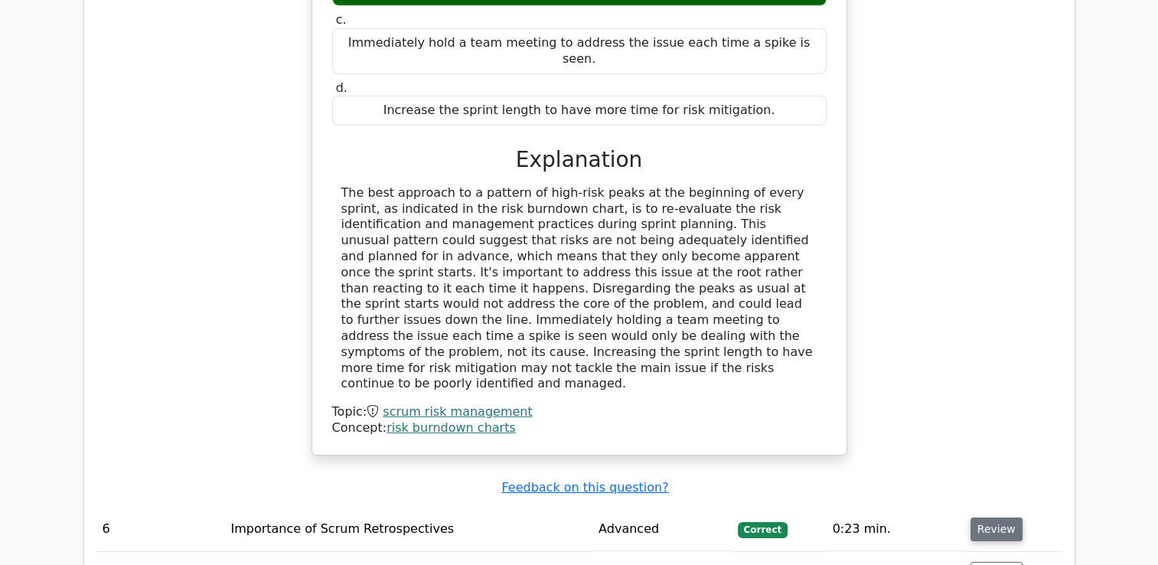
click at [989, 517] on button "Review" at bounding box center [996, 529] width 52 height 24
click at [966, 507] on td "Review" at bounding box center [1013, 529] width 98 height 44
click at [990, 562] on button "Review" at bounding box center [996, 574] width 52 height 24
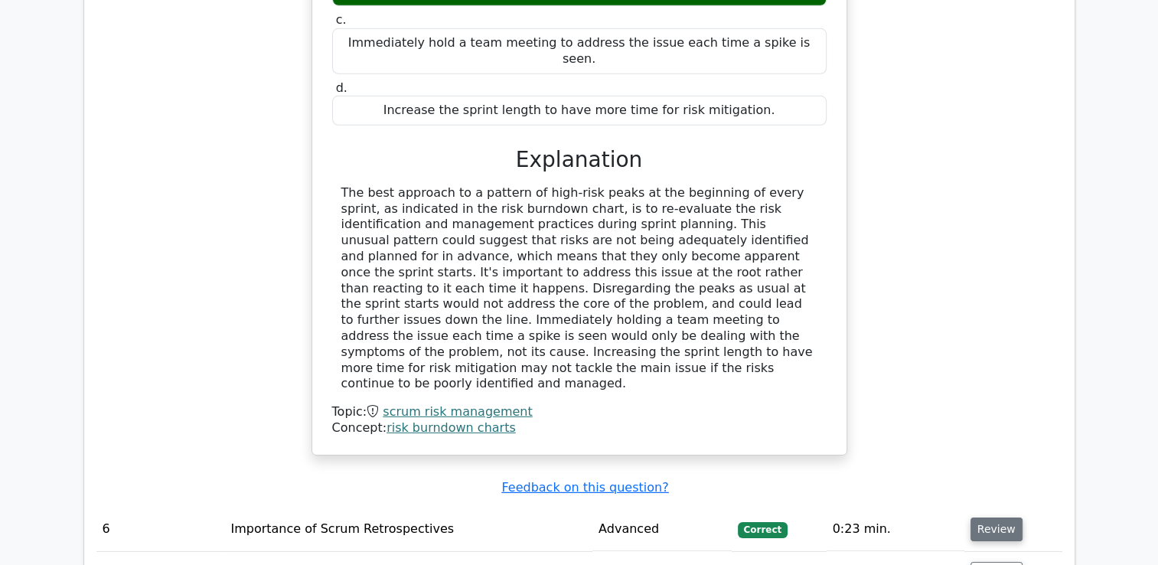
click at [982, 517] on button "Review" at bounding box center [996, 529] width 52 height 24
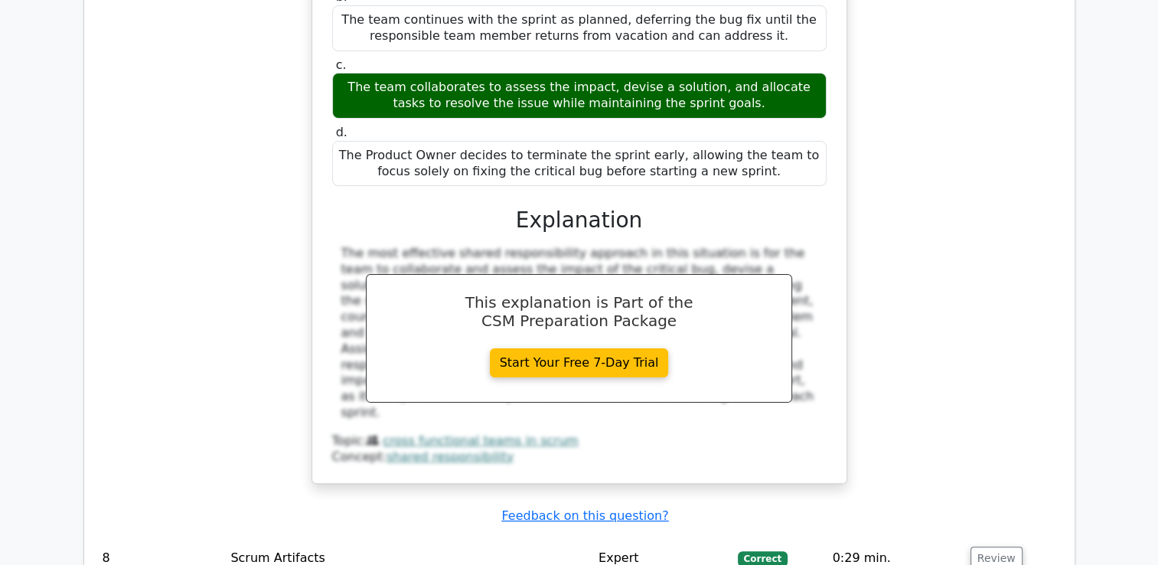
scroll to position [6075, 0]
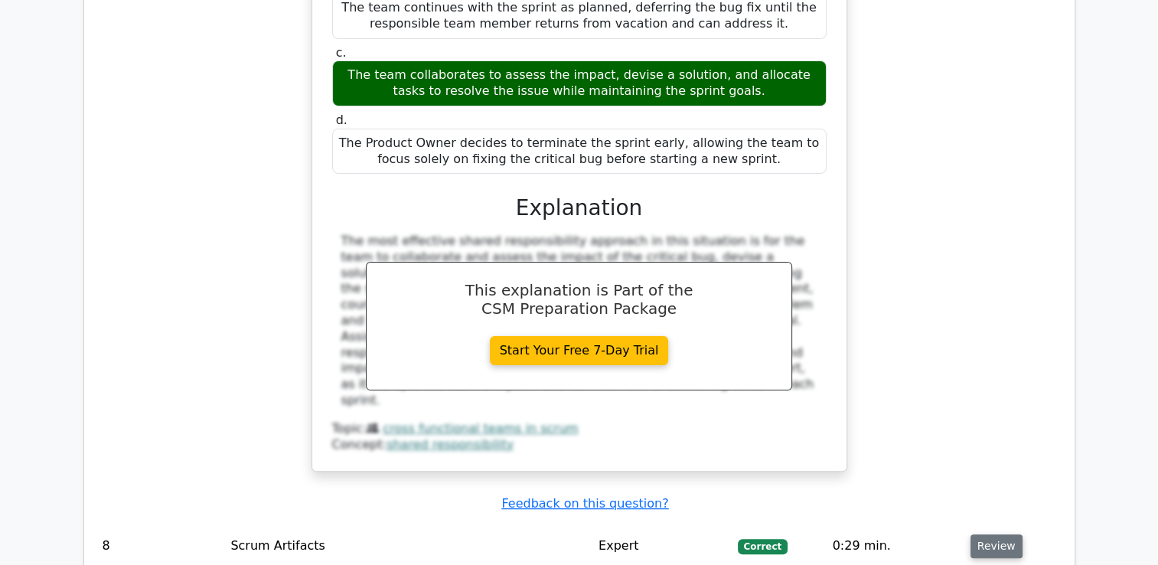
click at [998, 534] on button "Review" at bounding box center [996, 546] width 52 height 24
drag, startPoint x: 998, startPoint y: 283, endPoint x: 991, endPoint y: 271, distance: 14.0
click at [991, 534] on button "Review" at bounding box center [996, 546] width 52 height 24
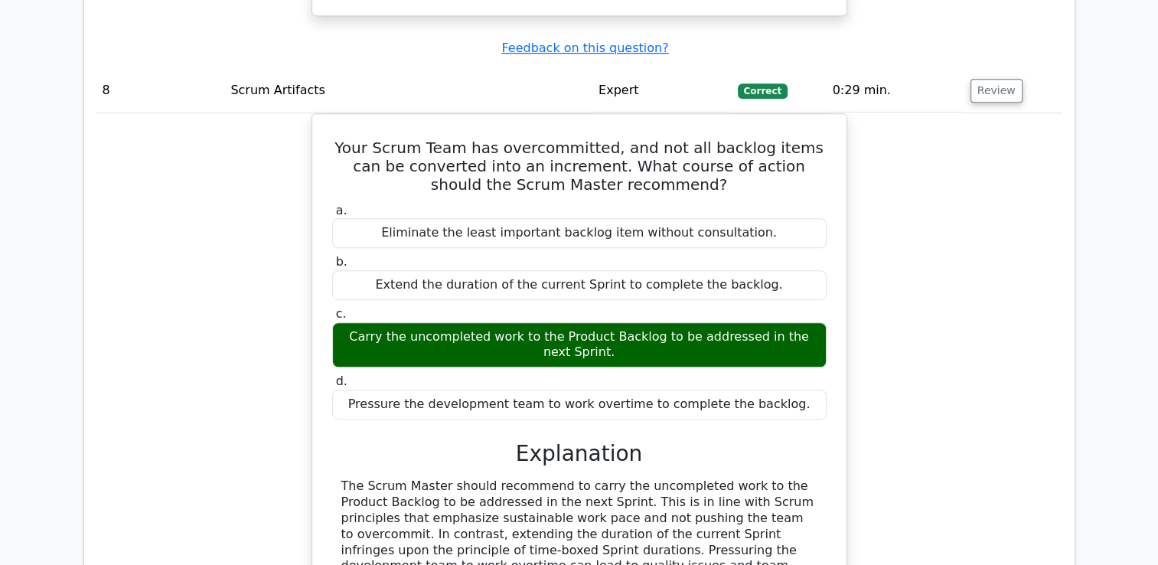
scroll to position [6543, 0]
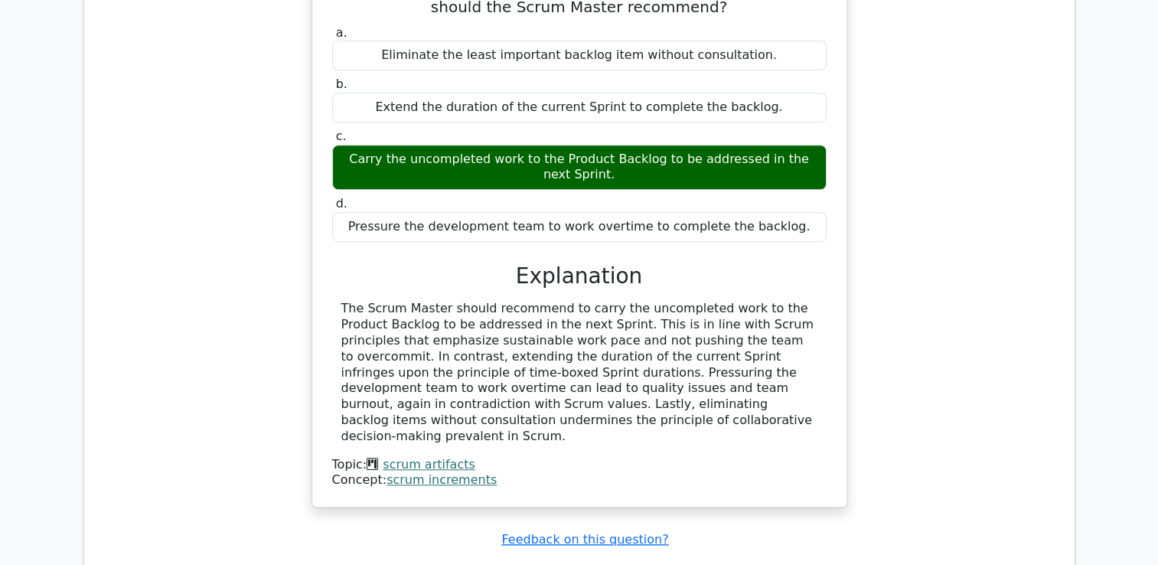
scroll to position [6747, 0]
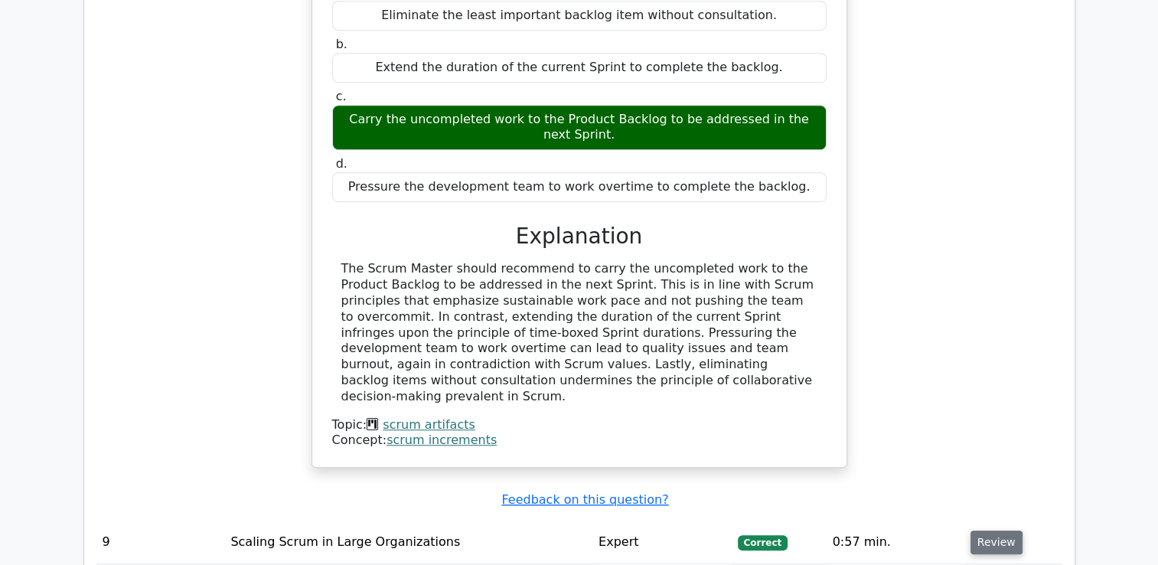
click at [992, 530] on button "Review" at bounding box center [996, 542] width 52 height 24
click at [982, 530] on button "Review" at bounding box center [996, 542] width 52 height 24
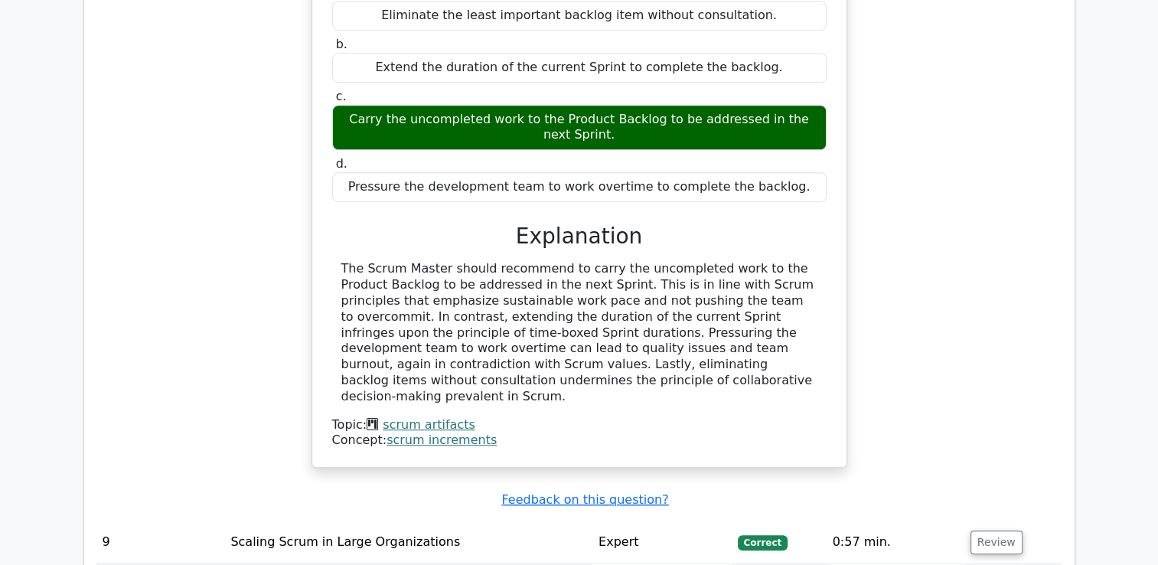
click at [982, 530] on button "Review" at bounding box center [996, 542] width 52 height 24
click at [998, 530] on button "Review" at bounding box center [996, 542] width 52 height 24
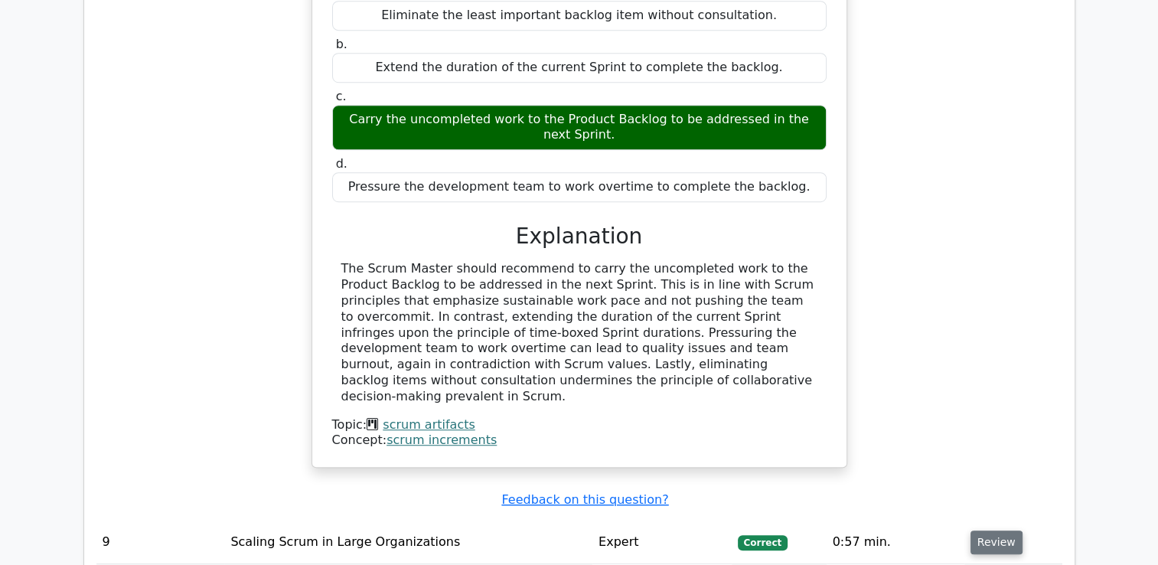
click at [970, 530] on button "Review" at bounding box center [996, 542] width 52 height 24
click at [1001, 530] on button "Review" at bounding box center [996, 542] width 52 height 24
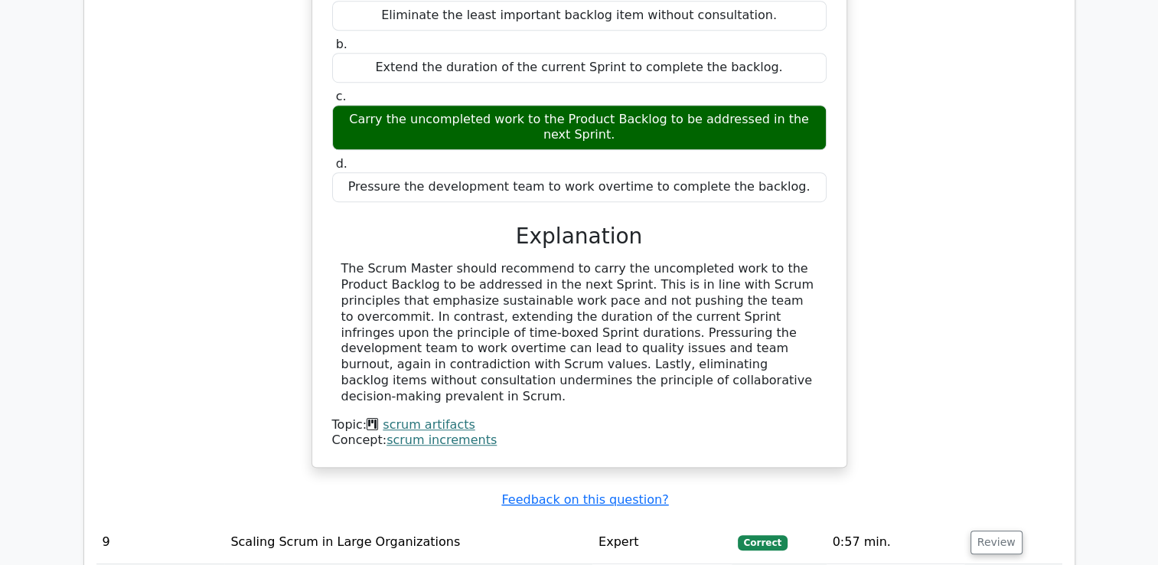
click at [974, 530] on button "Review" at bounding box center [996, 542] width 52 height 24
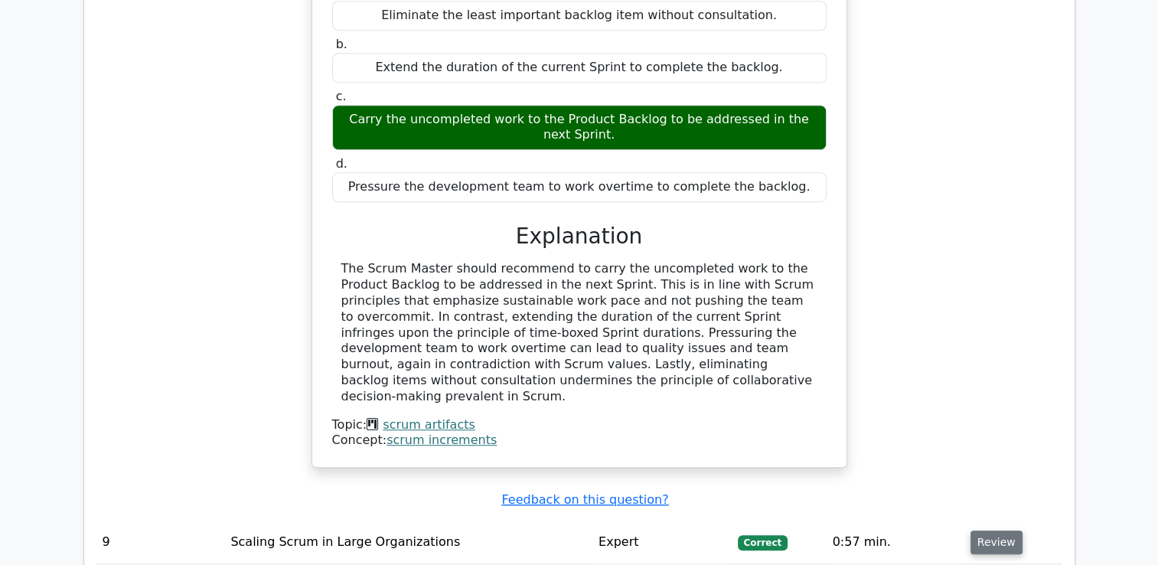
click at [974, 530] on button "Review" at bounding box center [996, 542] width 52 height 24
click at [992, 530] on button "Review" at bounding box center [996, 542] width 52 height 24
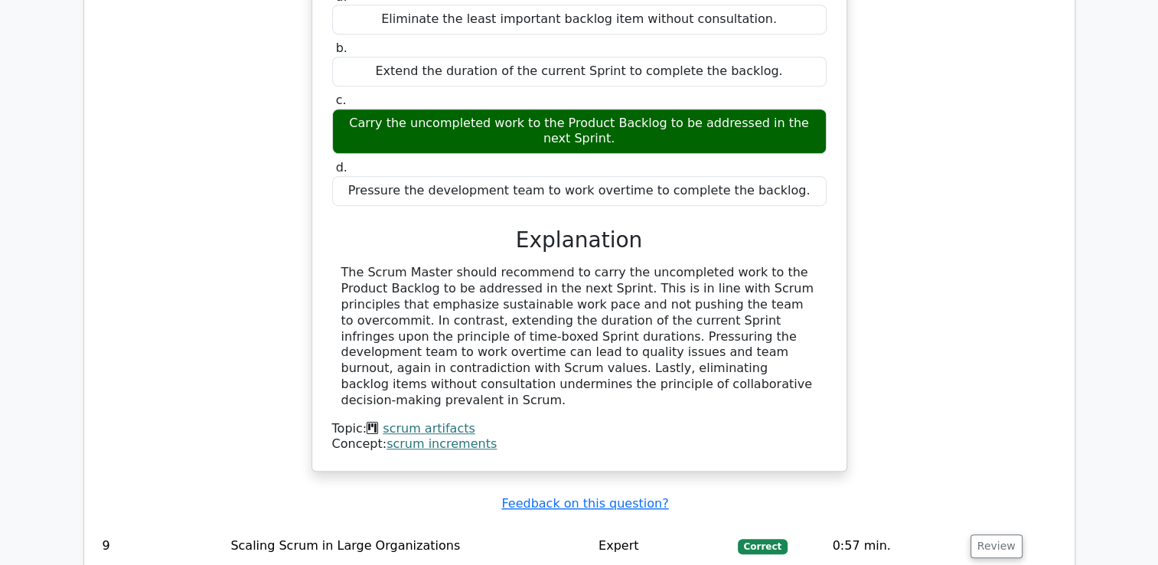
scroll to position [6253, 0]
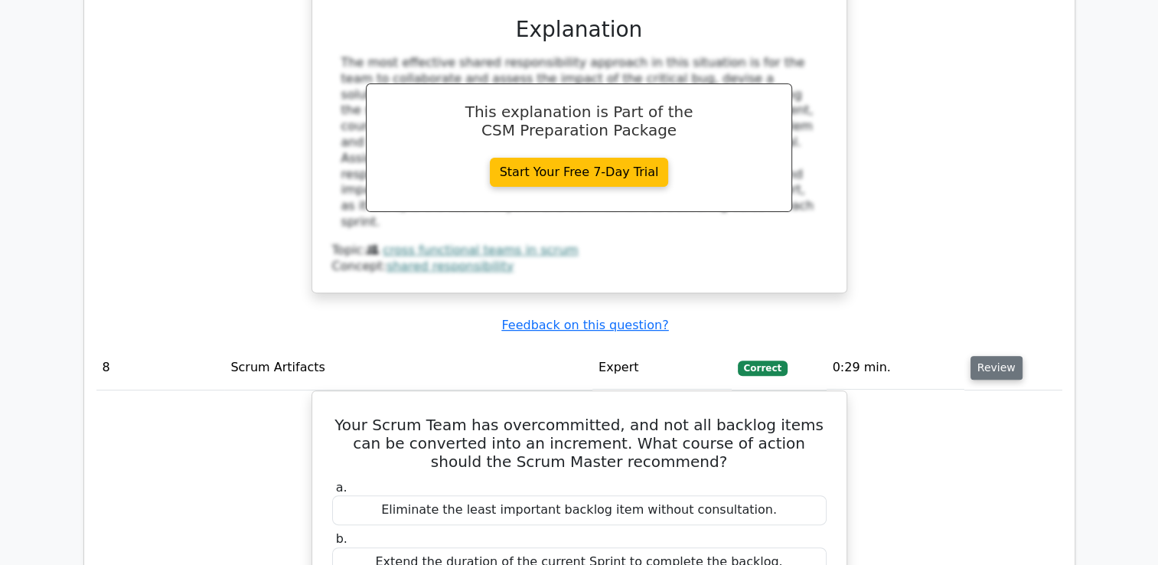
click at [983, 356] on button "Review" at bounding box center [996, 368] width 52 height 24
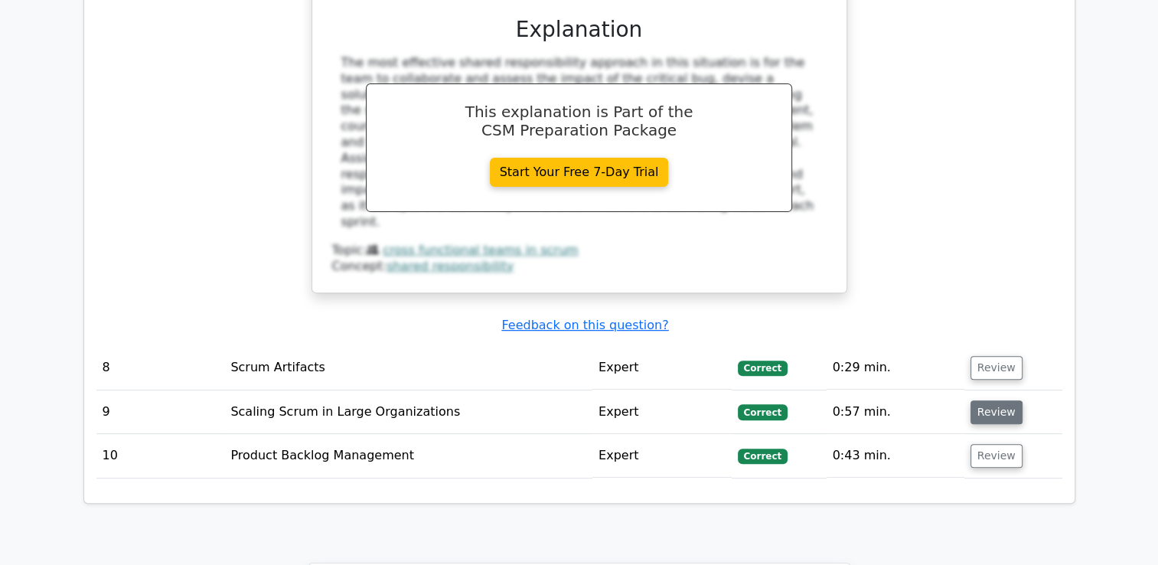
click at [982, 400] on button "Review" at bounding box center [996, 412] width 52 height 24
click at [975, 356] on button "Review" at bounding box center [996, 368] width 52 height 24
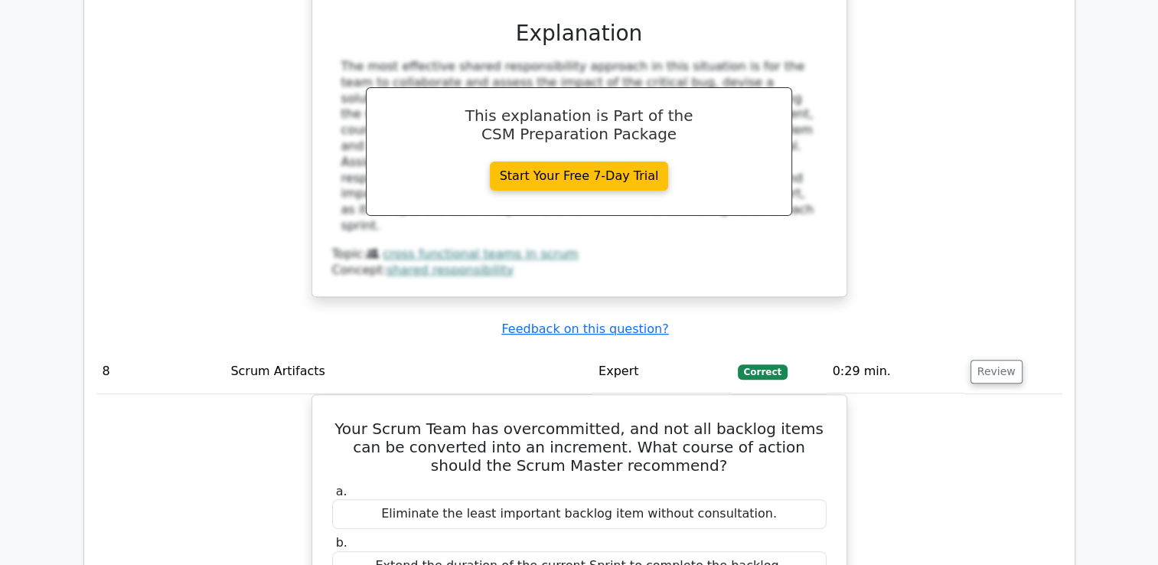
scroll to position [6747, 0]
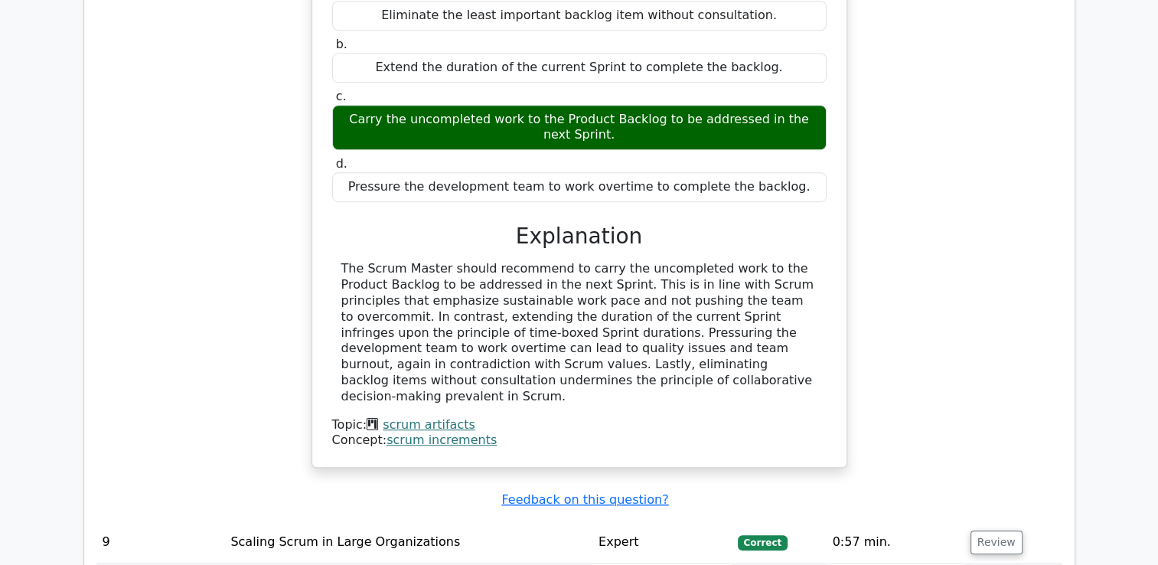
drag, startPoint x: 989, startPoint y: 288, endPoint x: 998, endPoint y: 281, distance: 12.0
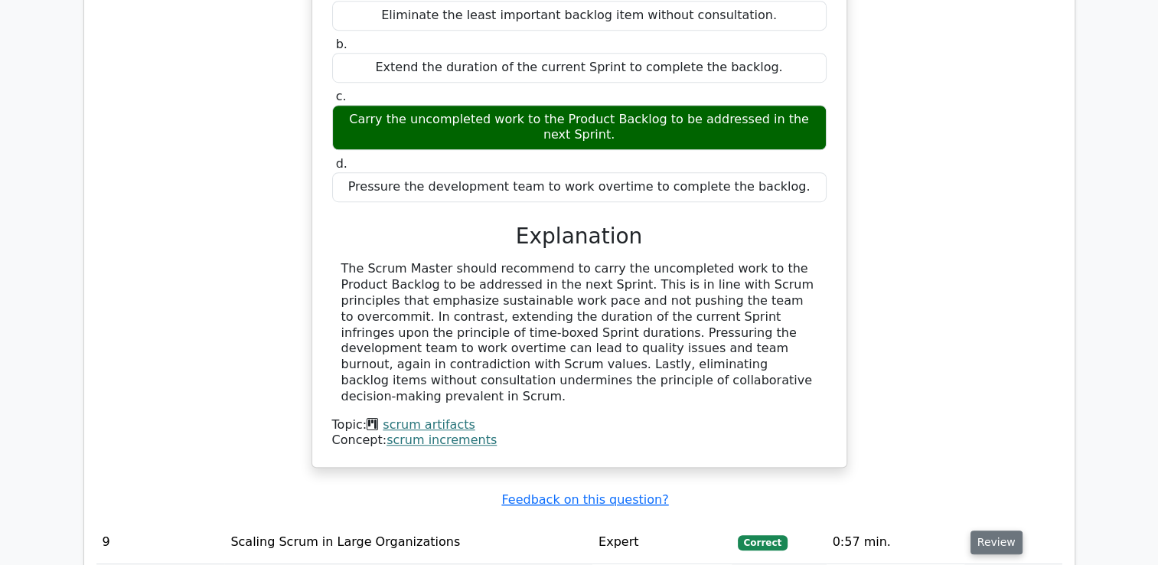
click at [977, 530] on button "Review" at bounding box center [996, 542] width 52 height 24
click at [981, 530] on button "Review" at bounding box center [996, 542] width 52 height 24
click at [985, 195] on div "Your Scrum Team has overcommitted, and not all backlog items can be converted i…" at bounding box center [579, 202] width 966 height 612
click at [992, 530] on button "Review" at bounding box center [996, 542] width 52 height 24
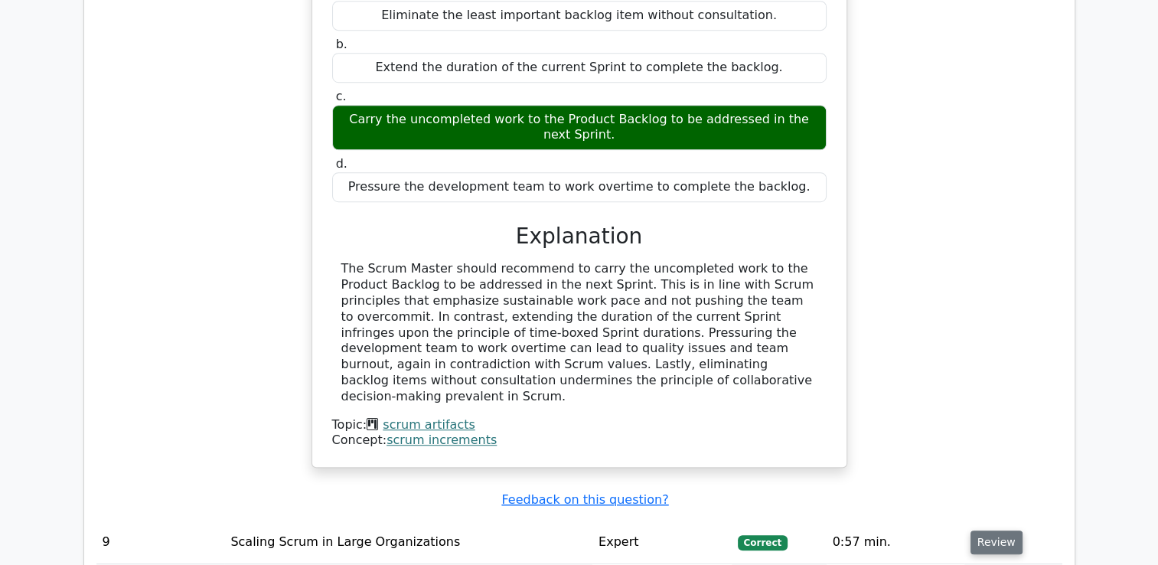
click at [992, 530] on button "Review" at bounding box center [996, 542] width 52 height 24
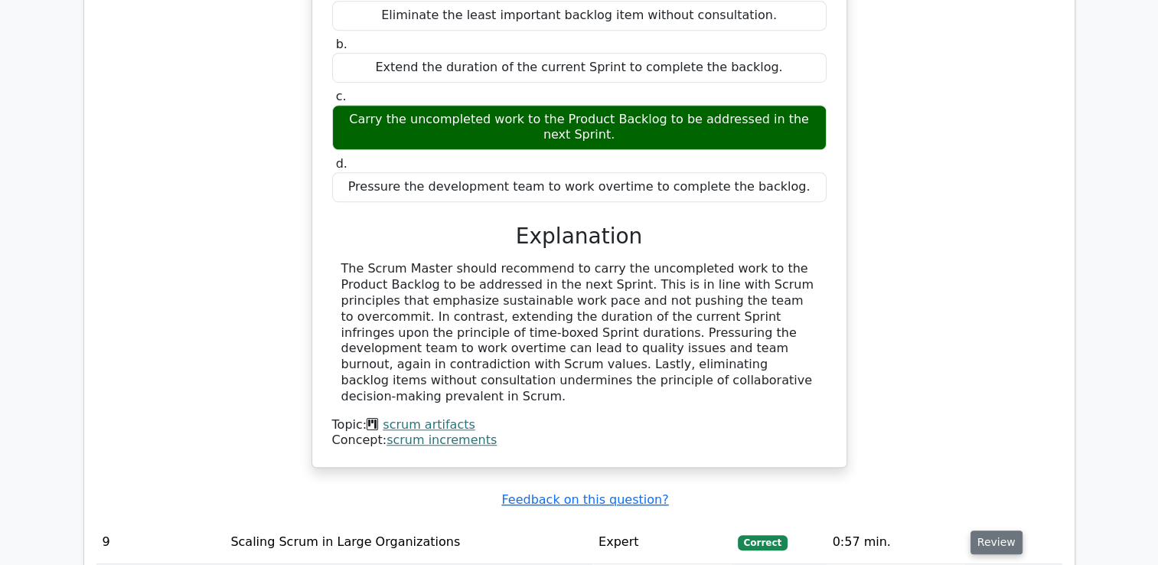
click at [1008, 530] on button "Review" at bounding box center [996, 542] width 52 height 24
click at [982, 530] on button "Review" at bounding box center [996, 542] width 52 height 24
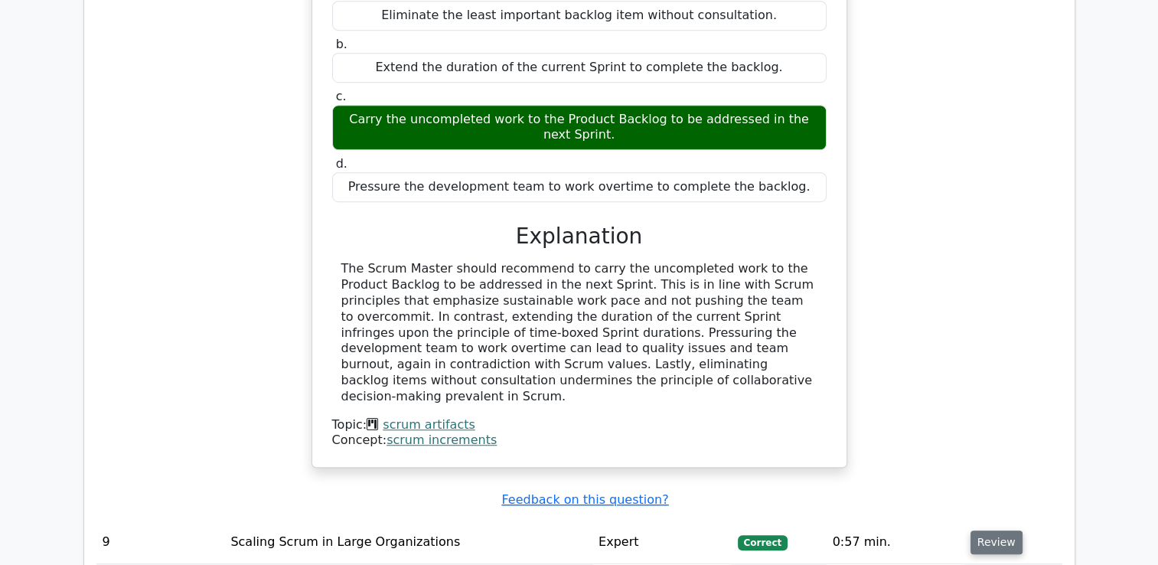
click at [982, 530] on button "Review" at bounding box center [996, 542] width 52 height 24
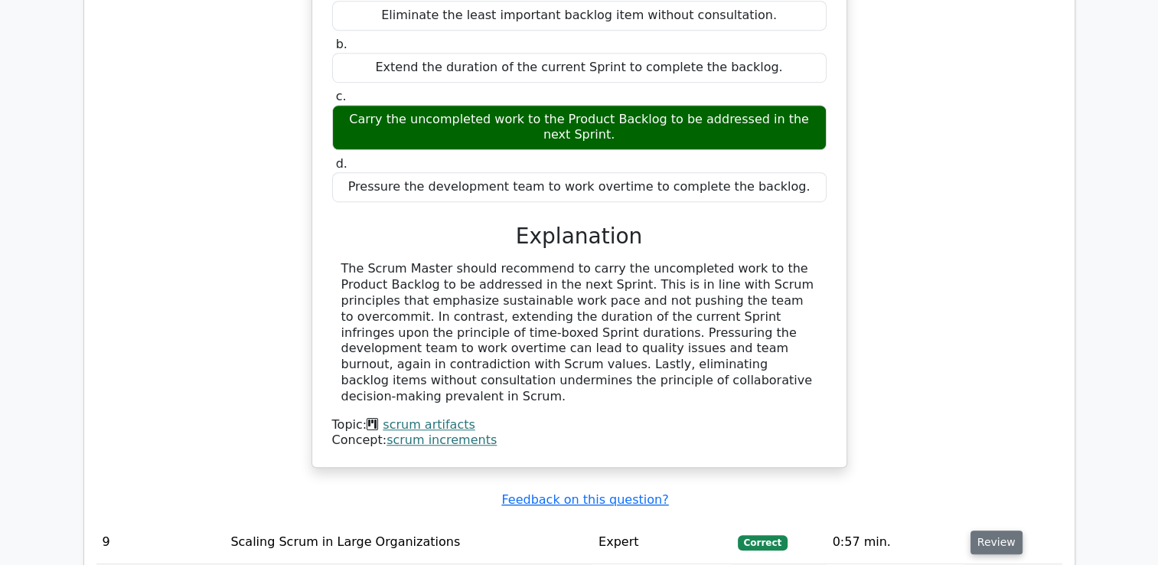
click at [980, 530] on button "Review" at bounding box center [996, 542] width 52 height 24
click at [973, 530] on button "Review" at bounding box center [996, 542] width 52 height 24
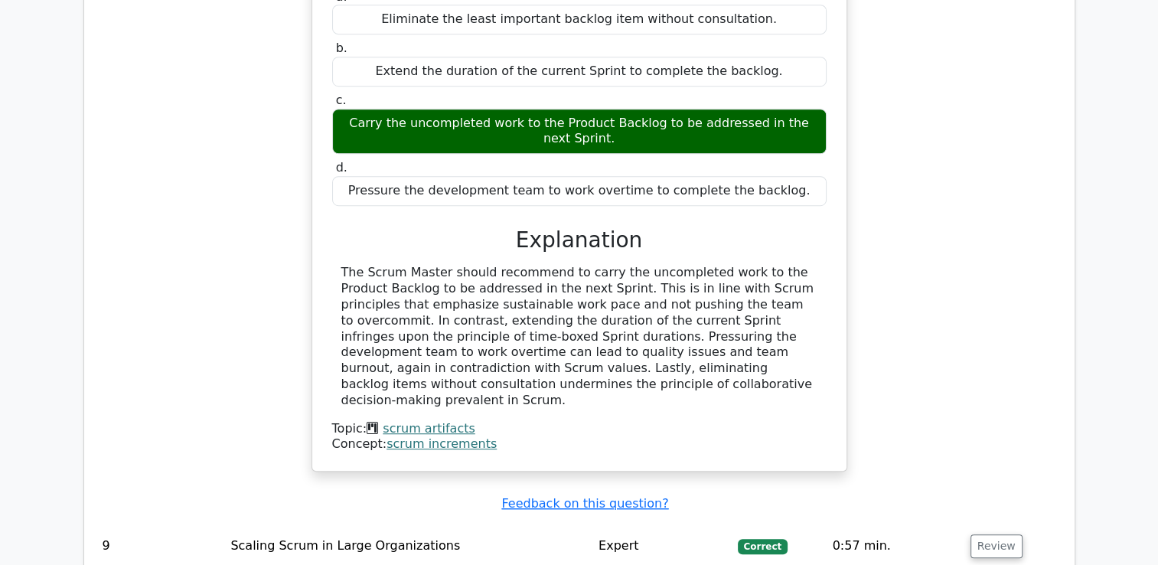
scroll to position [7241, 0]
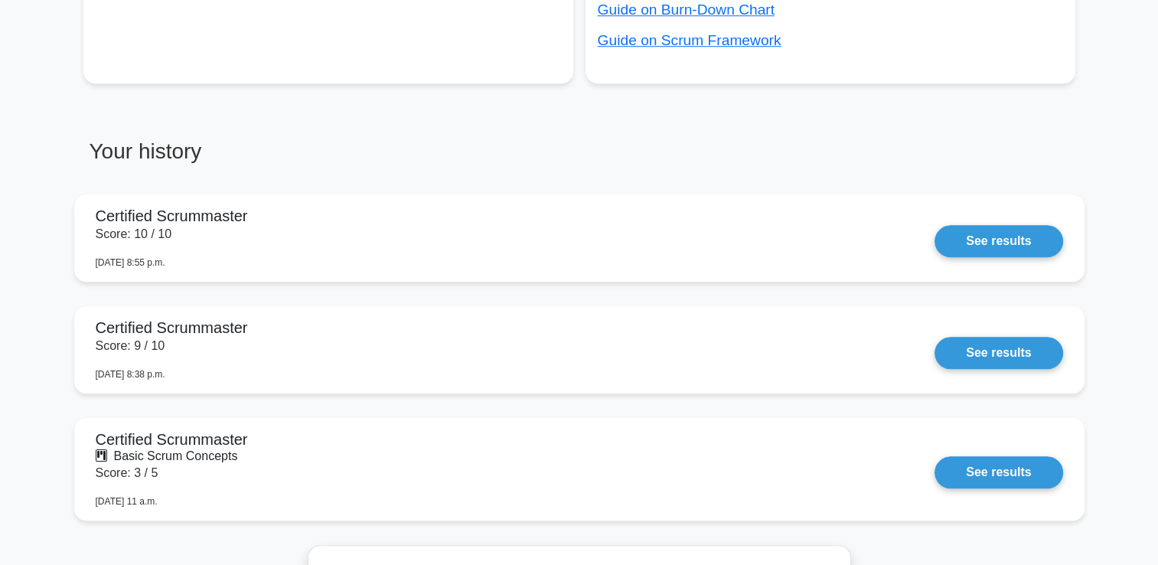
scroll to position [1259, 0]
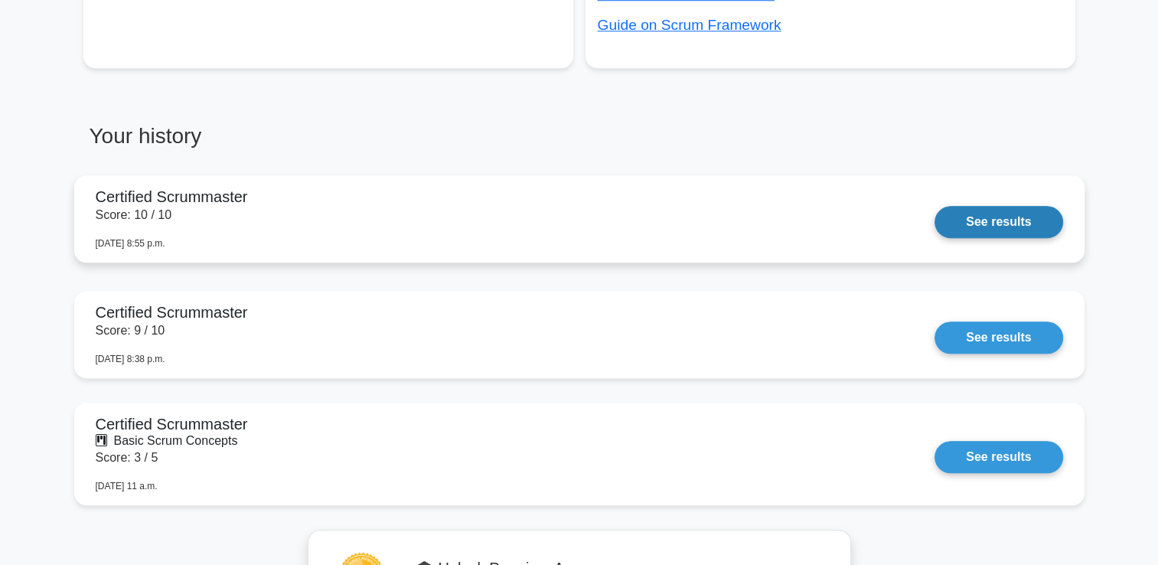
click at [934, 236] on link "See results" at bounding box center [998, 222] width 128 height 32
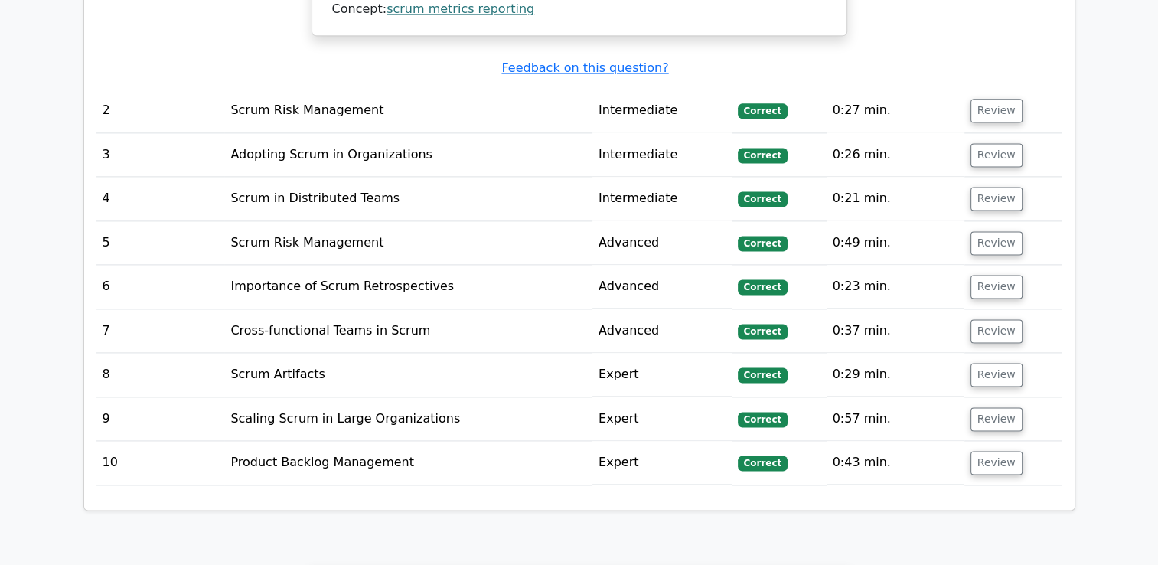
scroll to position [2069, 0]
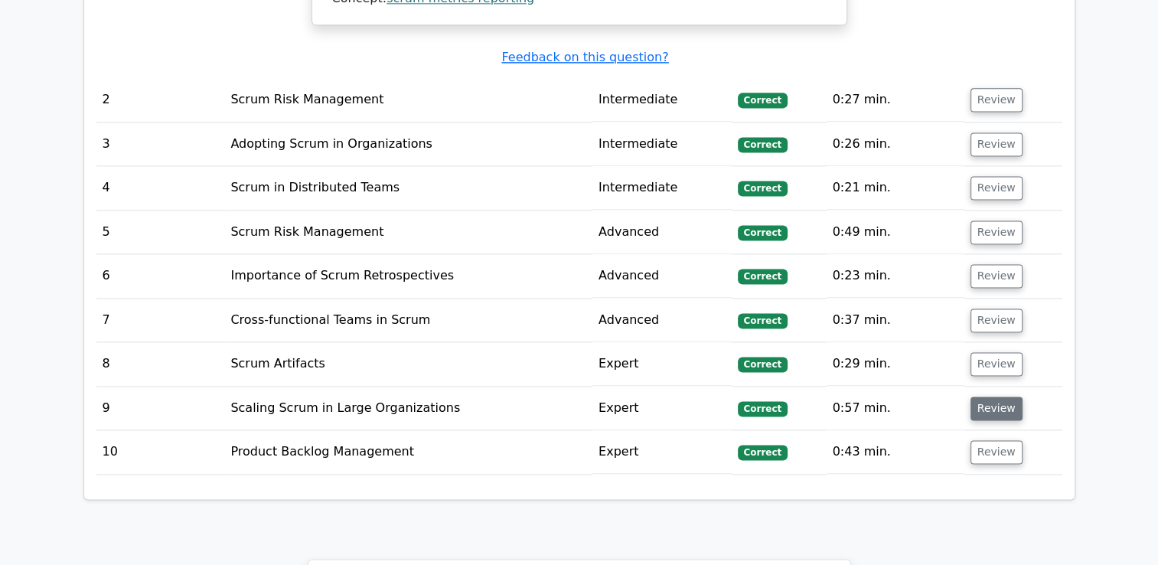
click at [992, 396] on button "Review" at bounding box center [996, 408] width 52 height 24
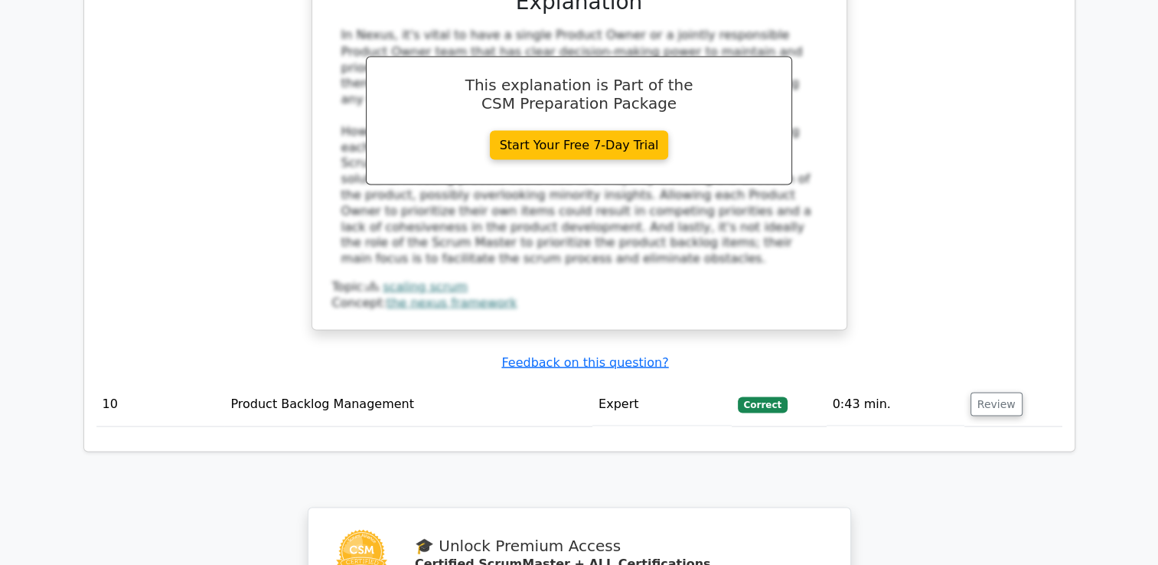
scroll to position [2845, 0]
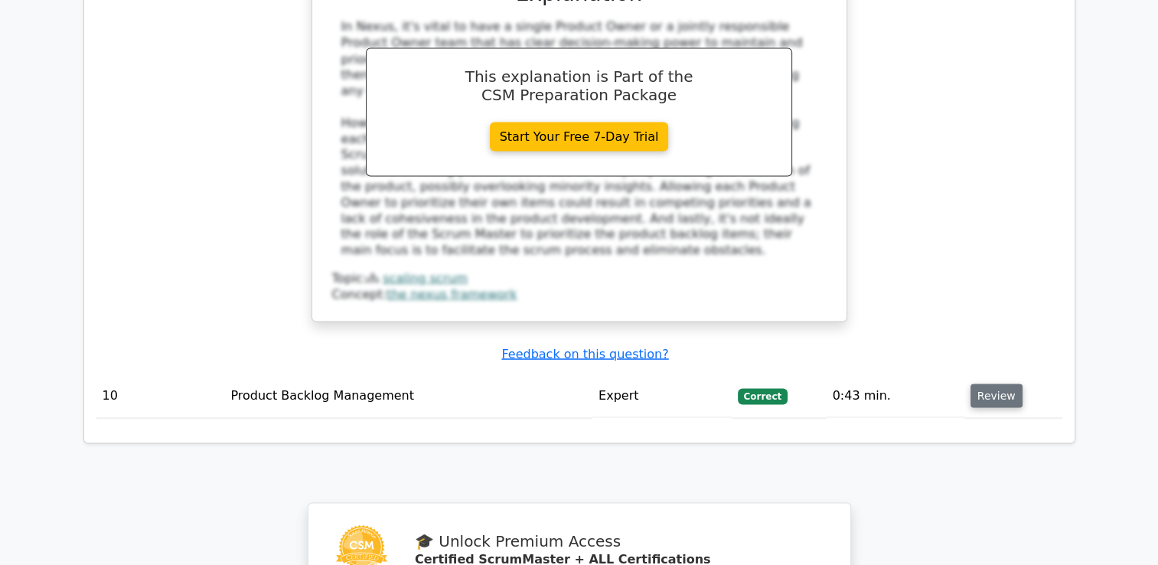
click at [989, 383] on button "Review" at bounding box center [996, 395] width 52 height 24
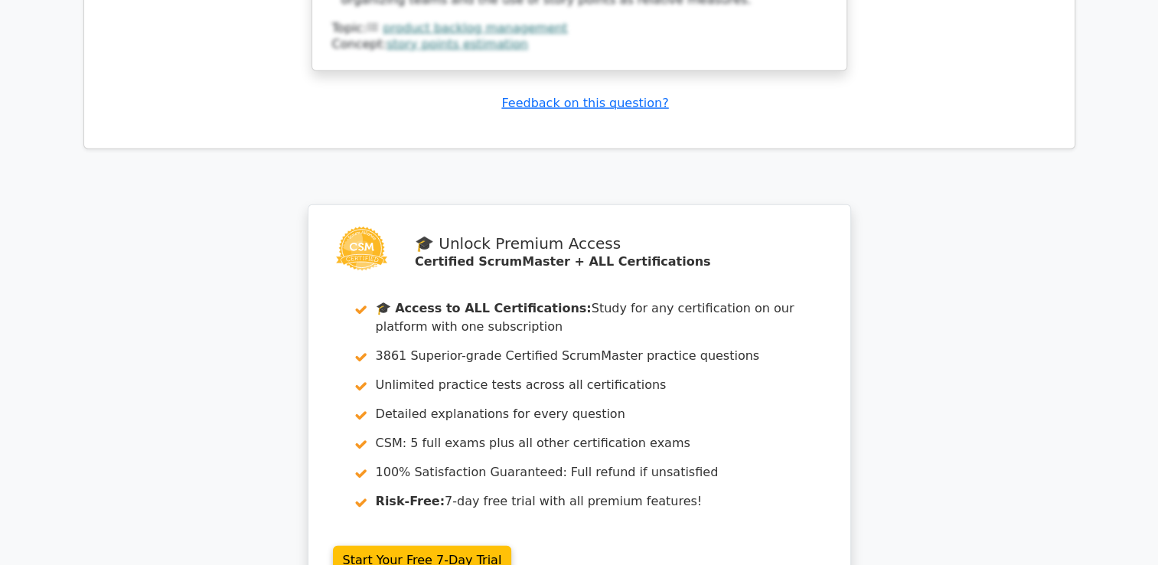
scroll to position [4083, 0]
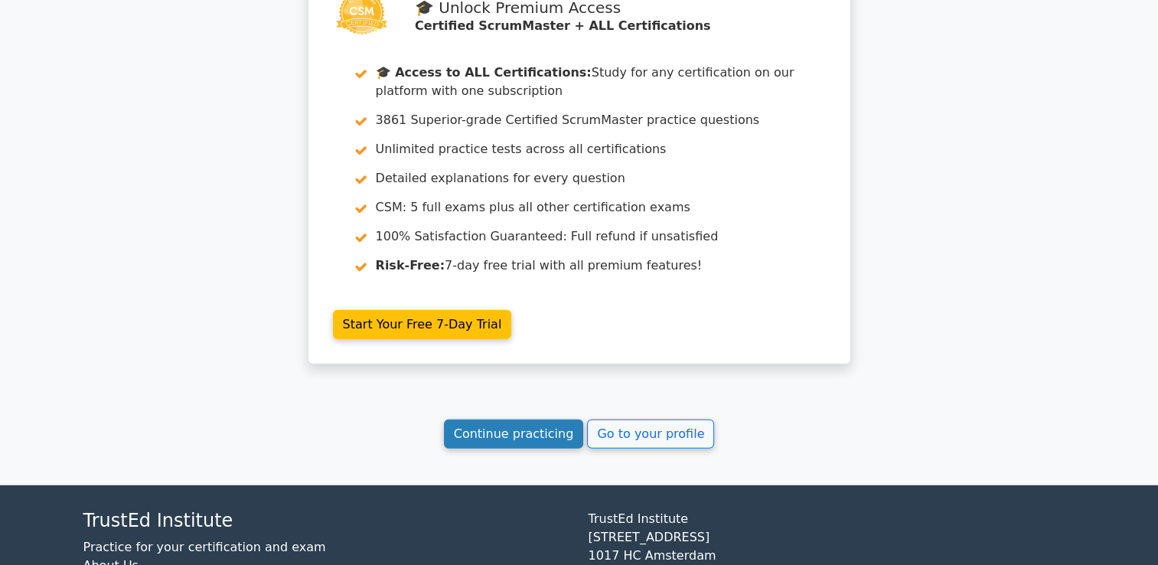
click at [528, 419] on link "Continue practicing" at bounding box center [514, 433] width 140 height 29
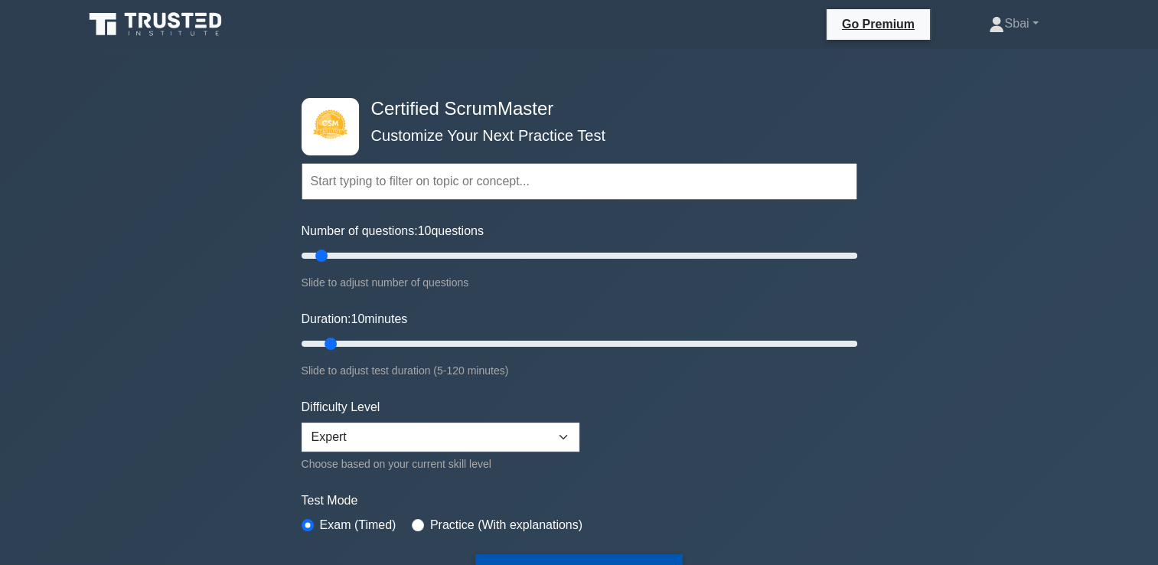
click at [555, 556] on button "Start Practice Test" at bounding box center [578, 571] width 207 height 35
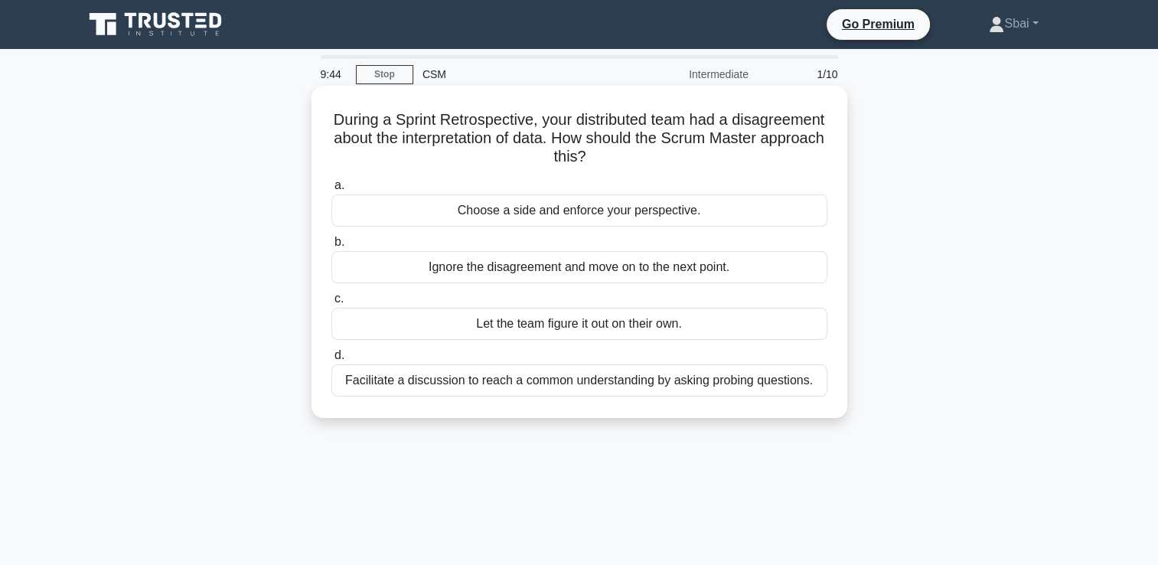
click at [686, 387] on div "Facilitate a discussion to reach a common understanding by asking probing quest…" at bounding box center [579, 380] width 496 height 32
click at [331, 360] on input "d. Facilitate a discussion to reach a common understanding by asking probing qu…" at bounding box center [331, 355] width 0 height 10
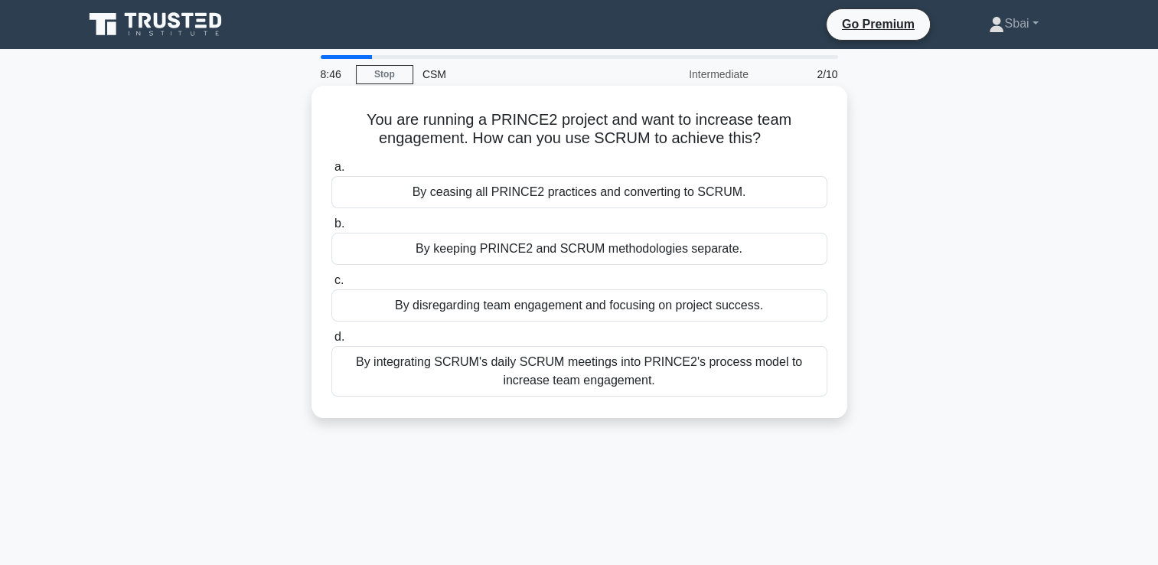
click at [640, 364] on div "By integrating SCRUM's daily SCRUM meetings into PRINCE2's process model to inc…" at bounding box center [579, 371] width 496 height 50
click at [331, 342] on input "d. By integrating SCRUM's daily SCRUM meetings into PRINCE2's process model to …" at bounding box center [331, 337] width 0 height 10
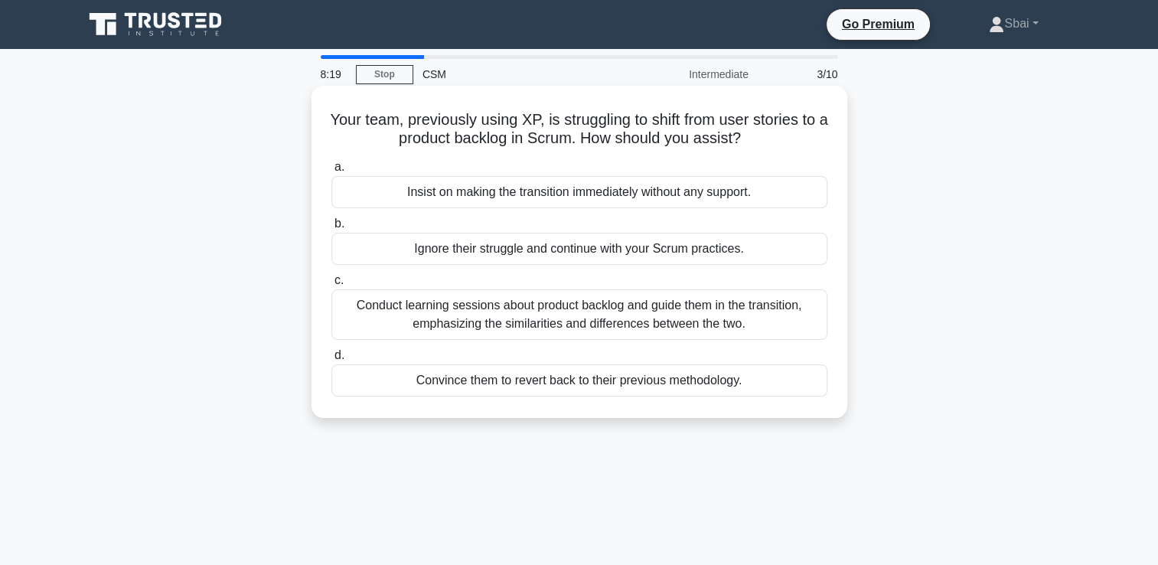
click at [573, 320] on div "Conduct learning sessions about product backlog and guide them in the transitio…" at bounding box center [579, 314] width 496 height 50
click at [331, 285] on input "c. Conduct learning sessions about product backlog and guide them in the transi…" at bounding box center [331, 280] width 0 height 10
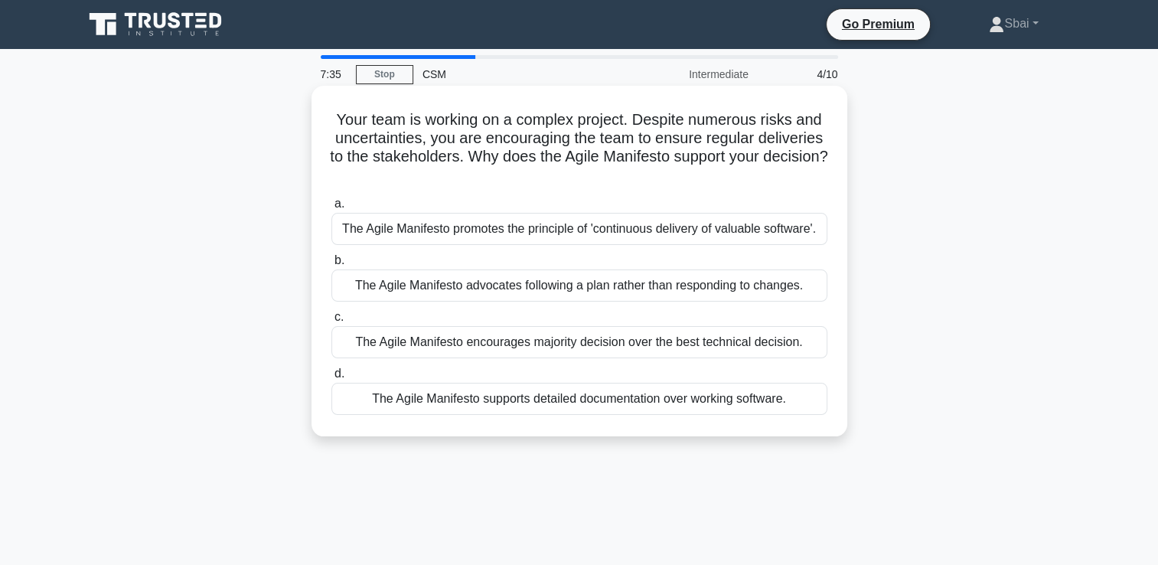
click at [558, 236] on div "The Agile Manifesto promotes the principle of 'continuous delivery of valuable …" at bounding box center [579, 229] width 496 height 32
click at [331, 209] on input "a. The Agile Manifesto promotes the principle of 'continuous delivery of valuab…" at bounding box center [331, 204] width 0 height 10
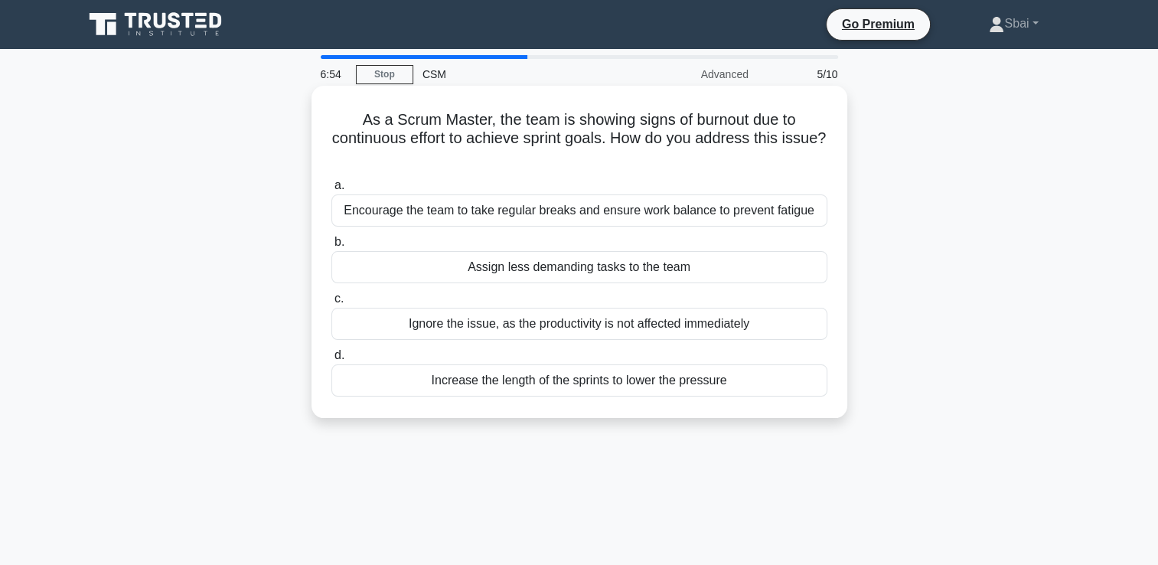
click at [539, 216] on div "Encourage the team to take regular breaks and ensure work balance to prevent fa…" at bounding box center [579, 210] width 496 height 32
click at [331, 191] on input "a. Encourage the team to take regular breaks and ensure work balance to prevent…" at bounding box center [331, 186] width 0 height 10
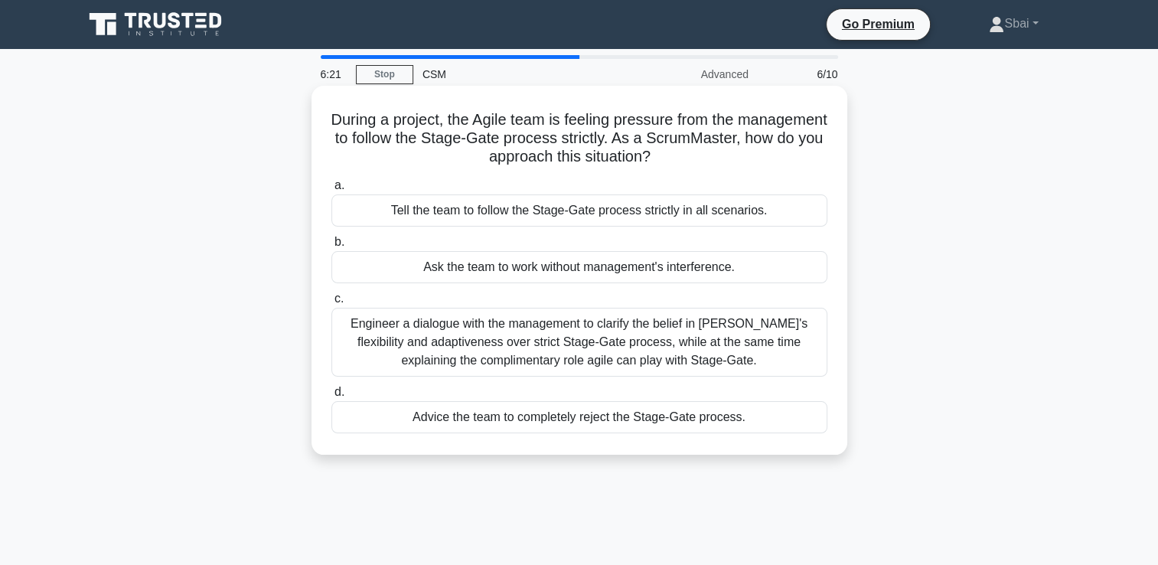
click at [520, 327] on div "Engineer a dialogue with the management to clarify the belief in [PERSON_NAME]'…" at bounding box center [579, 342] width 496 height 69
click at [331, 304] on input "c. Engineer a dialogue with the management to clarify the belief in [PERSON_NAM…" at bounding box center [331, 299] width 0 height 10
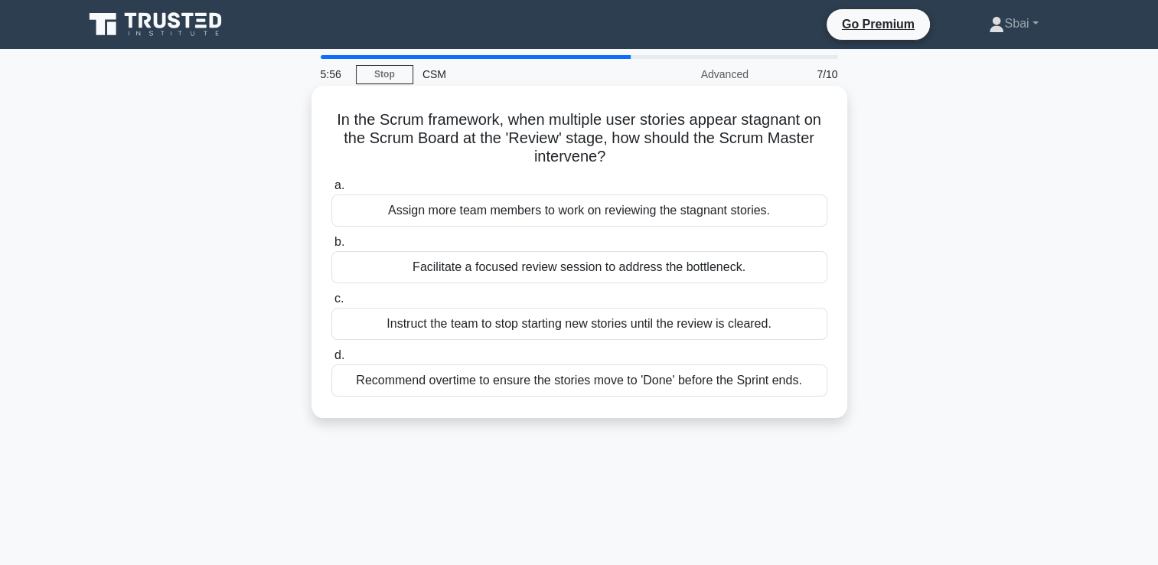
click at [500, 271] on div "Facilitate a focused review session to address the bottleneck." at bounding box center [579, 267] width 496 height 32
click at [331, 247] on input "b. Facilitate a focused review session to address the bottleneck." at bounding box center [331, 242] width 0 height 10
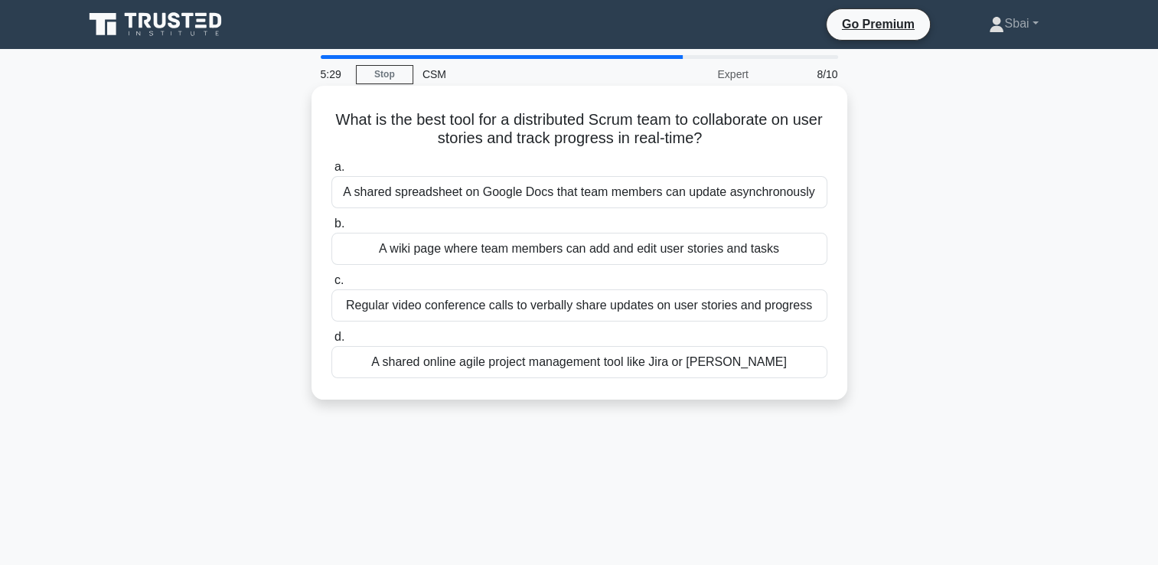
click at [527, 367] on div "A shared online agile project management tool like Jira or [PERSON_NAME]" at bounding box center [579, 362] width 496 height 32
click at [331, 342] on input "d. A shared online agile project management tool like Jira or [PERSON_NAME]" at bounding box center [331, 337] width 0 height 10
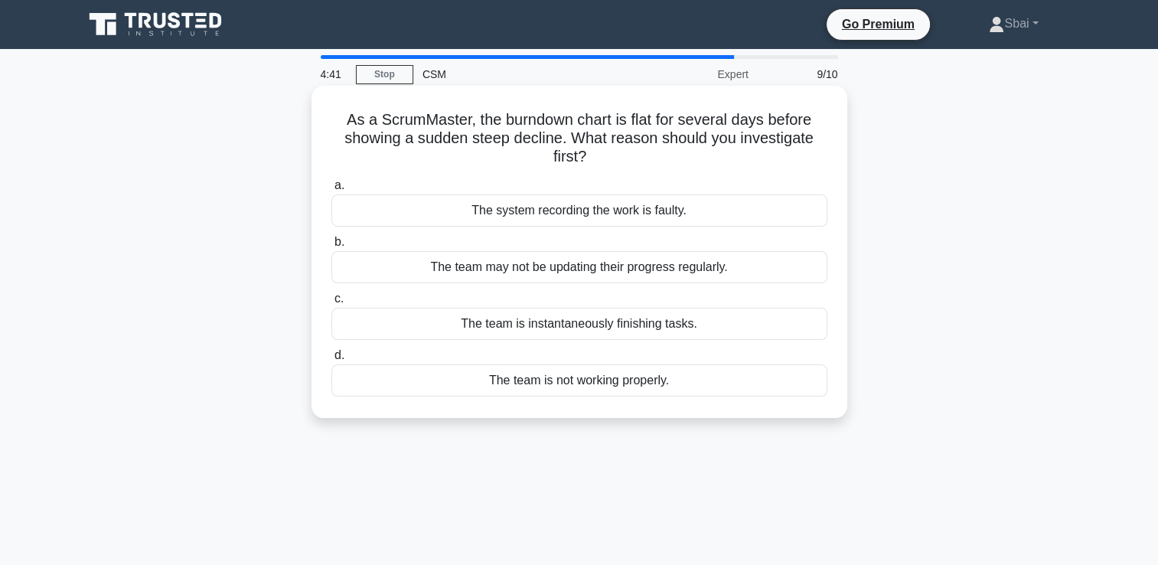
click at [520, 375] on div "The team is not working properly." at bounding box center [579, 380] width 496 height 32
click at [331, 360] on input "d. The team is not working properly." at bounding box center [331, 355] width 0 height 10
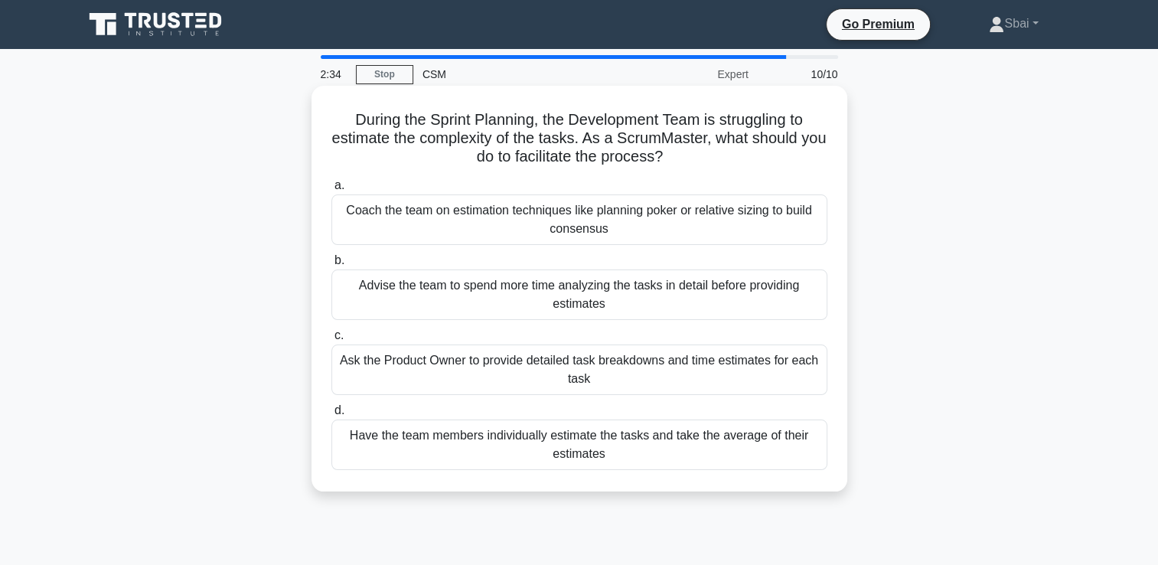
click at [490, 288] on div "Advise the team to spend more time analyzing the tasks in detail before providi…" at bounding box center [579, 294] width 496 height 50
click at [331, 265] on input "b. Advise the team to spend more time analyzing the tasks in detail before prov…" at bounding box center [331, 261] width 0 height 10
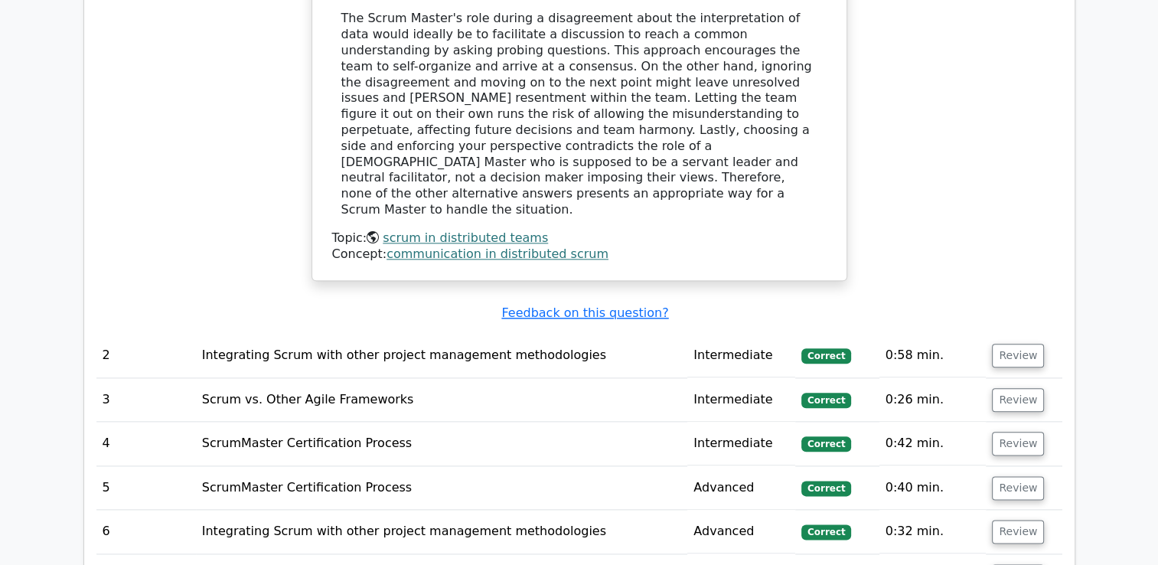
scroll to position [1720, 0]
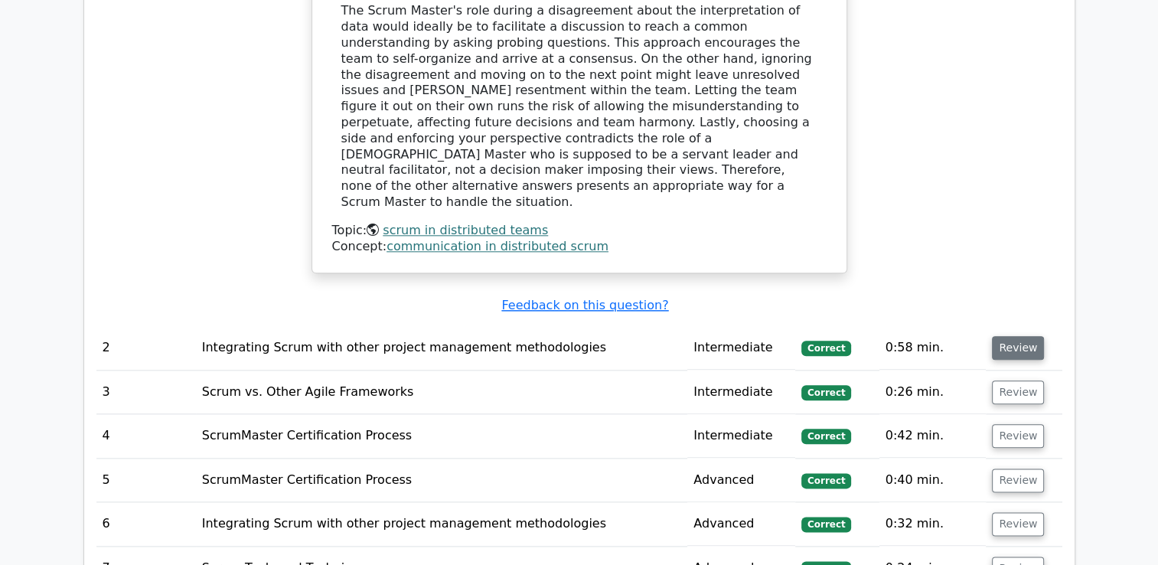
click at [1012, 336] on button "Review" at bounding box center [1018, 348] width 52 height 24
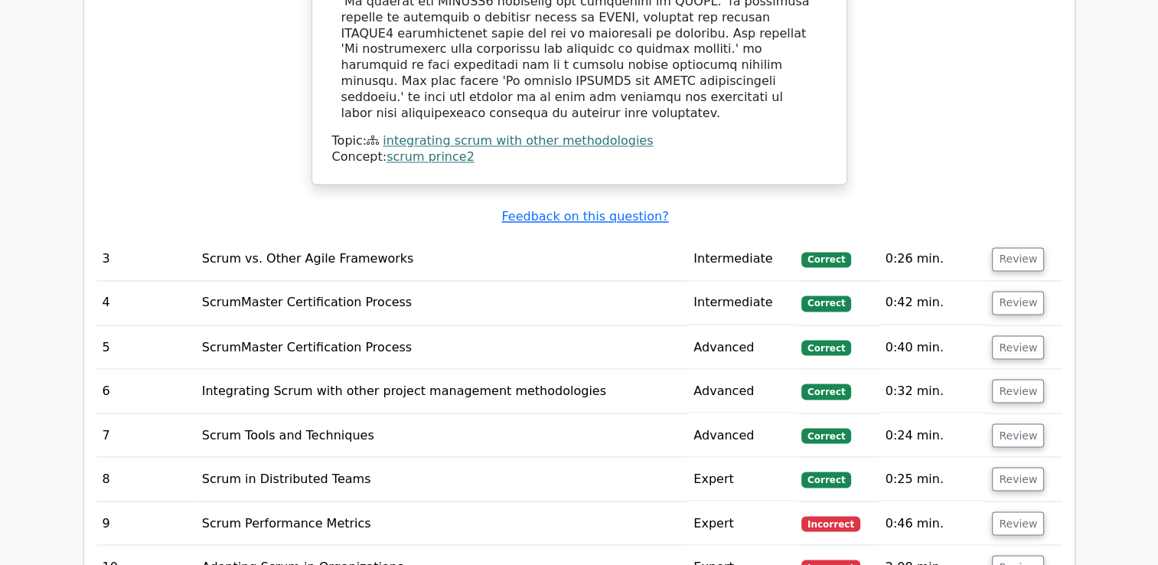
scroll to position [2563, 0]
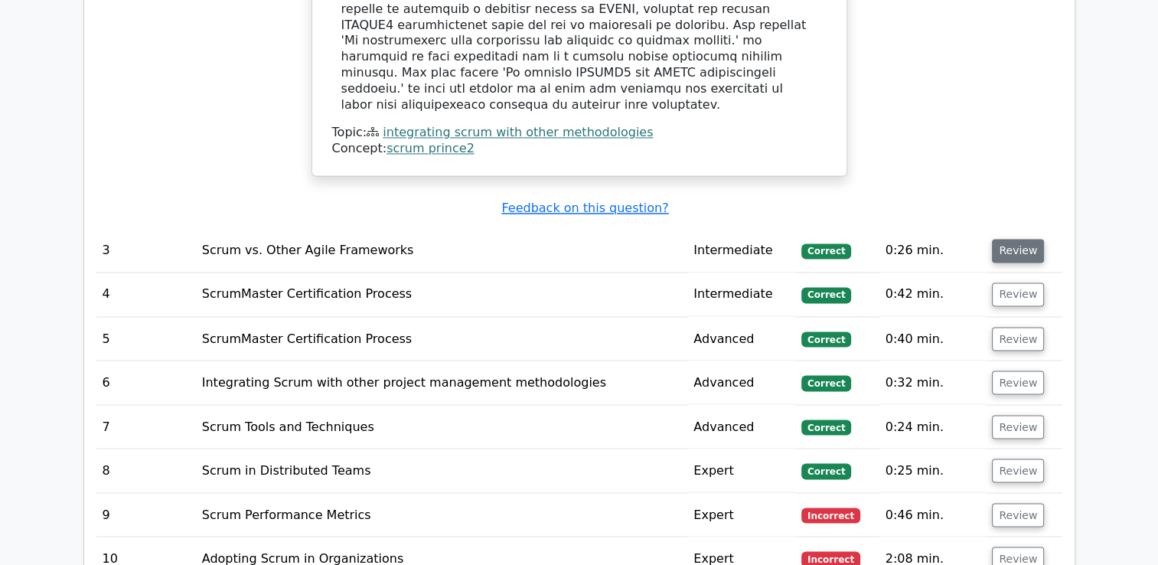
click at [997, 239] on button "Review" at bounding box center [1018, 251] width 52 height 24
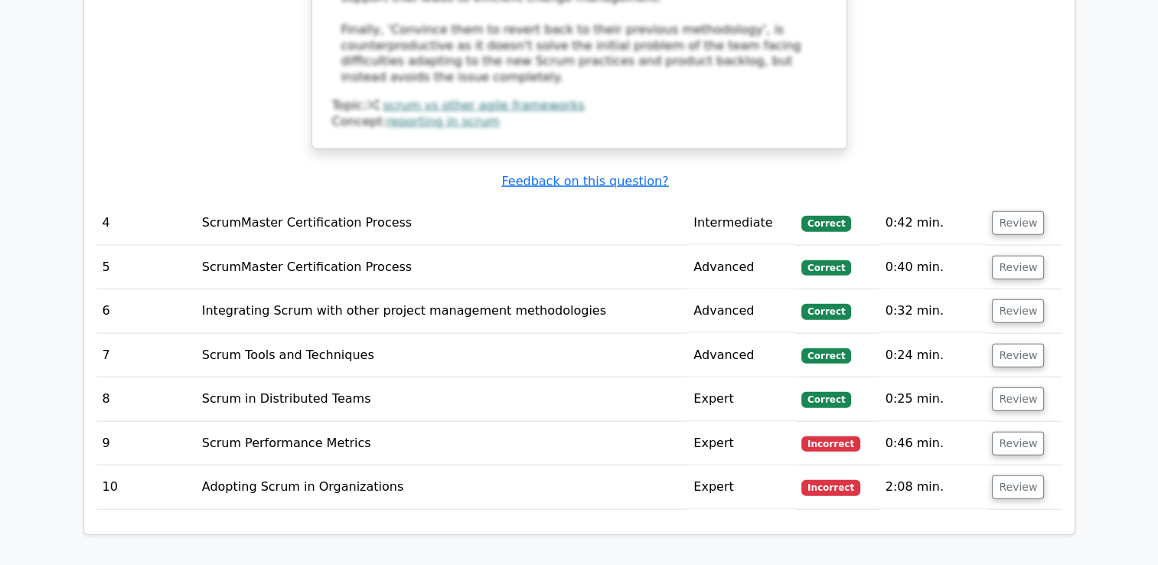
scroll to position [3430, 0]
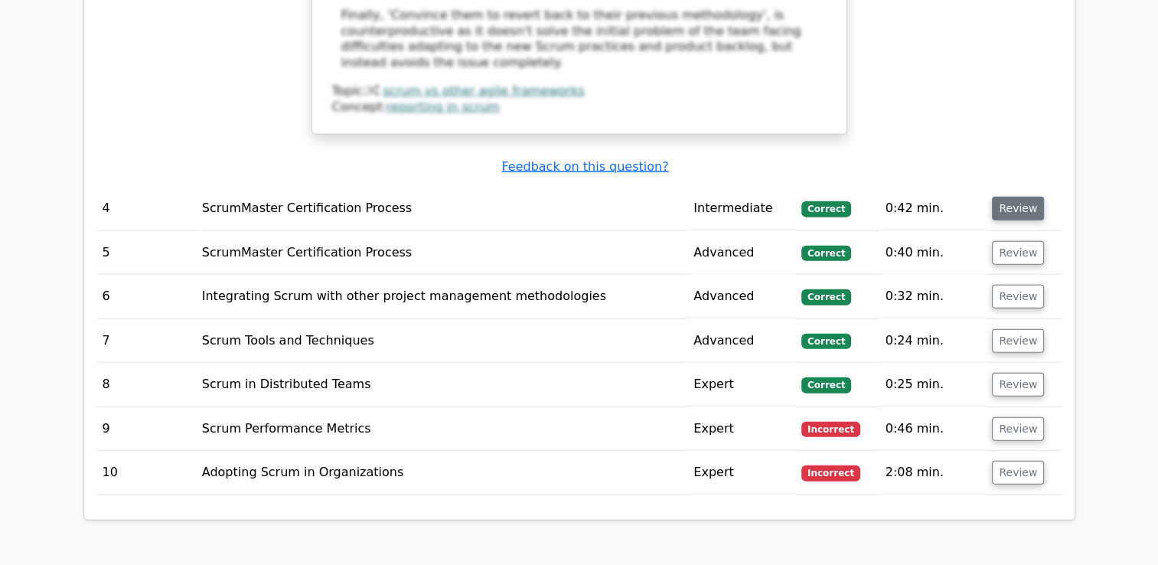
click at [1015, 197] on button "Review" at bounding box center [1018, 209] width 52 height 24
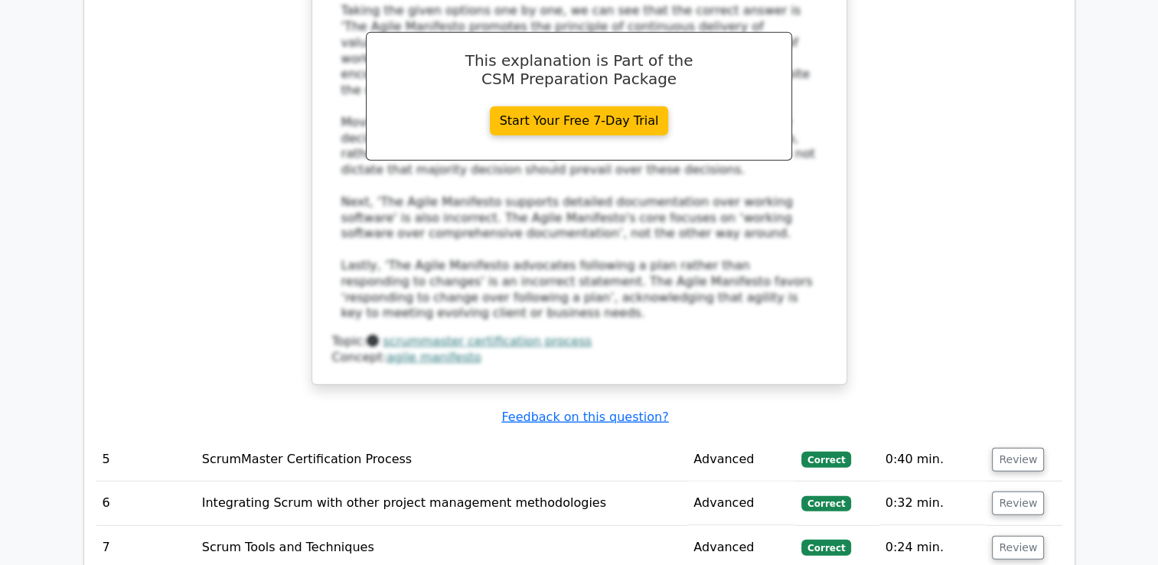
scroll to position [4083, 0]
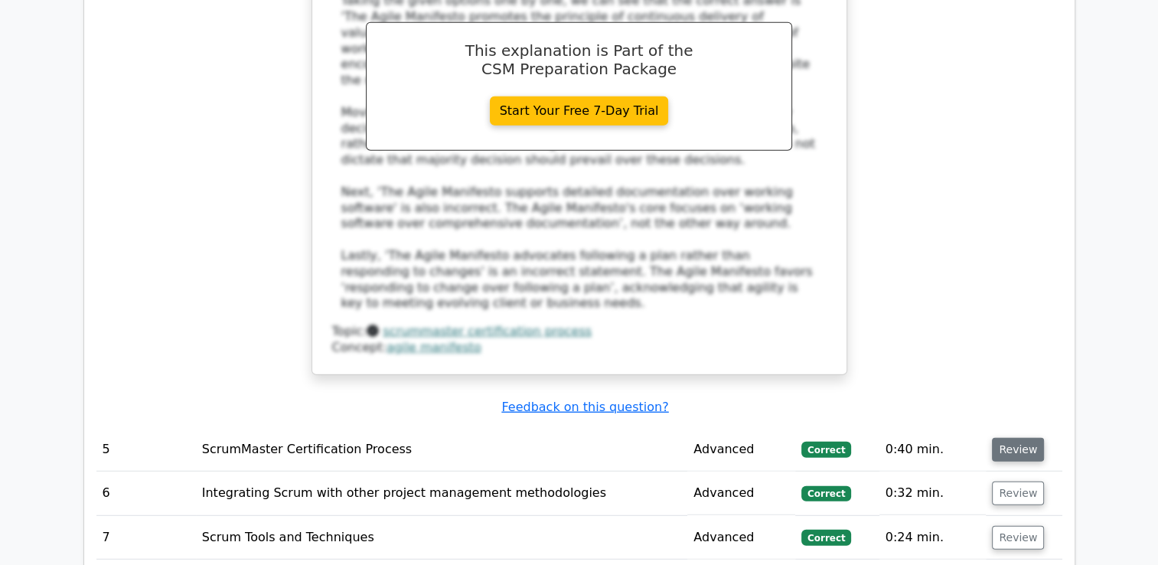
click at [1014, 438] on button "Review" at bounding box center [1018, 450] width 52 height 24
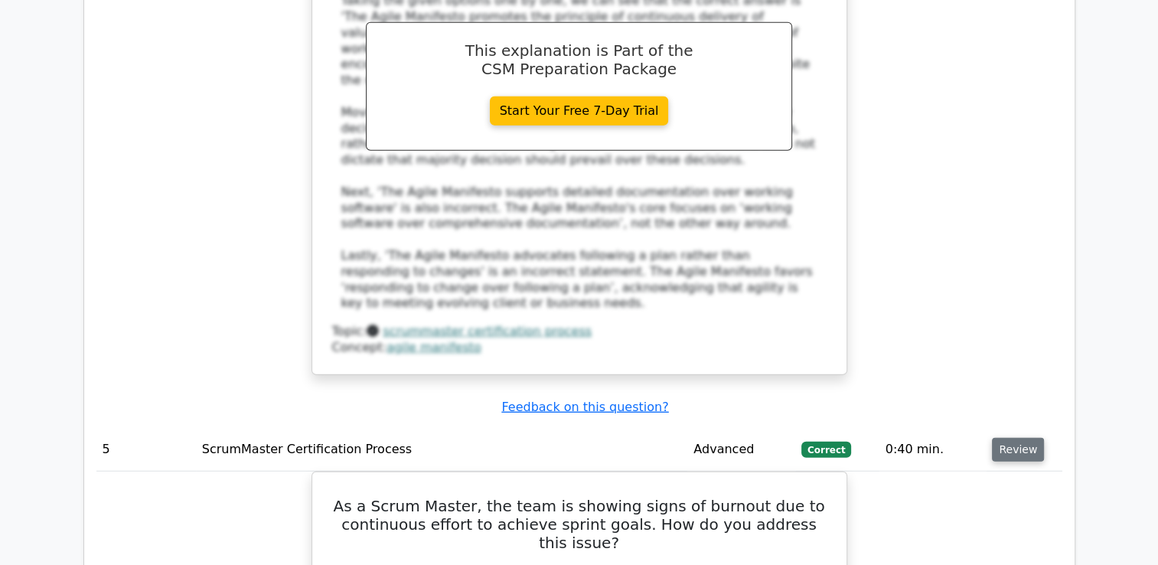
click at [1014, 438] on button "Review" at bounding box center [1018, 450] width 52 height 24
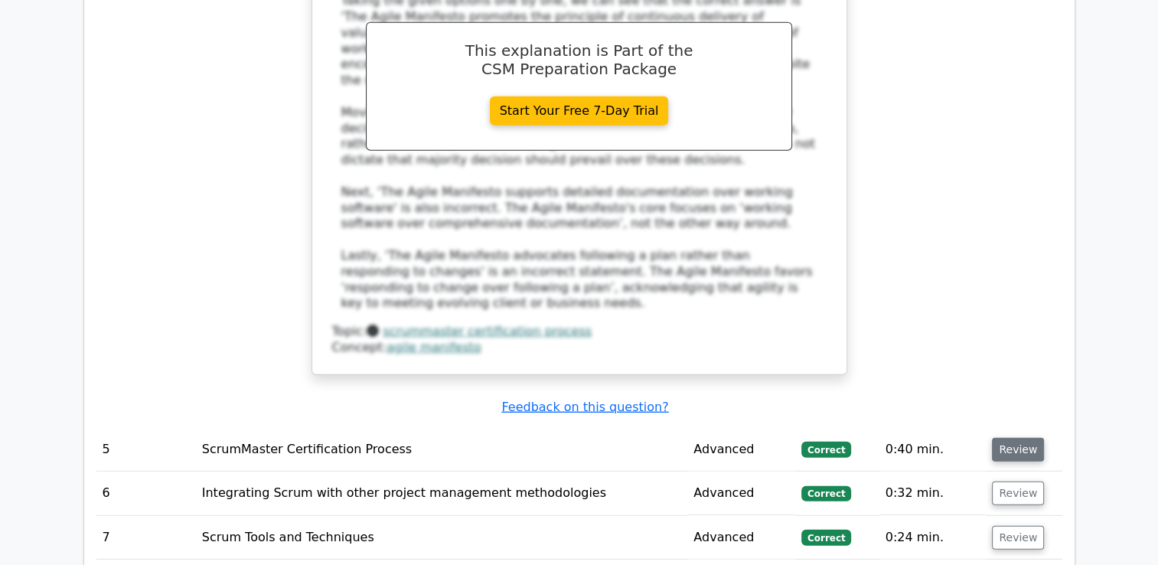
click at [1014, 438] on button "Review" at bounding box center [1018, 450] width 52 height 24
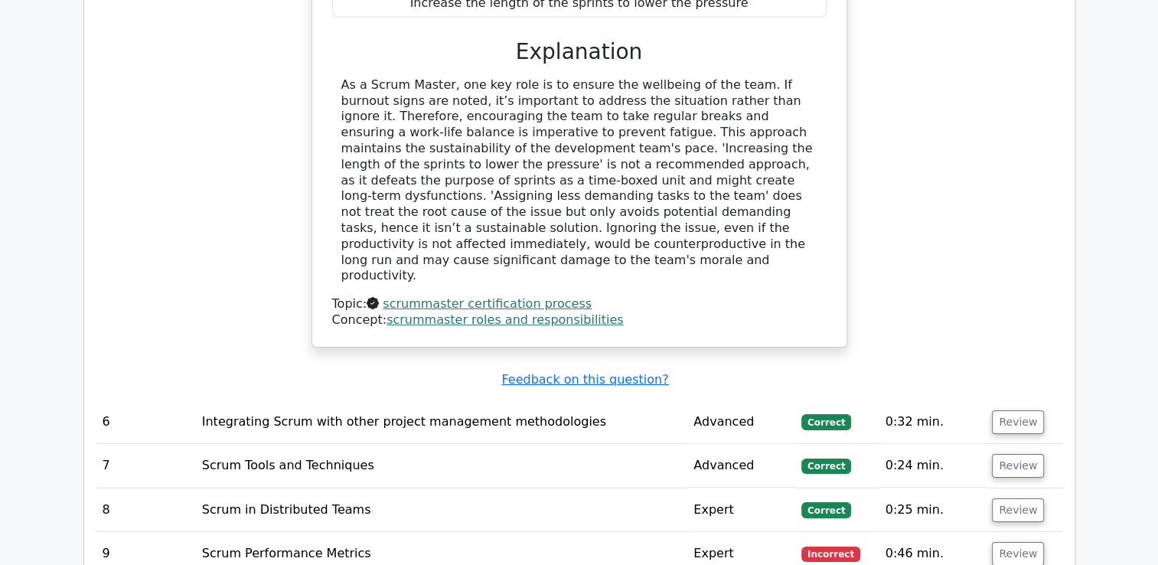
scroll to position [4910, 0]
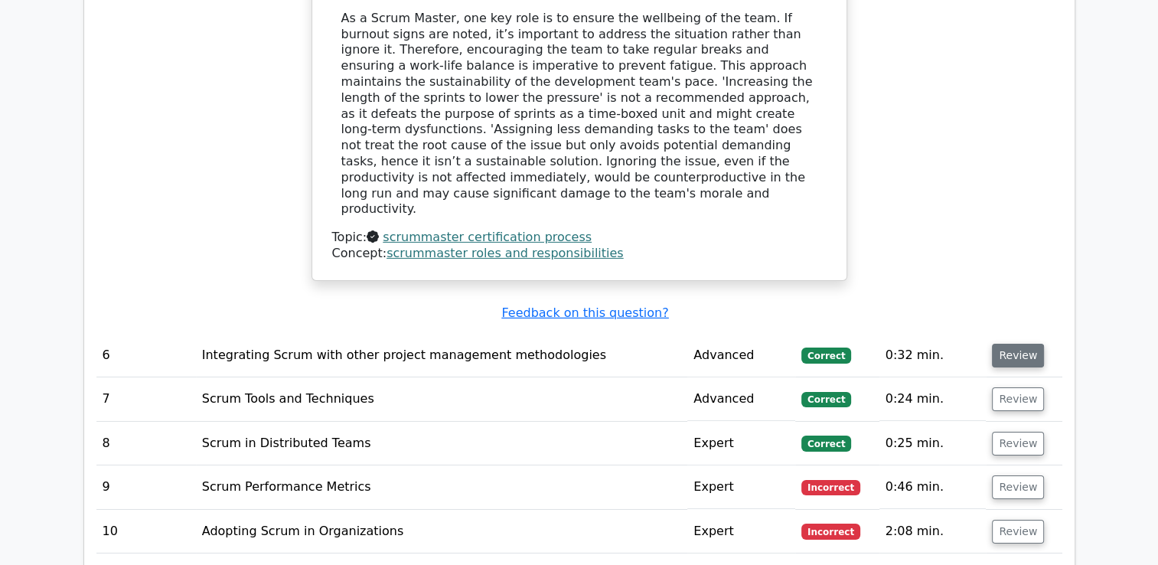
click at [1016, 344] on button "Review" at bounding box center [1018, 356] width 52 height 24
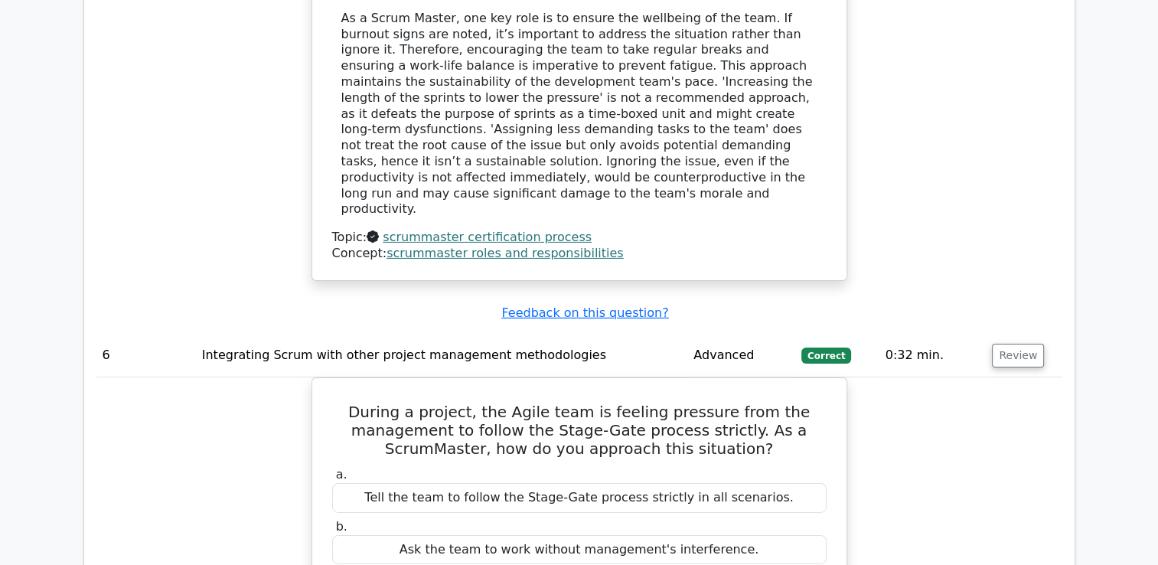
drag, startPoint x: 1016, startPoint y: 158, endPoint x: 1020, endPoint y: 170, distance: 12.8
click at [1020, 334] on td "Review" at bounding box center [1023, 356] width 76 height 44
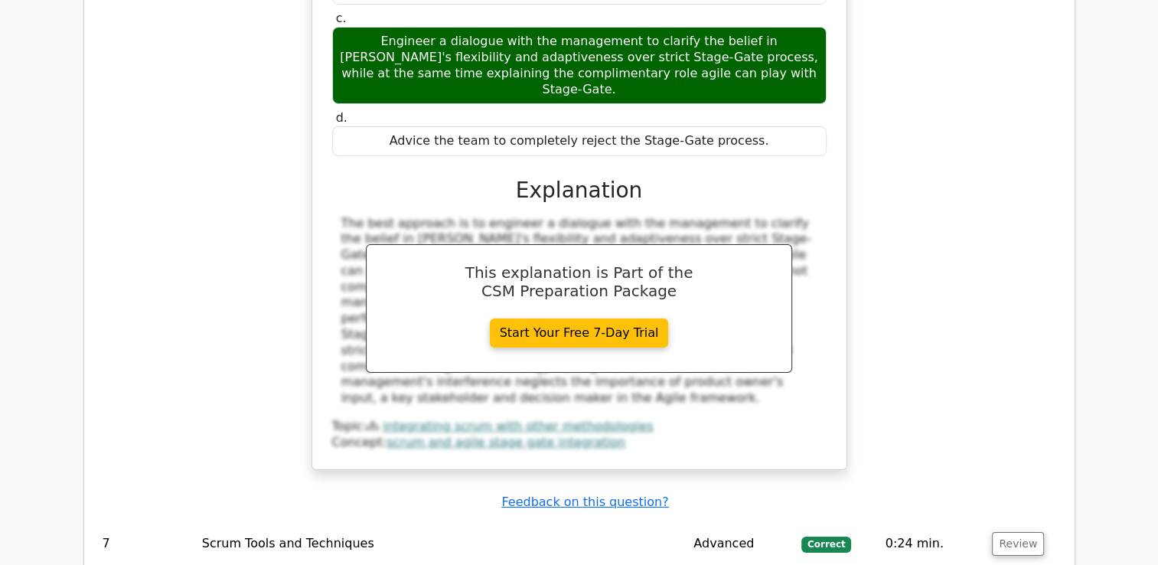
scroll to position [5551, 0]
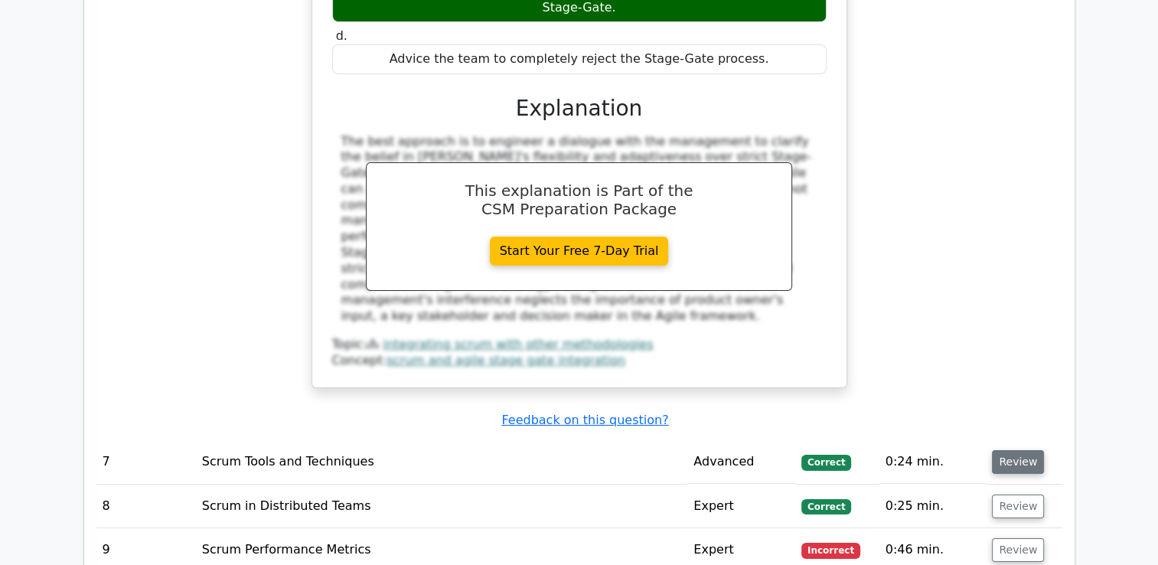
click at [1005, 450] on button "Review" at bounding box center [1018, 462] width 52 height 24
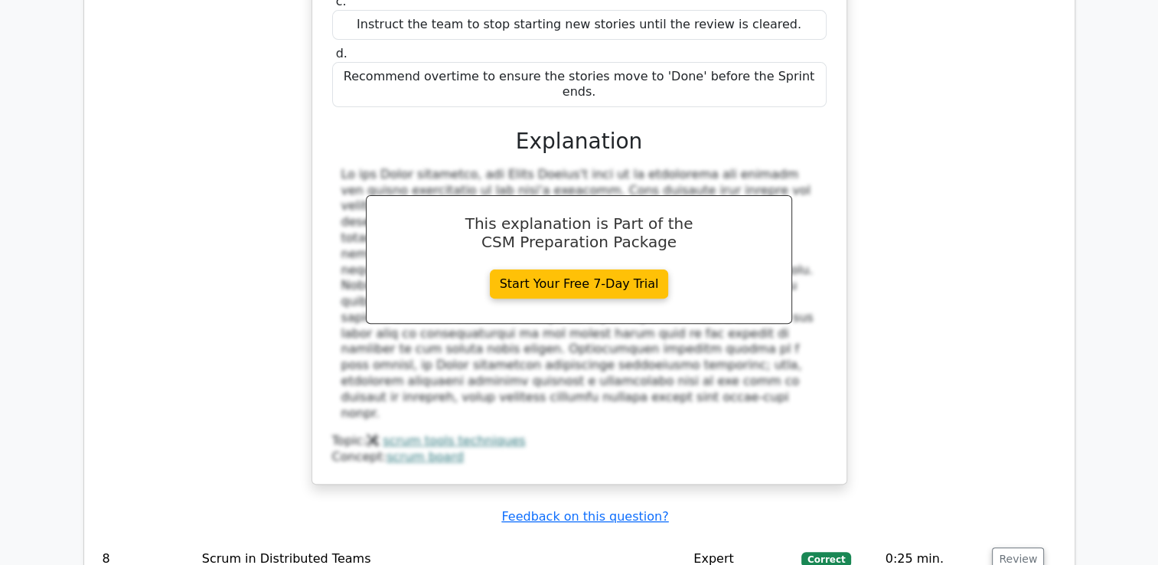
scroll to position [6246, 0]
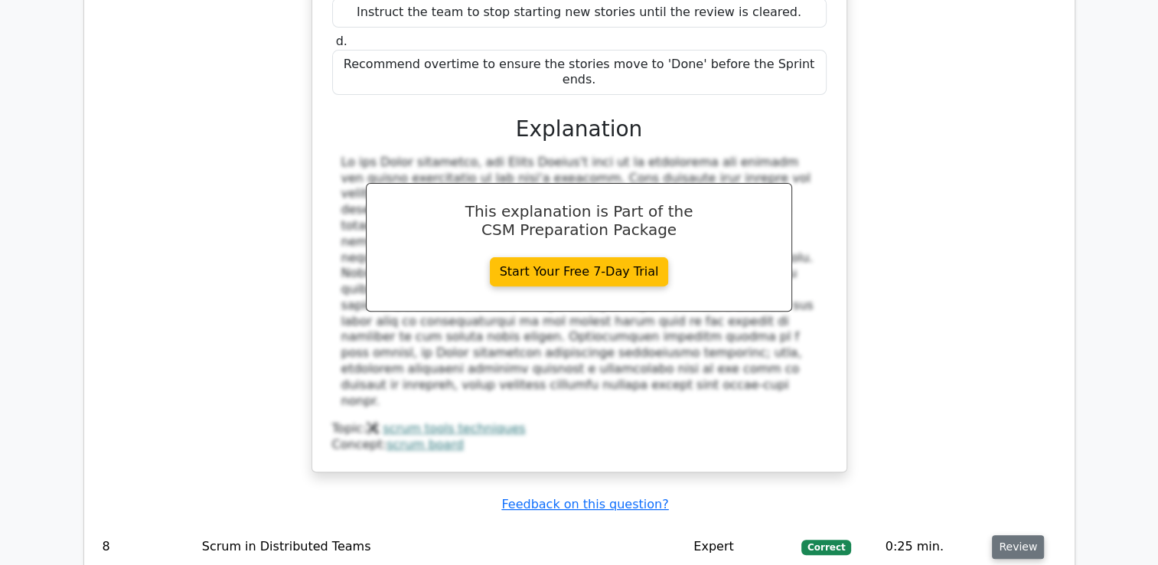
click at [1022, 535] on button "Review" at bounding box center [1018, 547] width 52 height 24
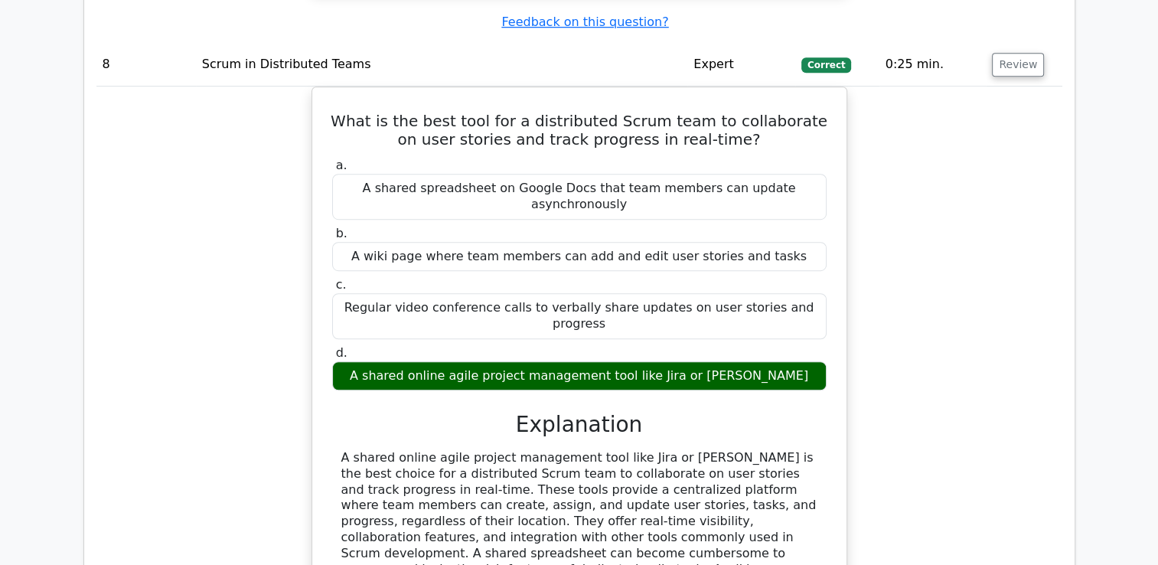
scroll to position [6741, 0]
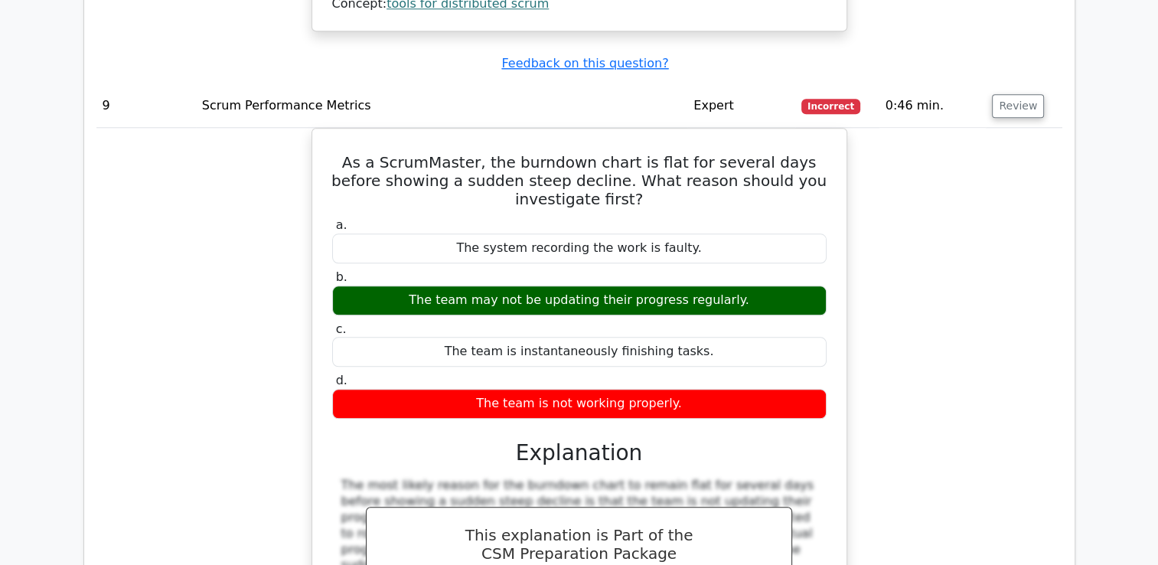
scroll to position [7434, 0]
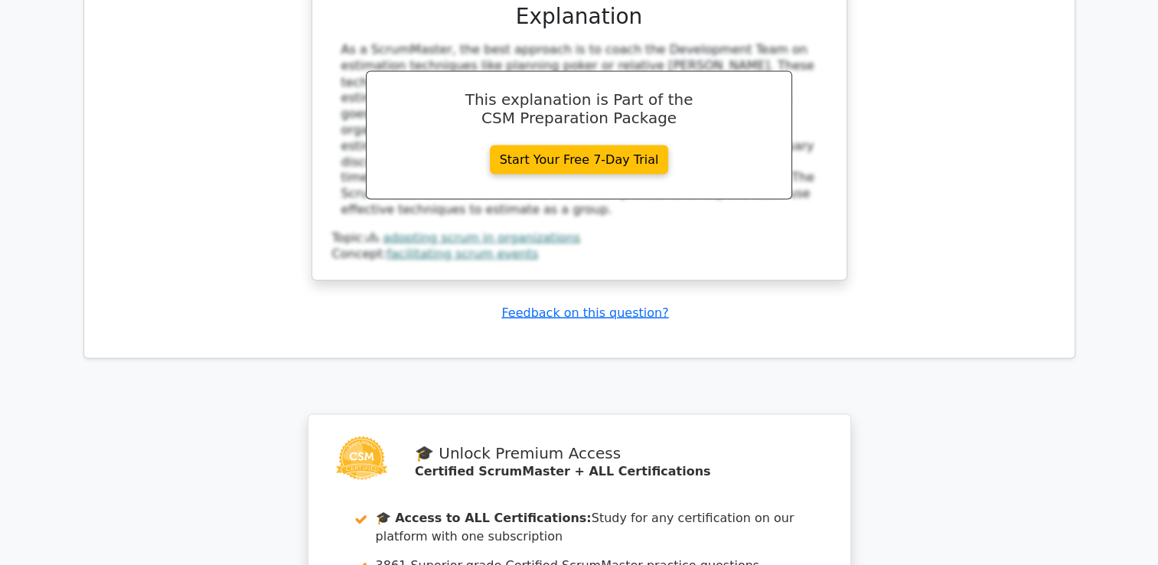
scroll to position [8761, 0]
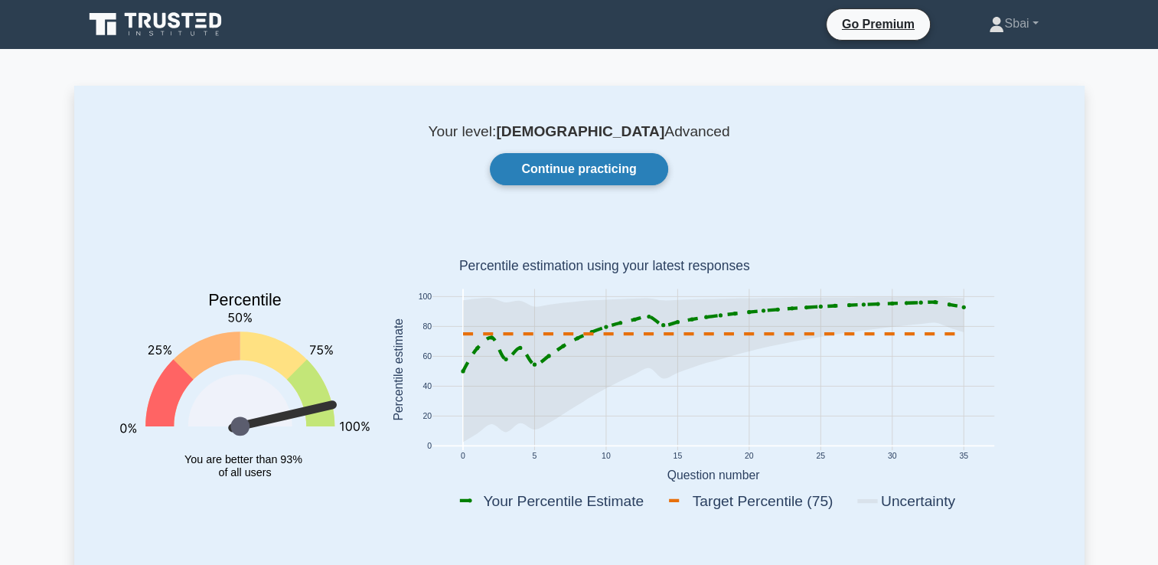
click at [619, 176] on link "Continue practicing" at bounding box center [579, 169] width 178 height 32
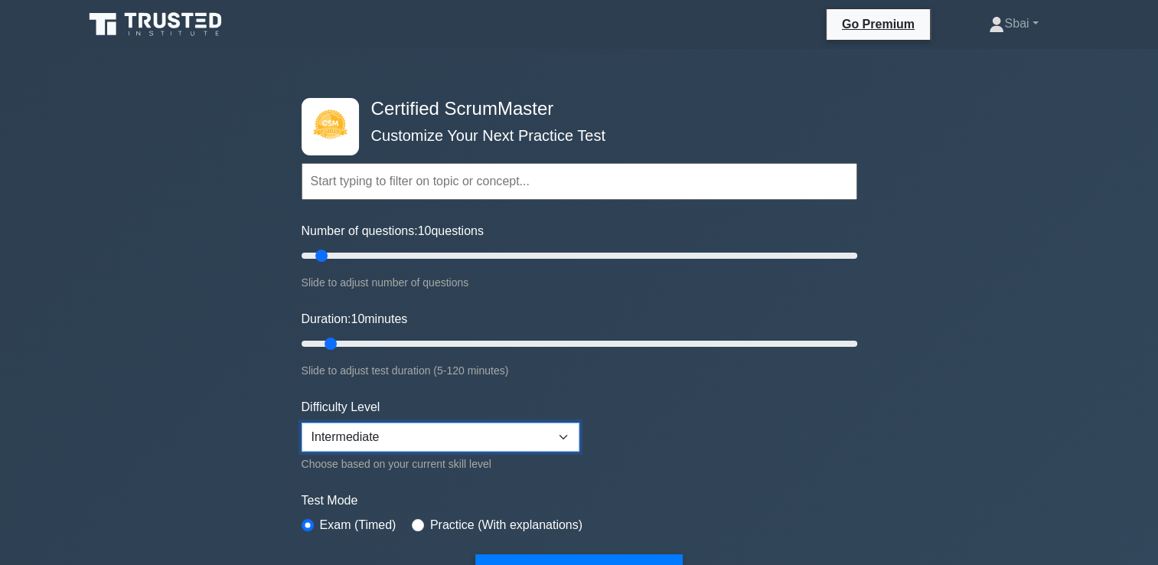
click at [550, 430] on select "Beginner Intermediate Expert" at bounding box center [440, 436] width 278 height 29
select select "expert"
click at [301, 422] on select "Beginner Intermediate Expert" at bounding box center [440, 436] width 278 height 29
click at [593, 558] on button "Start Practice Test" at bounding box center [578, 571] width 207 height 35
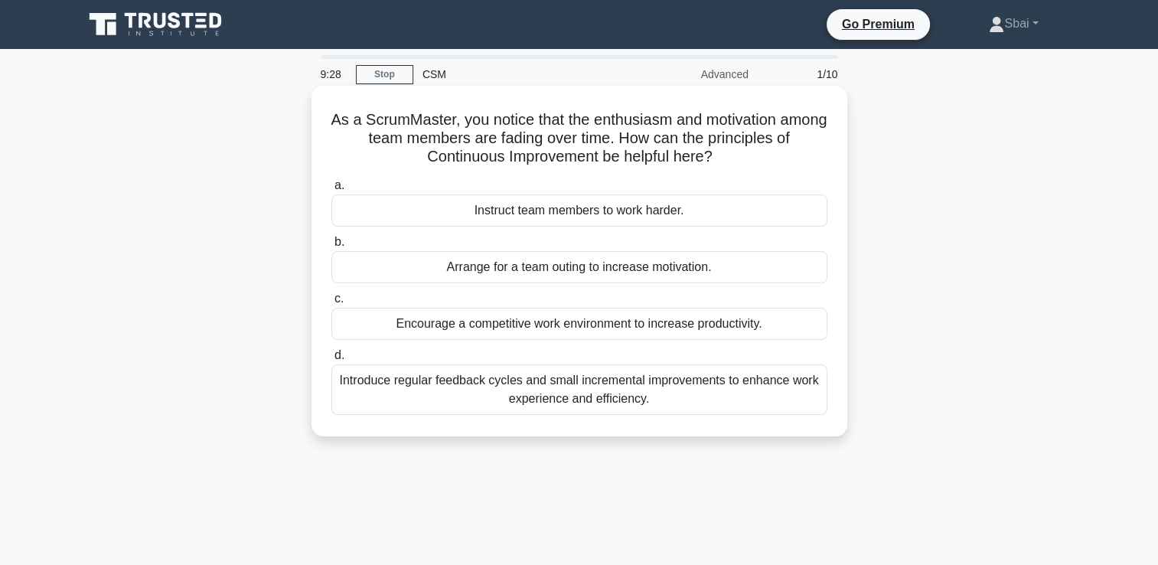
click at [528, 276] on div "Arrange for a team outing to increase motivation." at bounding box center [579, 267] width 496 height 32
click at [331, 247] on input "b. Arrange for a team outing to increase motivation." at bounding box center [331, 242] width 0 height 10
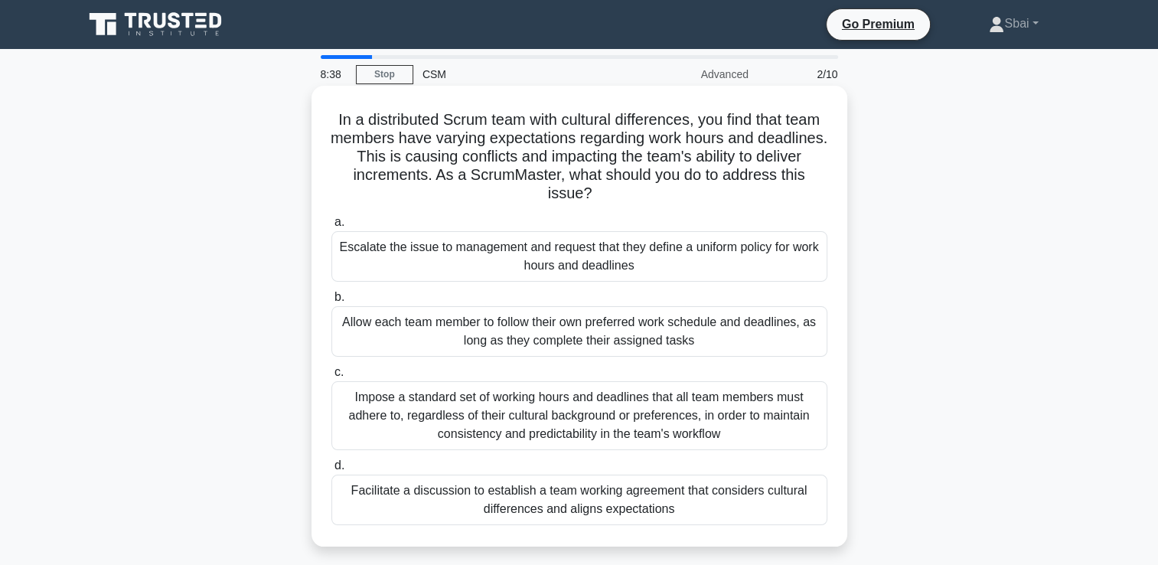
click at [516, 498] on div "Facilitate a discussion to establish a team working agreement that considers cu…" at bounding box center [579, 499] width 496 height 50
click at [331, 471] on input "d. Facilitate a discussion to establish a team working agreement that considers…" at bounding box center [331, 466] width 0 height 10
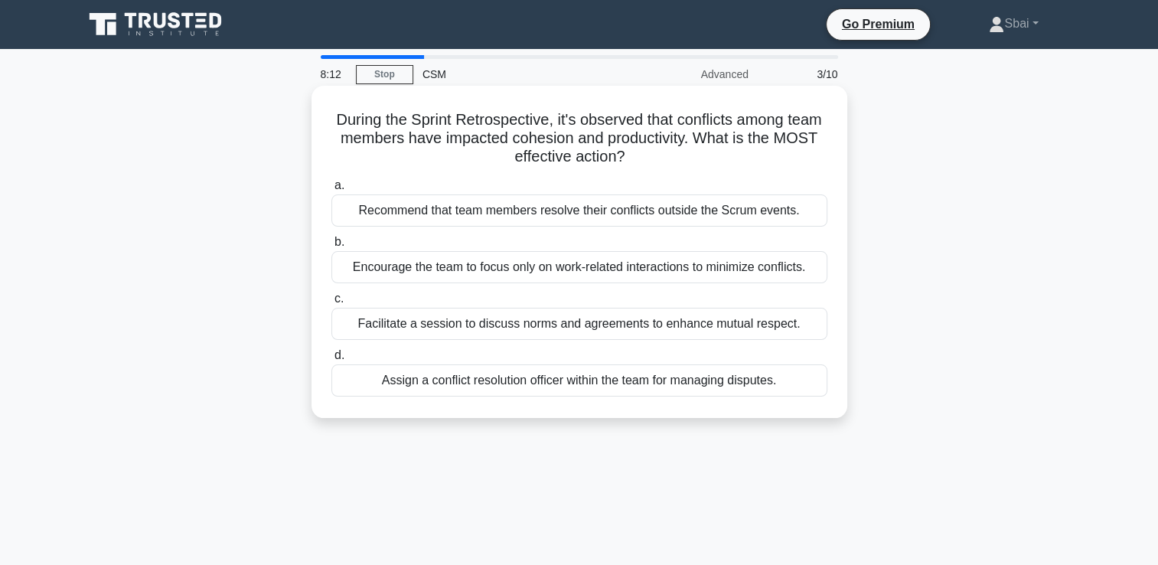
click at [456, 322] on div "Facilitate a session to discuss norms and agreements to enhance mutual respect." at bounding box center [579, 324] width 496 height 32
click at [331, 304] on input "c. Facilitate a session to discuss norms and agreements to enhance mutual respe…" at bounding box center [331, 299] width 0 height 10
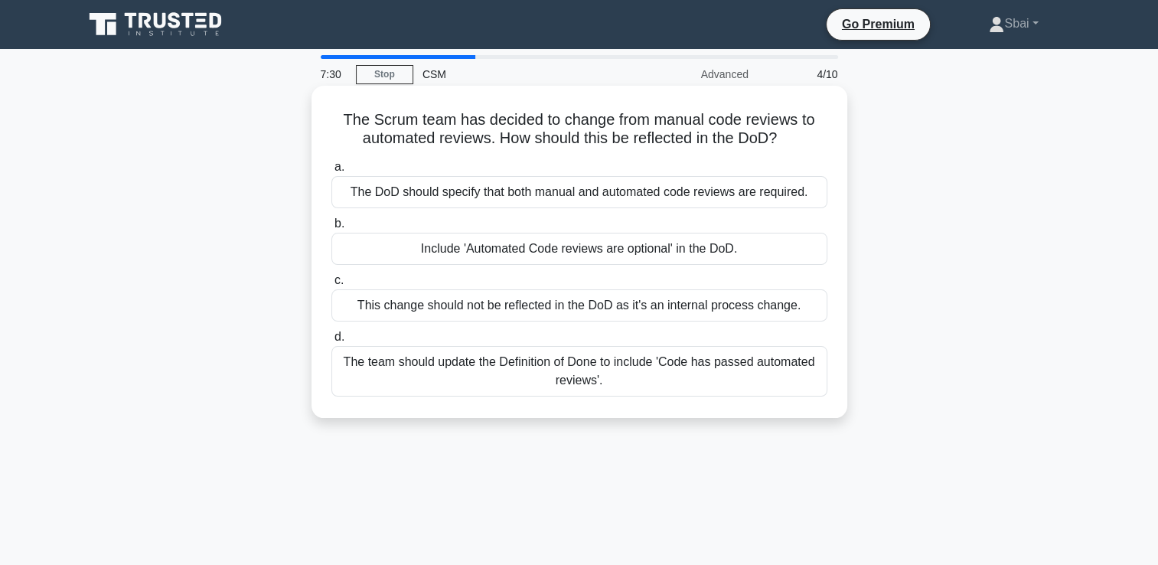
click at [455, 362] on div "The team should update the Definition of Done to include 'Code has passed autom…" at bounding box center [579, 371] width 496 height 50
click at [331, 342] on input "d. The team should update the Definition of Done to include 'Code has passed au…" at bounding box center [331, 337] width 0 height 10
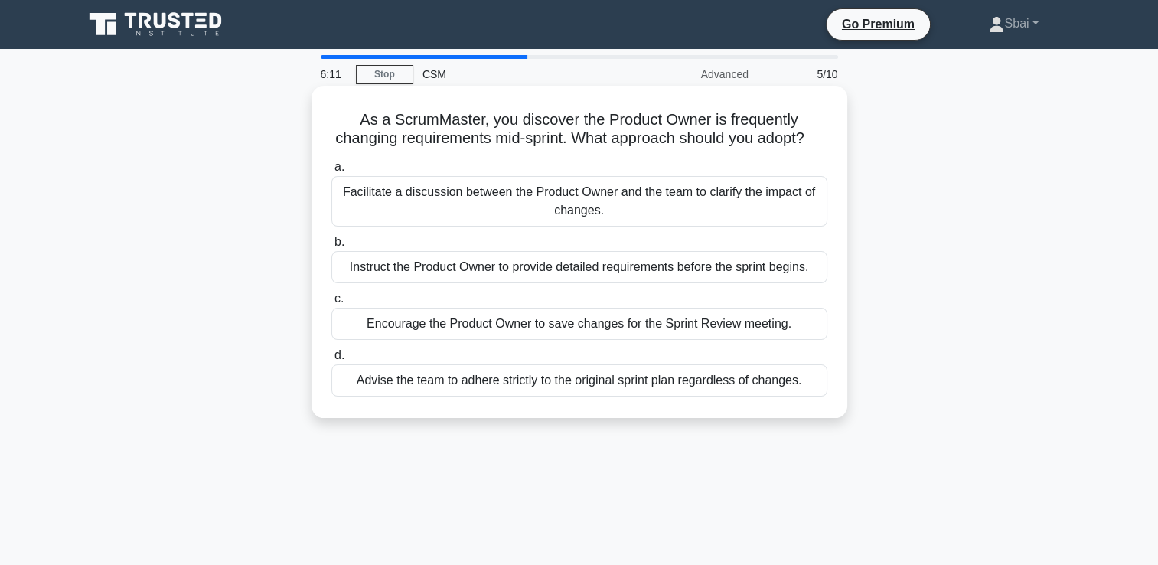
click at [450, 283] on div "Instruct the Product Owner to provide detailed requirements before the sprint b…" at bounding box center [579, 267] width 496 height 32
click at [331, 247] on input "b. Instruct the Product Owner to provide detailed requirements before the sprin…" at bounding box center [331, 242] width 0 height 10
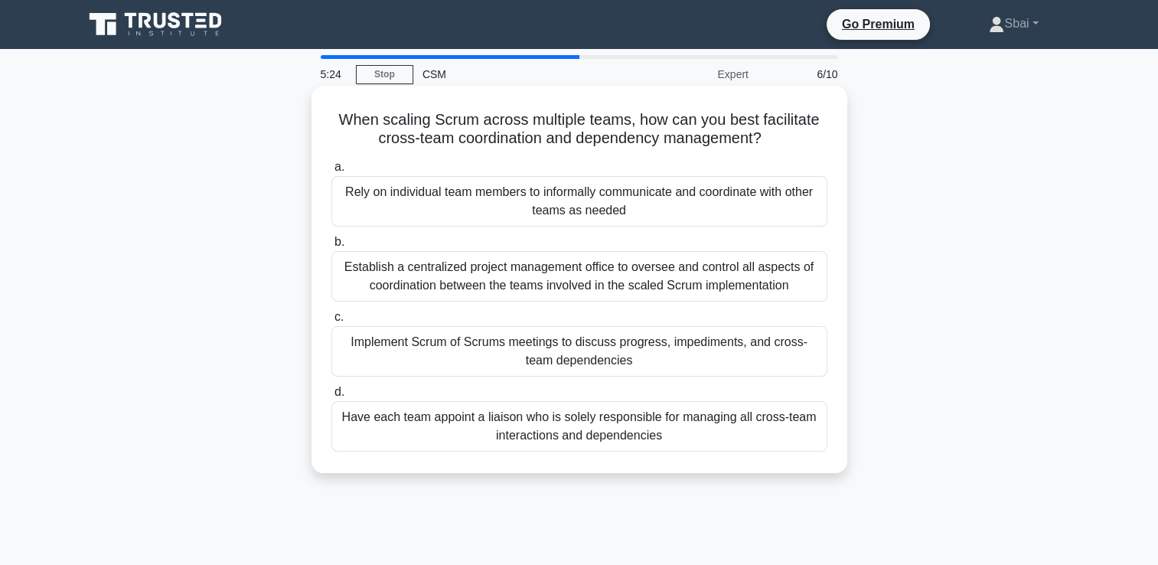
click at [460, 352] on div "Implement Scrum of Scrums meetings to discuss progress, impediments, and cross-…" at bounding box center [579, 351] width 496 height 50
click at [331, 322] on input "c. Implement Scrum of Scrums meetings to discuss progress, impediments, and cro…" at bounding box center [331, 317] width 0 height 10
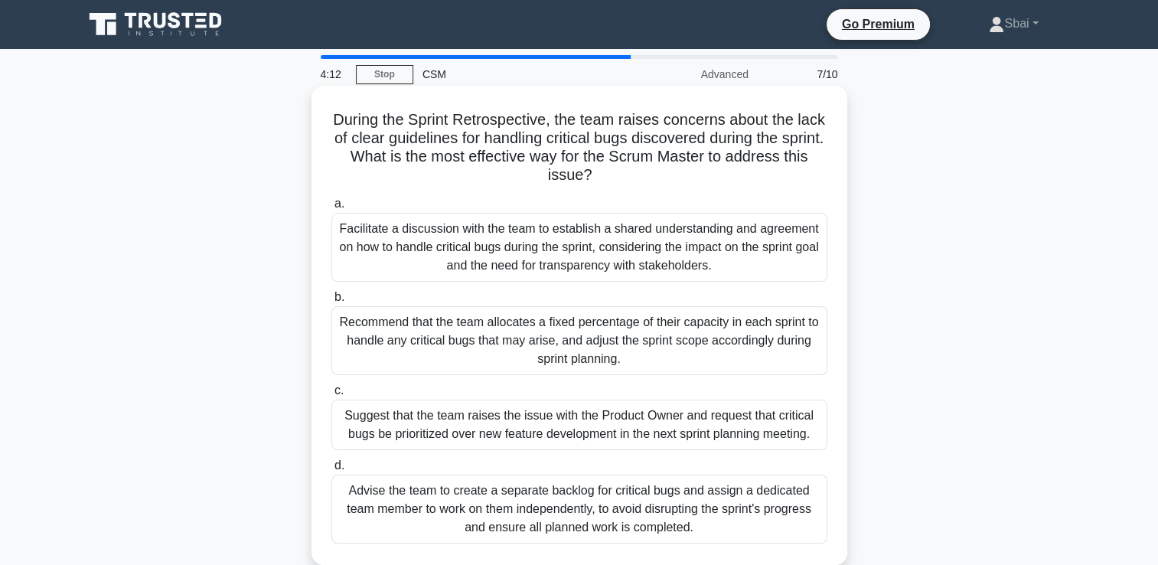
click at [723, 427] on div "Suggest that the team raises the issue with the Product Owner and request that …" at bounding box center [579, 424] width 496 height 50
click at [331, 396] on input "c. Suggest that the team raises the issue with the Product Owner and request th…" at bounding box center [331, 391] width 0 height 10
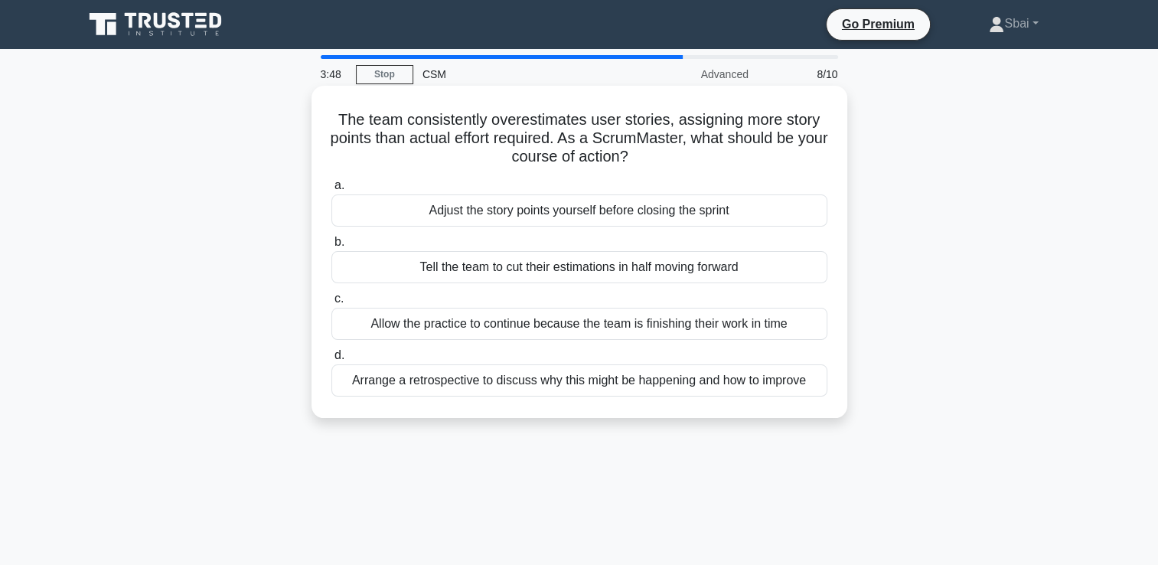
click at [618, 389] on div "Arrange a retrospective to discuss why this might be happening and how to impro…" at bounding box center [579, 380] width 496 height 32
click at [331, 360] on input "d. Arrange a retrospective to discuss why this might be happening and how to im…" at bounding box center [331, 355] width 0 height 10
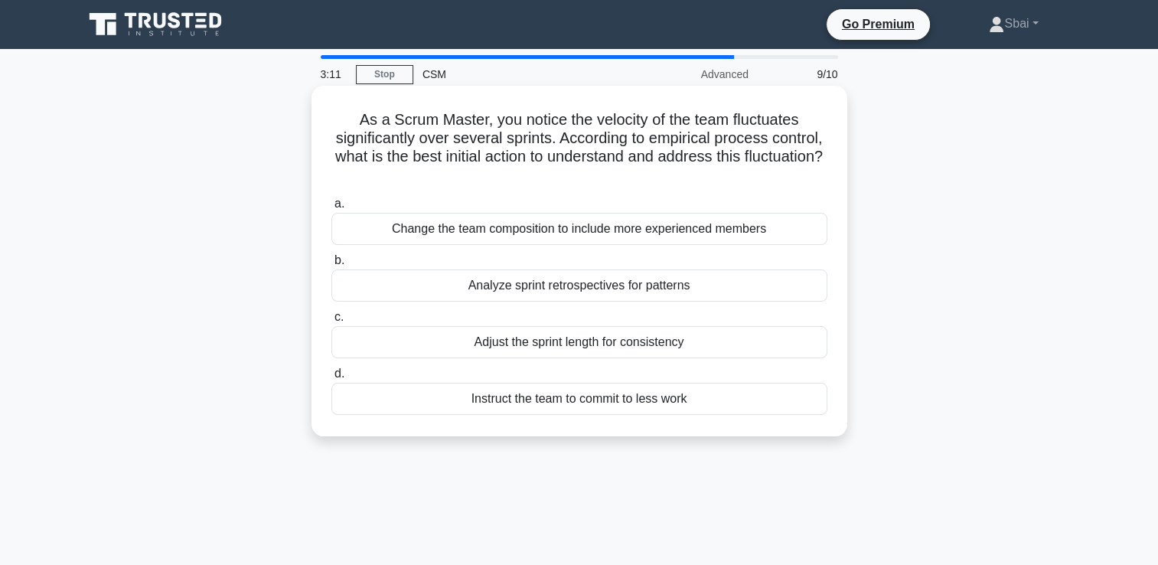
click at [569, 289] on div "Analyze sprint retrospectives for patterns" at bounding box center [579, 285] width 496 height 32
click at [331, 265] on input "b. Analyze sprint retrospectives for patterns" at bounding box center [331, 261] width 0 height 10
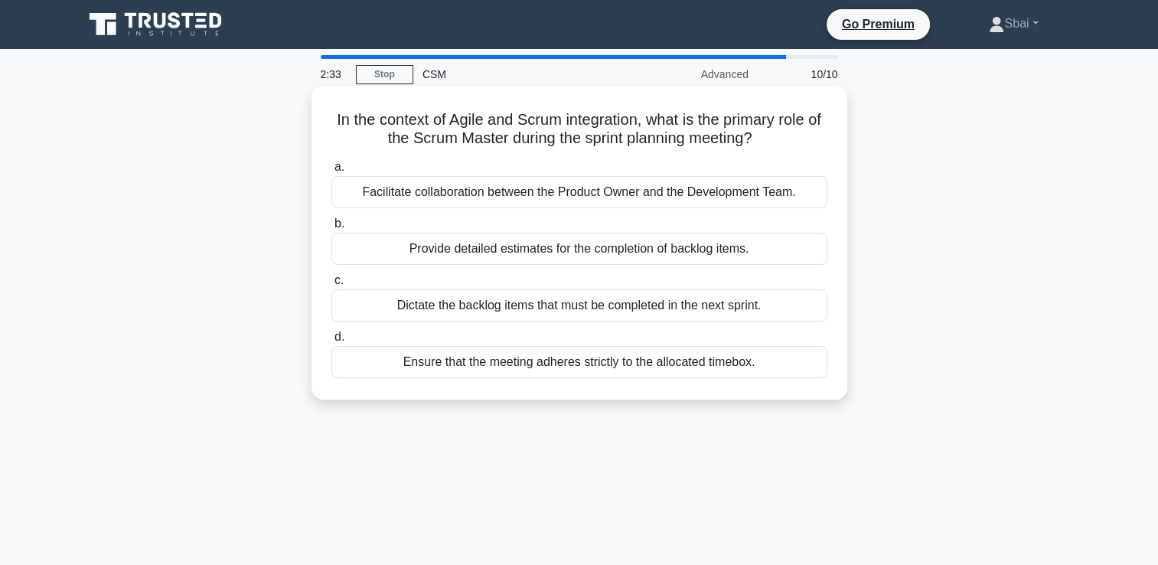
click at [575, 197] on div "Facilitate collaboration between the Product Owner and the Development Team." at bounding box center [579, 192] width 496 height 32
click at [331, 172] on input "a. Facilitate collaboration between the Product Owner and the Development Team." at bounding box center [331, 167] width 0 height 10
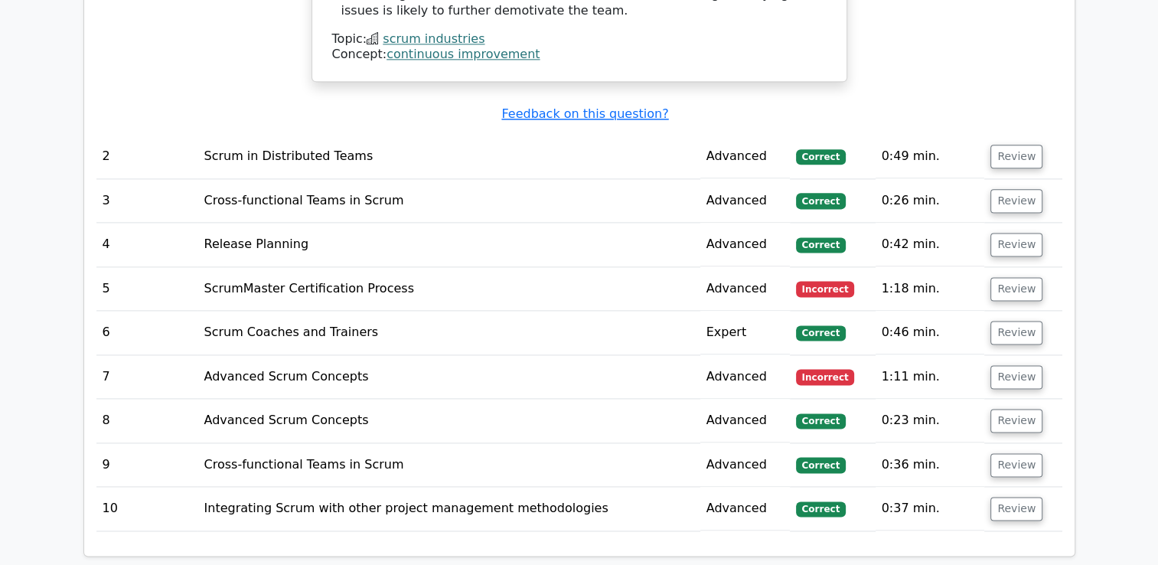
scroll to position [1992, 0]
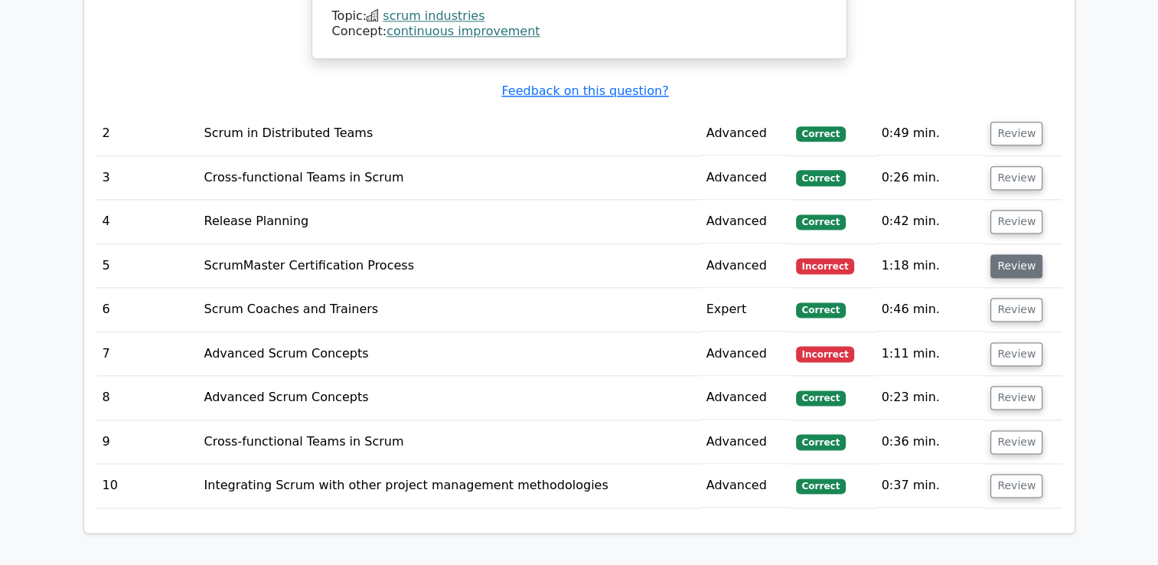
click at [1016, 254] on button "Review" at bounding box center [1016, 266] width 52 height 24
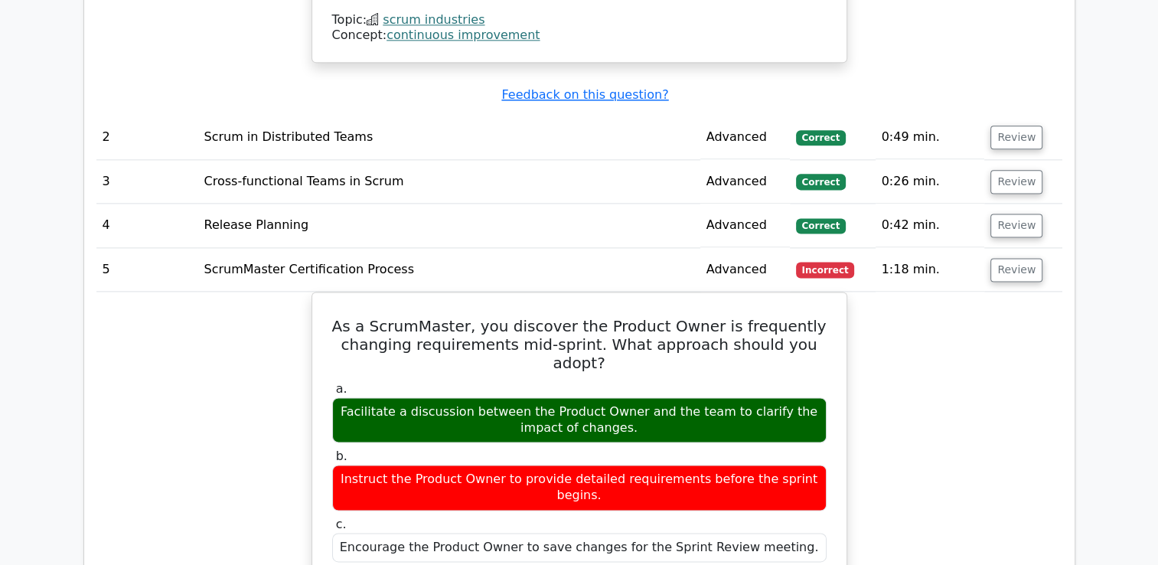
click at [1076, 279] on div "Question Analysis Question # Topic Difficulty Result Time Spent Action 1 Scrum …" at bounding box center [579, 295] width 1010 height 2056
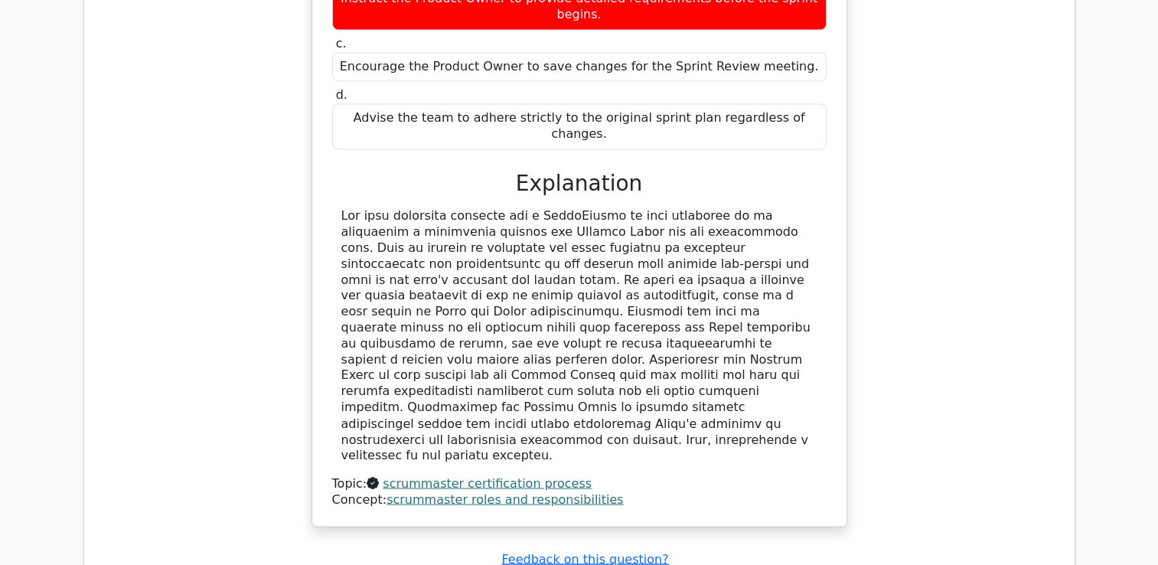
scroll to position [2476, 0]
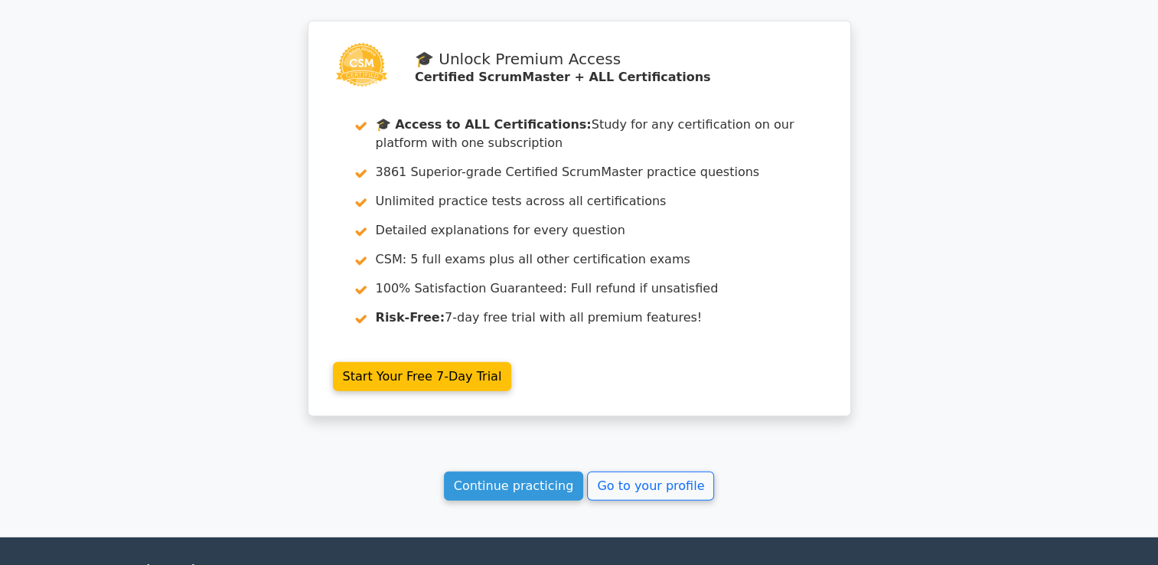
scroll to position [4254, 0]
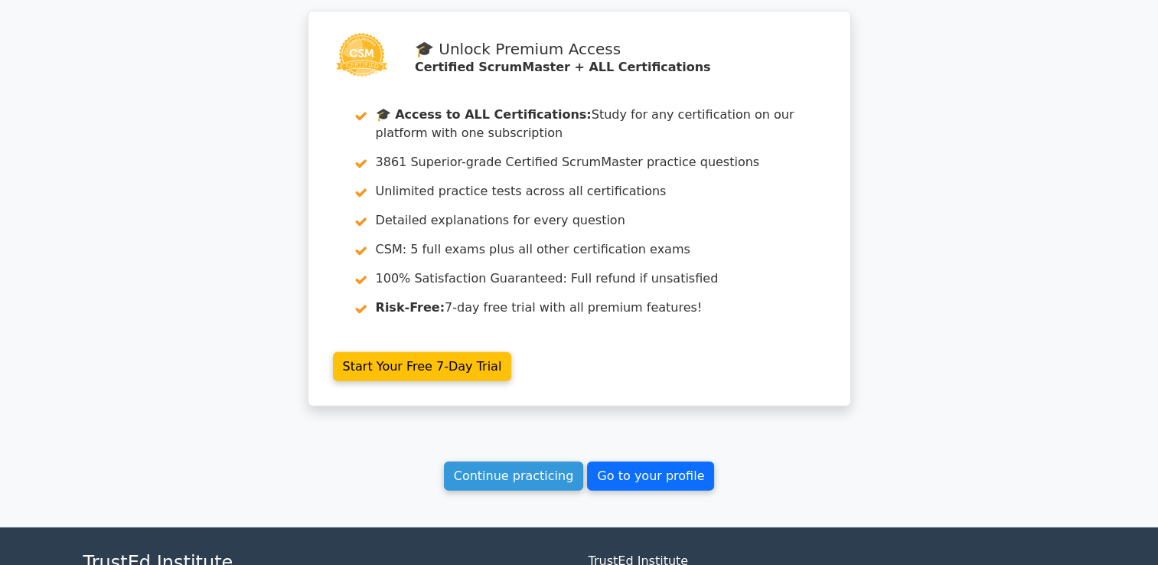
click at [628, 461] on link "Go to your profile" at bounding box center [650, 475] width 127 height 29
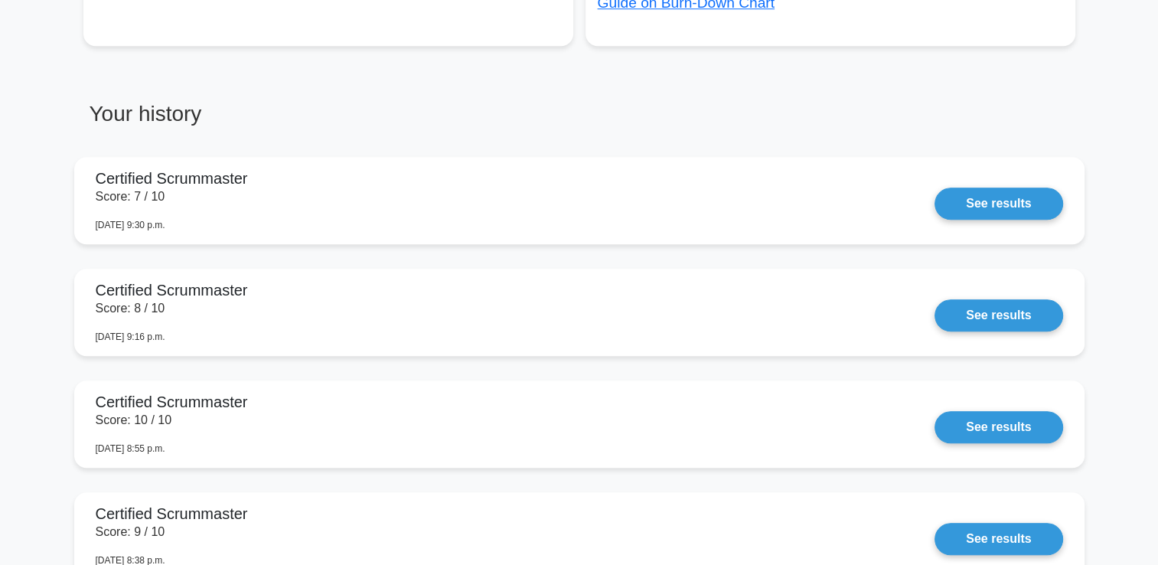
scroll to position [1191, 0]
